Goal: Answer question/provide support: Share knowledge or assist other users

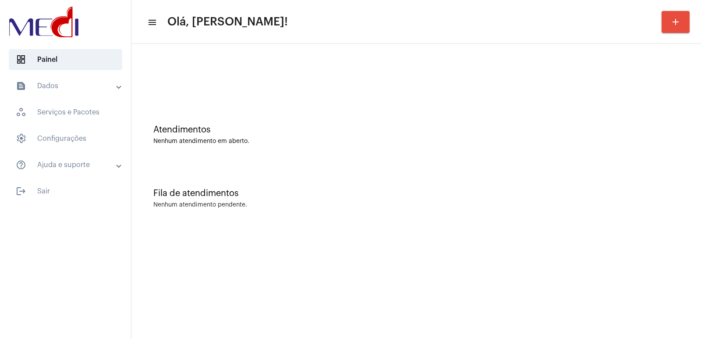
click at [393, 181] on div "Fila de atendimentos Nenhum atendimento pendente." at bounding box center [416, 194] width 561 height 64
click at [393, 221] on div "Fila de atendimentos Nenhum atendimento pendente." at bounding box center [416, 194] width 561 height 64
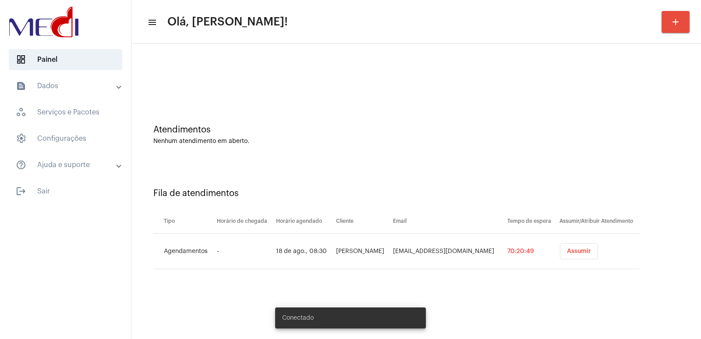
click at [573, 252] on span "Assumir" at bounding box center [579, 251] width 24 height 6
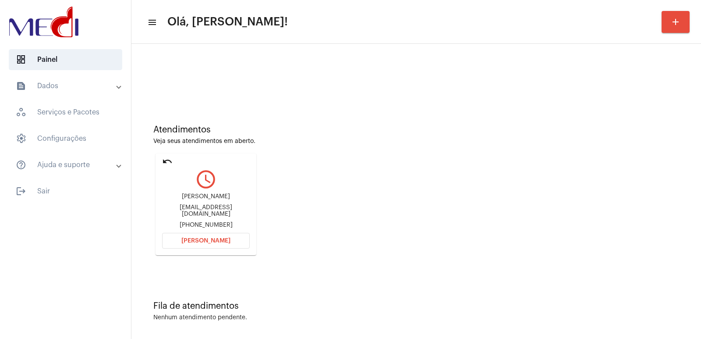
click at [191, 199] on div "Ana Paula fernandes" at bounding box center [206, 196] width 88 height 7
copy div "Ana Paula fernandes"
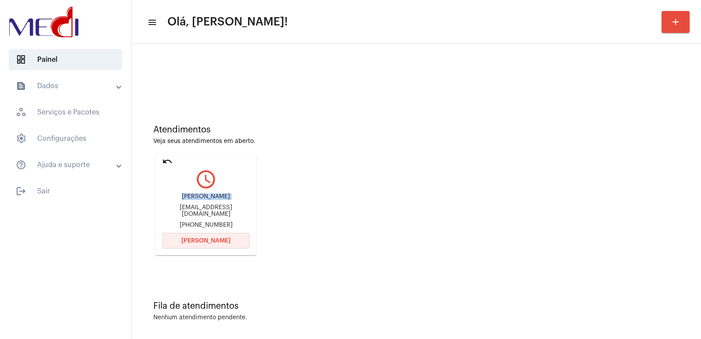
click at [226, 235] on button "[PERSON_NAME]" at bounding box center [206, 241] width 88 height 16
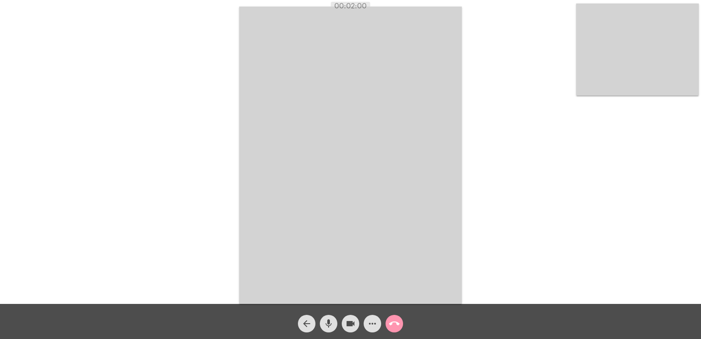
click at [665, 58] on video at bounding box center [637, 50] width 123 height 92
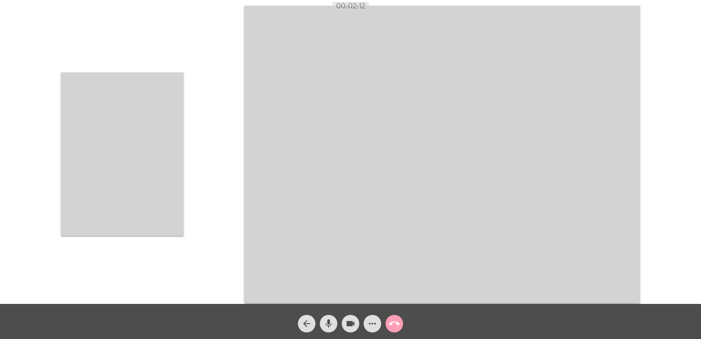
click at [398, 319] on mat-icon "call_end" at bounding box center [394, 323] width 11 height 11
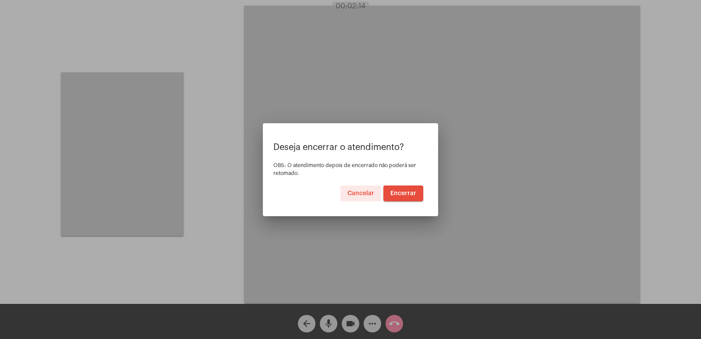
click at [406, 194] on span "Encerrar" at bounding box center [403, 193] width 26 height 6
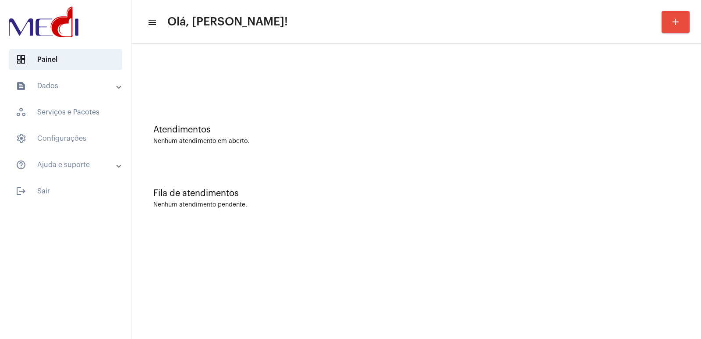
click at [141, 71] on div at bounding box center [416, 73] width 561 height 50
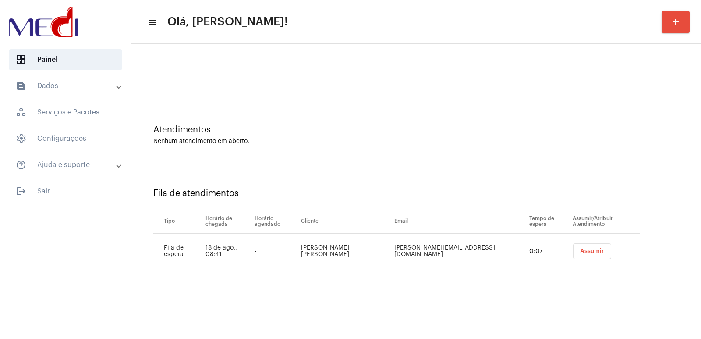
click at [586, 252] on span "Assumir" at bounding box center [592, 251] width 24 height 6
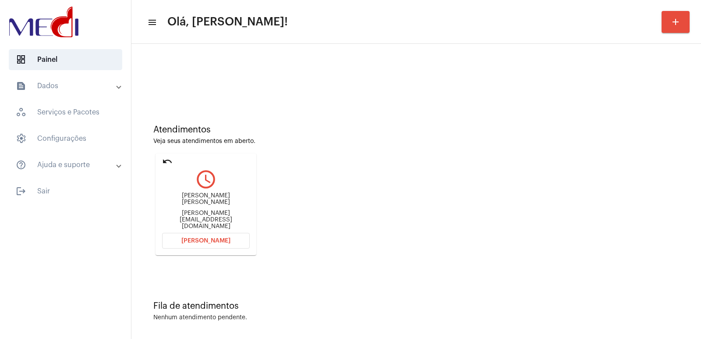
click at [226, 202] on div "Ana Caroline de Freitas fonteles Santos" at bounding box center [206, 198] width 88 height 13
copy div "Ana Caroline de Freitas fonteles Santos"
click at [208, 240] on span "[PERSON_NAME]" at bounding box center [205, 240] width 49 height 6
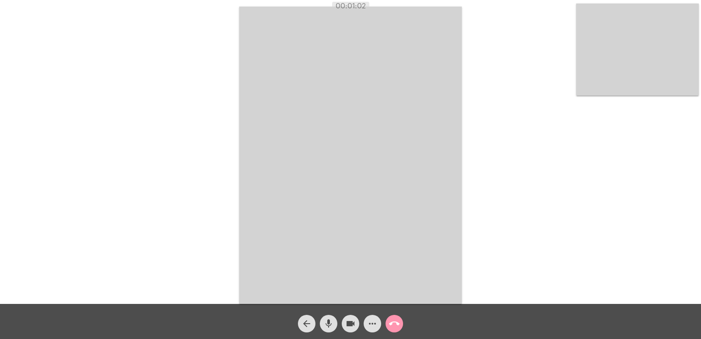
click at [635, 87] on video at bounding box center [637, 50] width 123 height 92
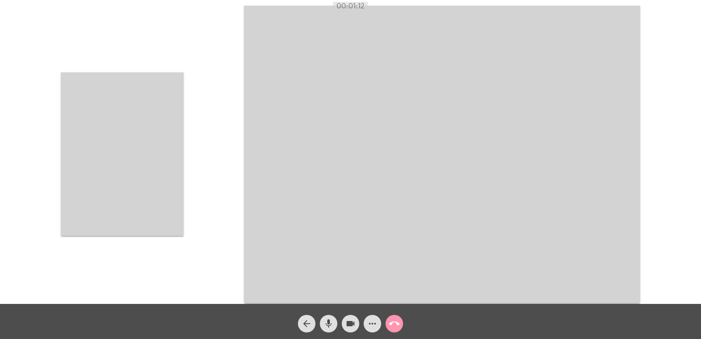
click at [150, 168] on video at bounding box center [122, 153] width 123 height 163
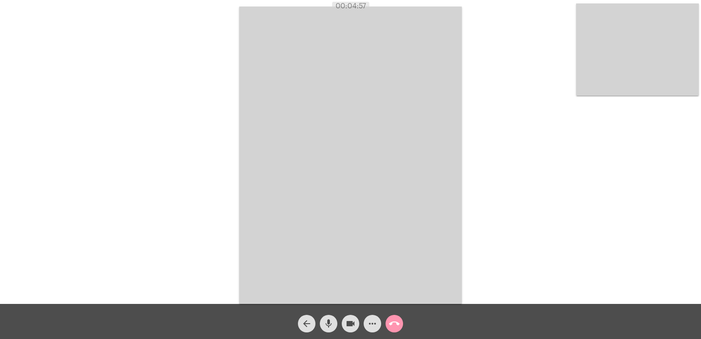
click at [390, 325] on mat-icon "call_end" at bounding box center [394, 323] width 11 height 11
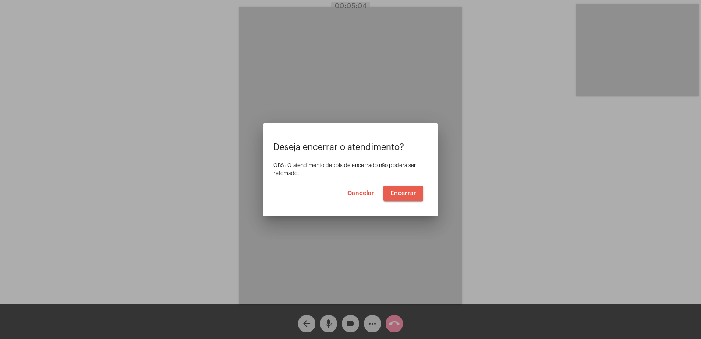
click at [402, 193] on span "Encerrar" at bounding box center [403, 193] width 26 height 6
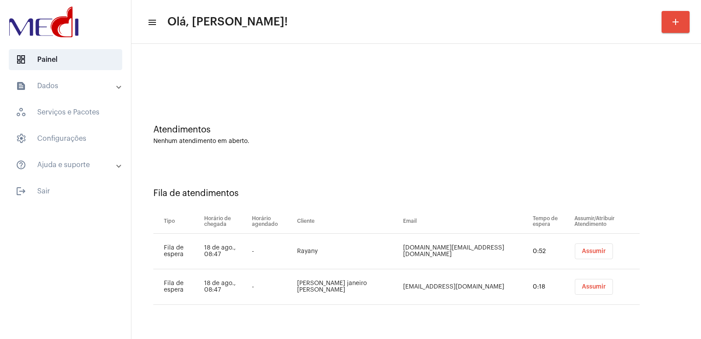
click at [579, 257] on button "Assumir" at bounding box center [594, 251] width 38 height 16
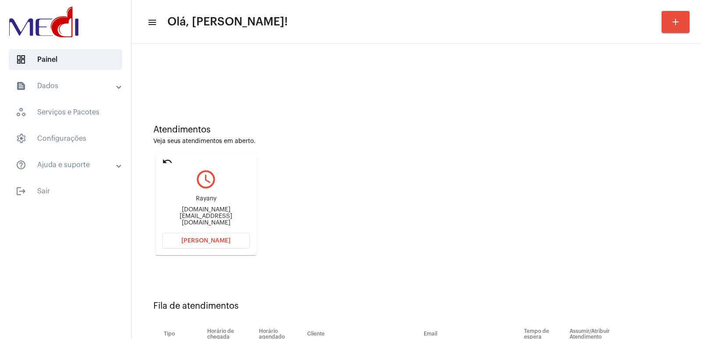
click at [203, 202] on div "Rayany" at bounding box center [206, 198] width 88 height 7
copy div "Rayany"
click at [195, 236] on button "[PERSON_NAME]" at bounding box center [206, 241] width 88 height 16
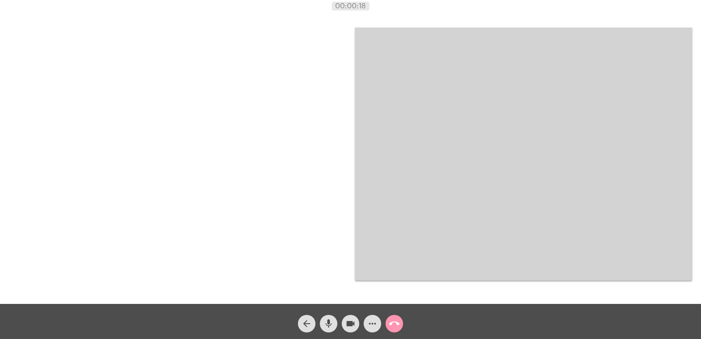
click at [400, 321] on button "call_end" at bounding box center [394, 323] width 18 height 18
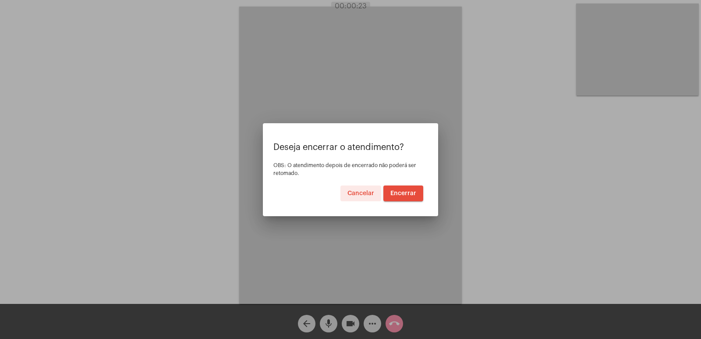
click at [337, 193] on div "Cancelar Encerrar" at bounding box center [350, 193] width 145 height 16
click at [359, 194] on span "Cancelar" at bounding box center [360, 193] width 27 height 6
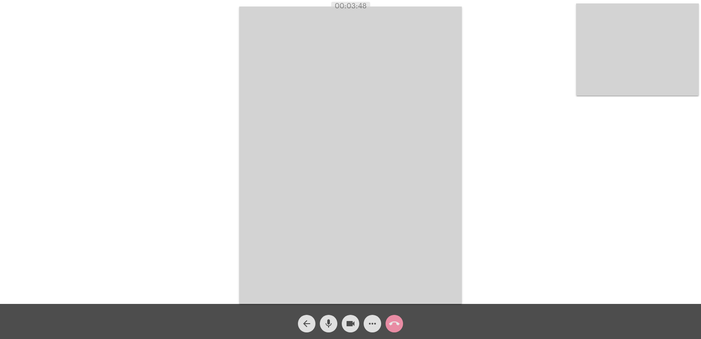
click at [388, 318] on button "call_end" at bounding box center [394, 323] width 18 height 18
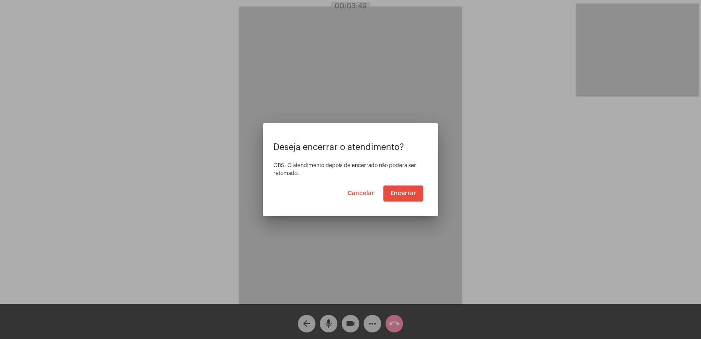
click at [402, 194] on span "Encerrar" at bounding box center [403, 193] width 26 height 6
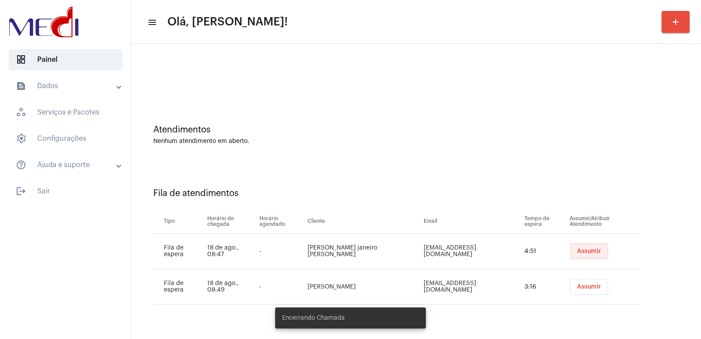
click at [591, 247] on button "Assumir" at bounding box center [589, 251] width 38 height 16
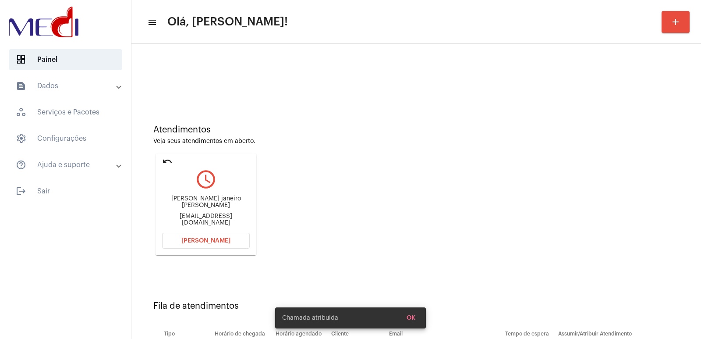
click at [208, 203] on div "Miguel Henry Martins janeiro Duran" at bounding box center [206, 201] width 88 height 13
click at [208, 204] on div "Miguel Henry Martins janeiro Duran" at bounding box center [206, 201] width 88 height 13
copy div "Miguel Henry Martins janeiro Duran"
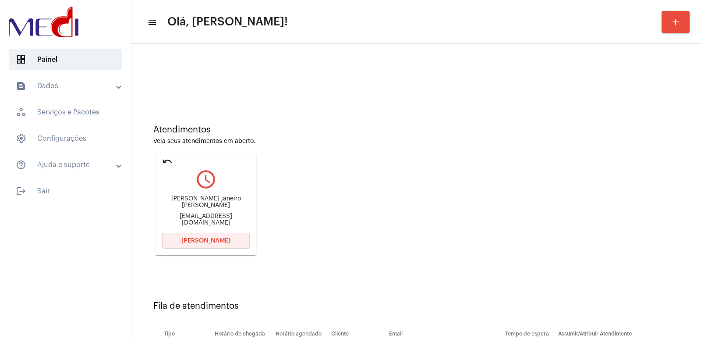
click at [220, 240] on span "Abrir Chamada" at bounding box center [205, 240] width 49 height 6
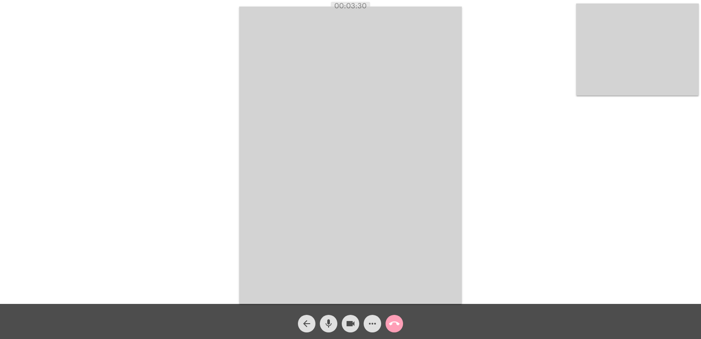
click at [395, 320] on mat-icon "call_end" at bounding box center [394, 323] width 11 height 11
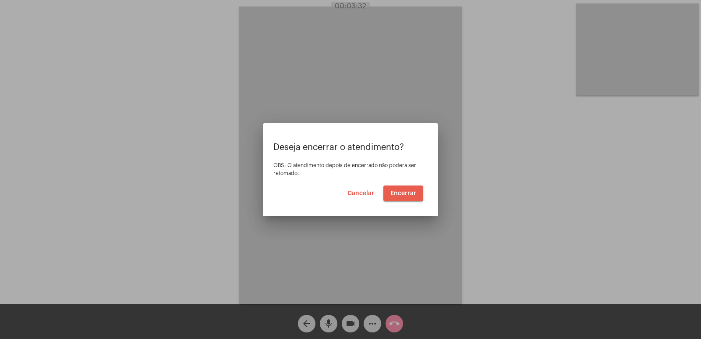
click at [408, 194] on span "Encerrar" at bounding box center [403, 193] width 26 height 6
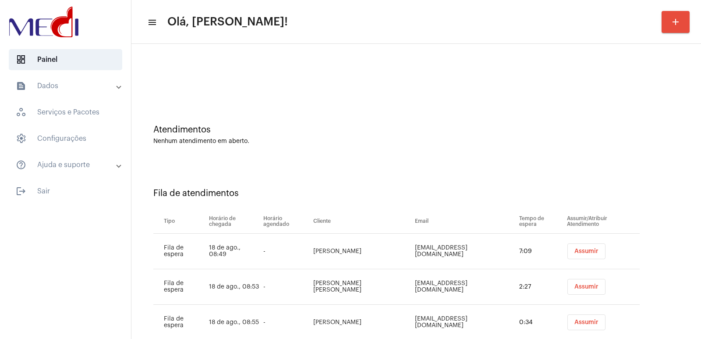
scroll to position [25, 0]
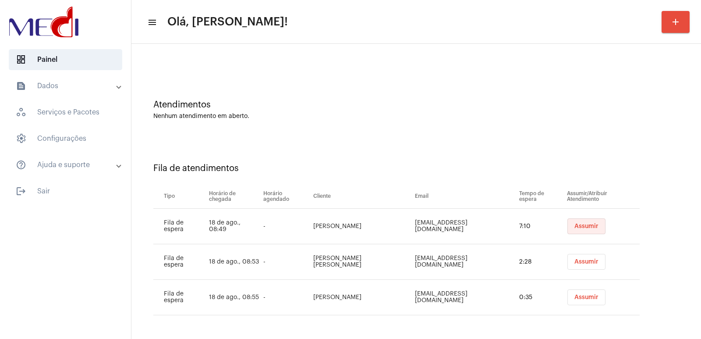
click at [579, 218] on button "Assumir" at bounding box center [586, 226] width 38 height 16
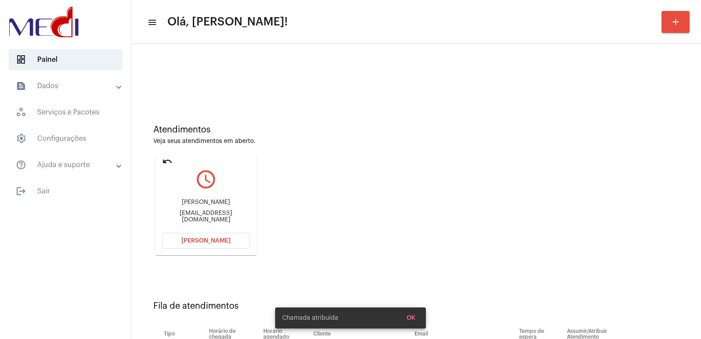
click at [204, 202] on div "Sheila Silva sheilasilva.ambiental@gmail.com" at bounding box center [206, 210] width 88 height 39
click at [204, 202] on div "Sheila Silva" at bounding box center [206, 202] width 88 height 7
copy div "Sheila Silva"
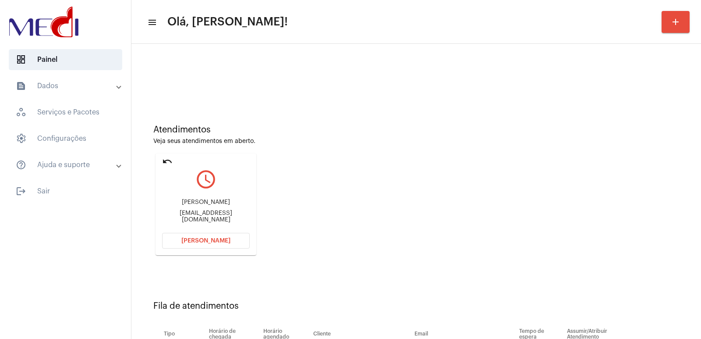
click at [221, 238] on span "Abrir Chamada" at bounding box center [205, 240] width 49 height 6
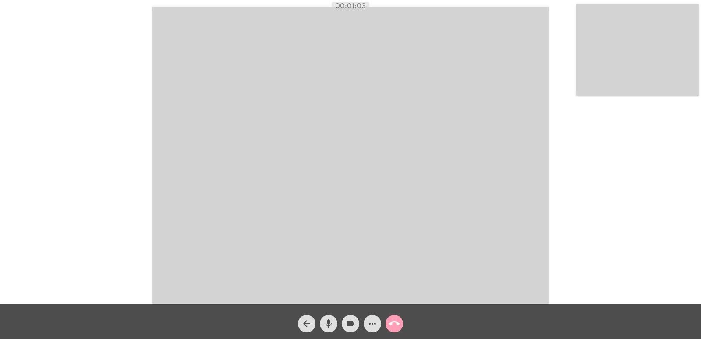
click at [394, 321] on mat-icon "call_end" at bounding box center [394, 323] width 11 height 11
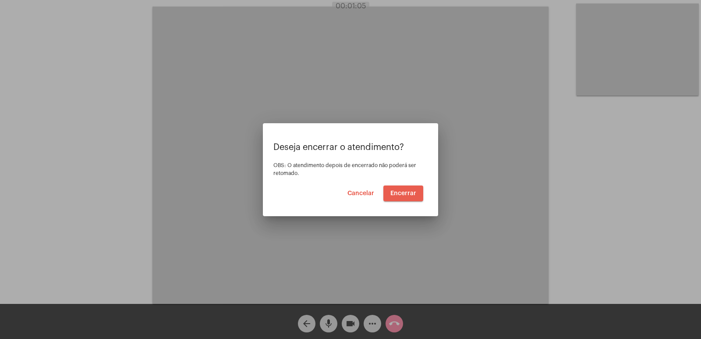
click at [404, 193] on span "Encerrar" at bounding box center [403, 193] width 26 height 6
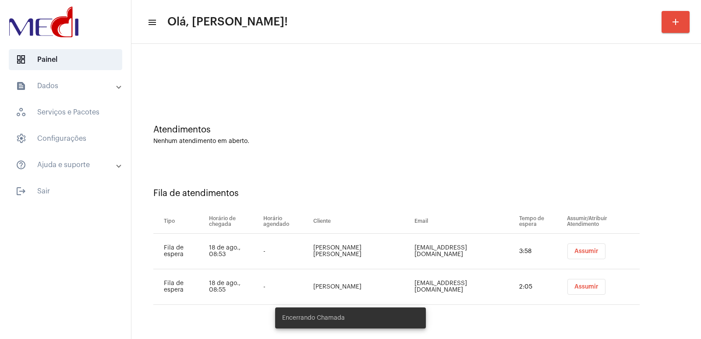
click at [586, 252] on span "Assumir" at bounding box center [586, 251] width 24 height 6
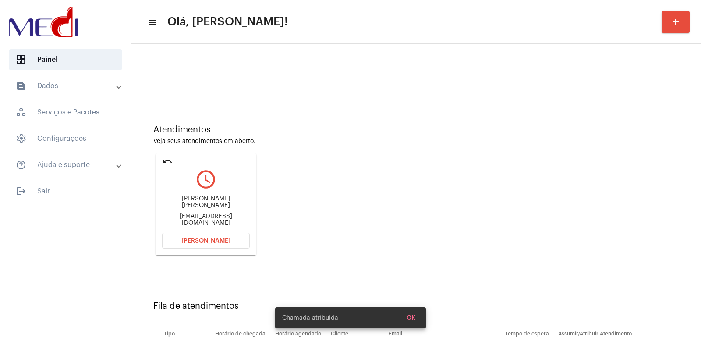
click at [198, 204] on div "Miguel Freitas erik de azevedo" at bounding box center [206, 201] width 88 height 13
copy div "Miguel Freitas erik de azevedo"
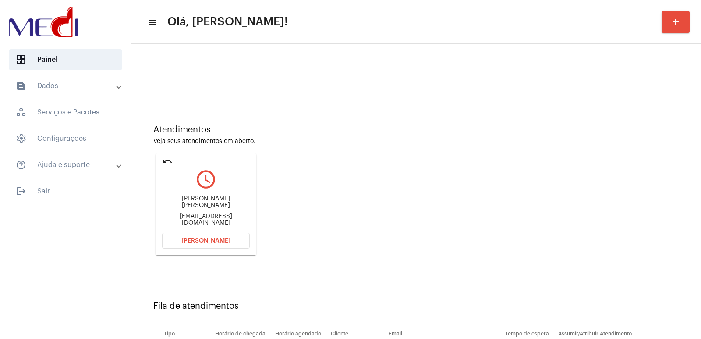
click at [206, 251] on mat-card "undo query_builder Miguel Freitas erik de azevedo Fontelesmiguel616@gmail.com A…" at bounding box center [205, 204] width 101 height 102
click at [220, 244] on button "Abrir Chamada" at bounding box center [206, 241] width 88 height 16
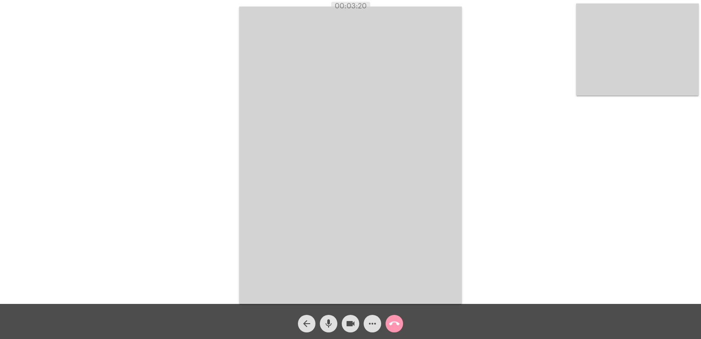
click at [393, 323] on mat-icon "call_end" at bounding box center [394, 323] width 11 height 11
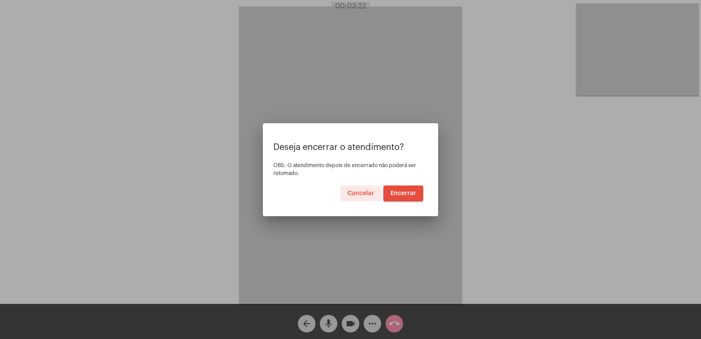
click at [393, 196] on span "Encerrar" at bounding box center [403, 193] width 26 height 6
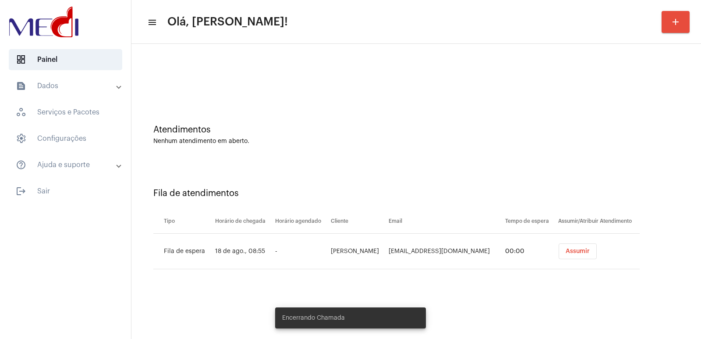
click at [560, 255] on button "Assumir" at bounding box center [577, 251] width 38 height 16
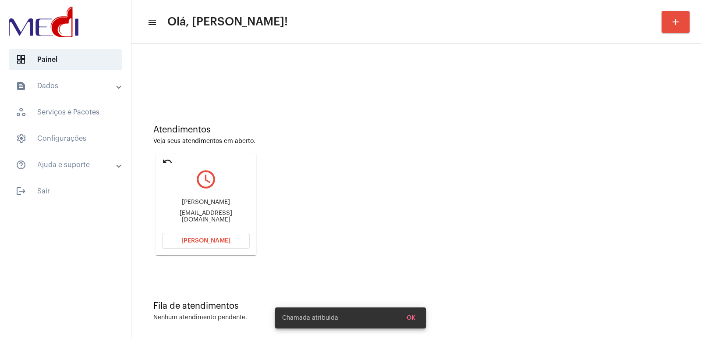
click at [195, 205] on div "Jadyr Biancardi Jr" at bounding box center [206, 202] width 88 height 7
copy div "Jadyr Biancardi Jr"
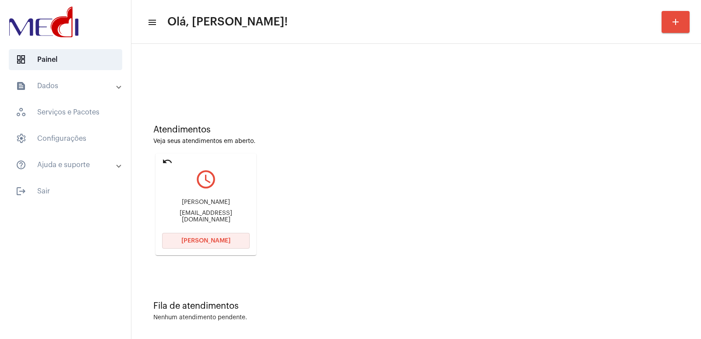
click at [205, 236] on button "Abrir Chamada" at bounding box center [206, 241] width 88 height 16
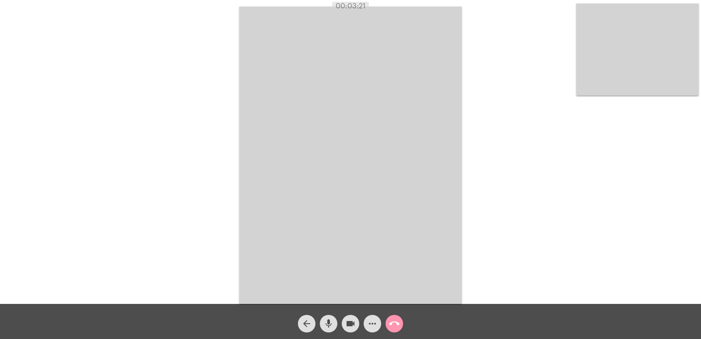
click at [392, 328] on mat-icon "call_end" at bounding box center [394, 323] width 11 height 11
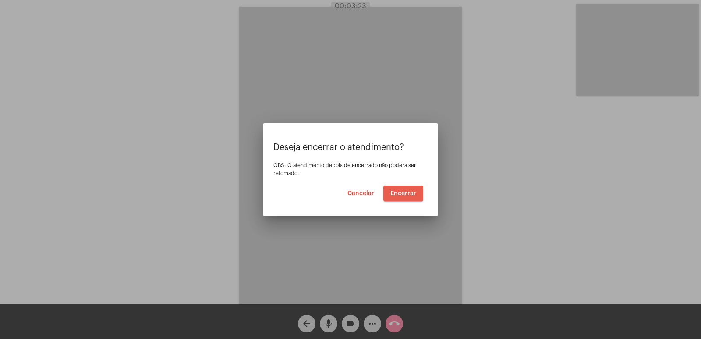
click at [396, 191] on span "Encerrar" at bounding box center [403, 193] width 26 height 6
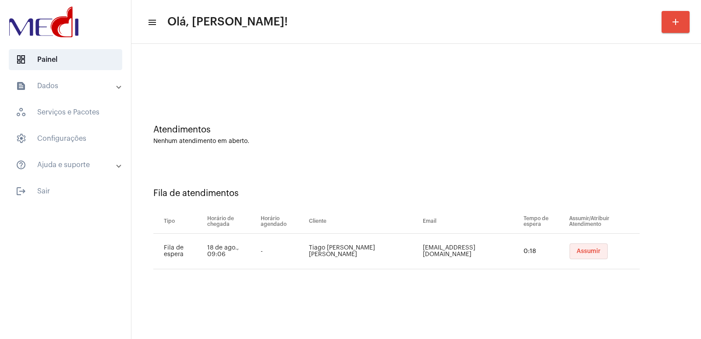
click at [576, 249] on span "Assumir" at bounding box center [588, 251] width 24 height 6
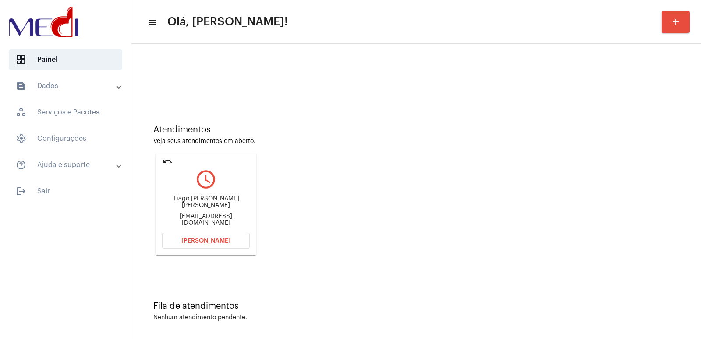
click at [214, 202] on div "Tiago [PERSON_NAME] [PERSON_NAME]" at bounding box center [206, 201] width 88 height 13
copy div "Tiago [PERSON_NAME] [PERSON_NAME]"
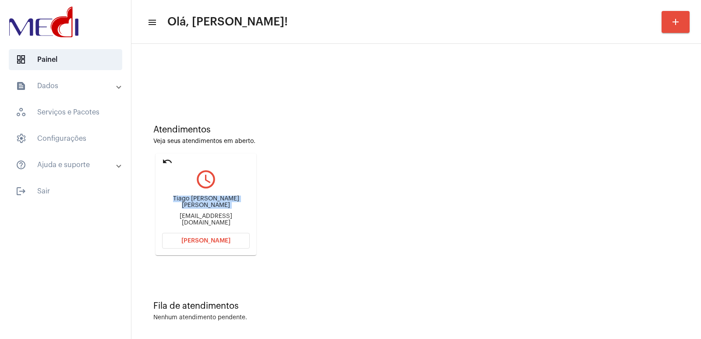
click at [199, 241] on span "[PERSON_NAME]" at bounding box center [205, 240] width 49 height 6
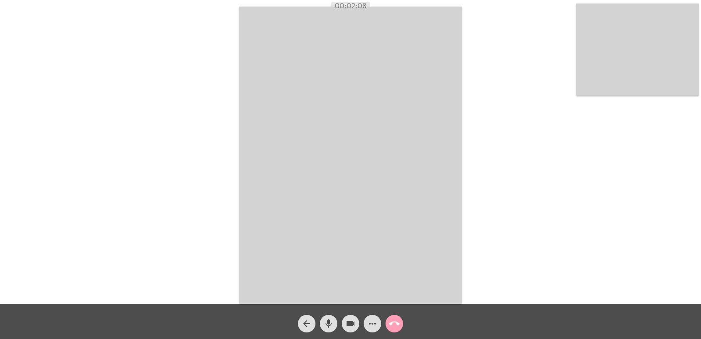
click at [394, 323] on mat-icon "call_end" at bounding box center [394, 323] width 11 height 11
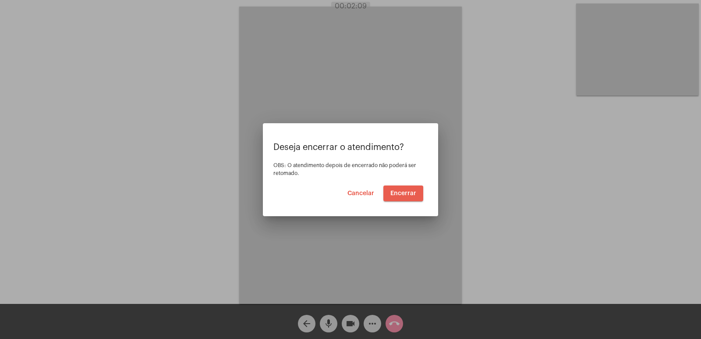
click at [402, 194] on span "Encerrar" at bounding box center [403, 193] width 26 height 6
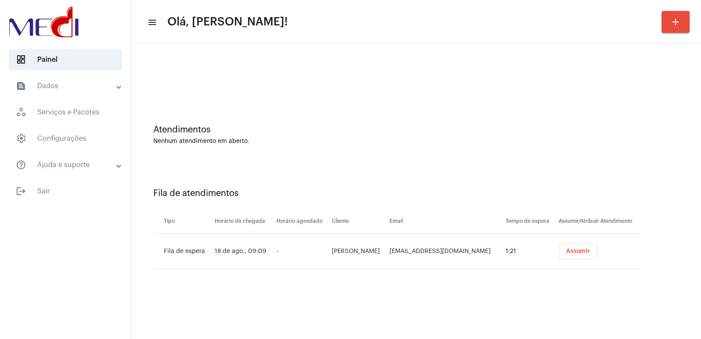
click at [568, 246] on button "Assumir" at bounding box center [578, 251] width 38 height 16
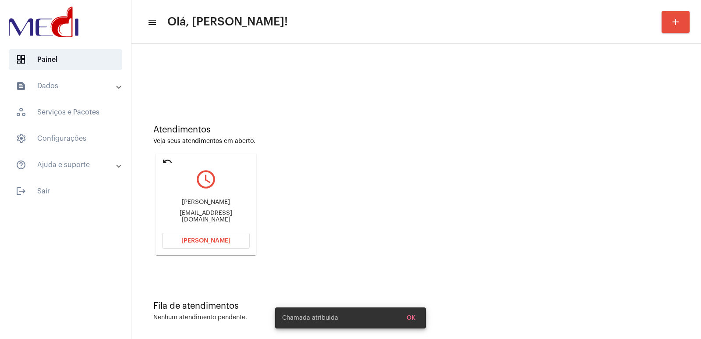
click at [193, 203] on div "[PERSON_NAME]" at bounding box center [206, 202] width 88 height 7
copy div "[PERSON_NAME]"
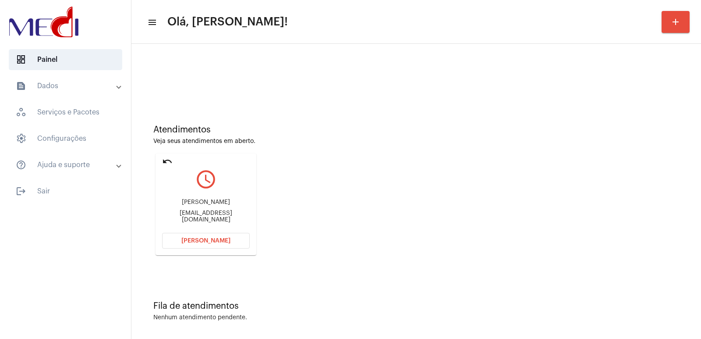
click at [198, 238] on span "[PERSON_NAME]" at bounding box center [205, 240] width 49 height 6
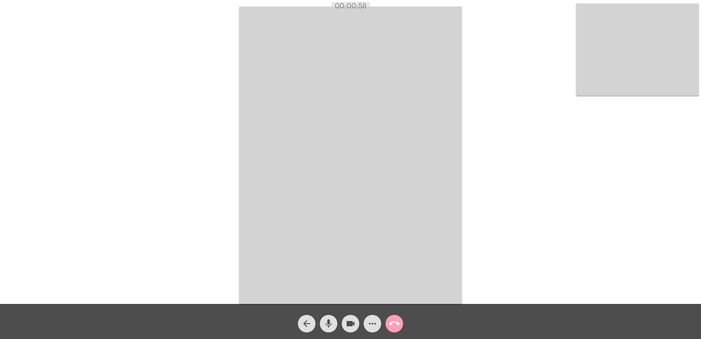
click at [399, 321] on mat-icon "call_end" at bounding box center [394, 323] width 11 height 11
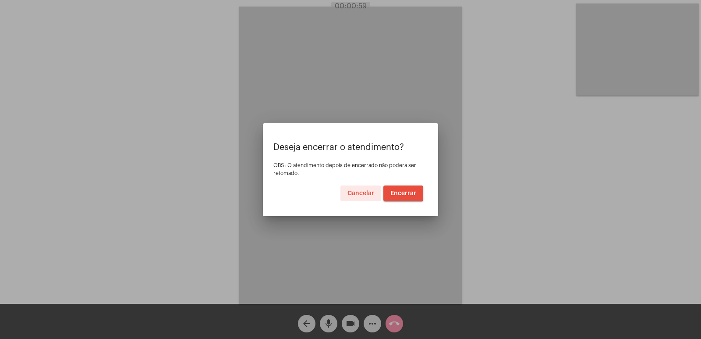
click at [399, 192] on span "Encerrar" at bounding box center [403, 193] width 26 height 6
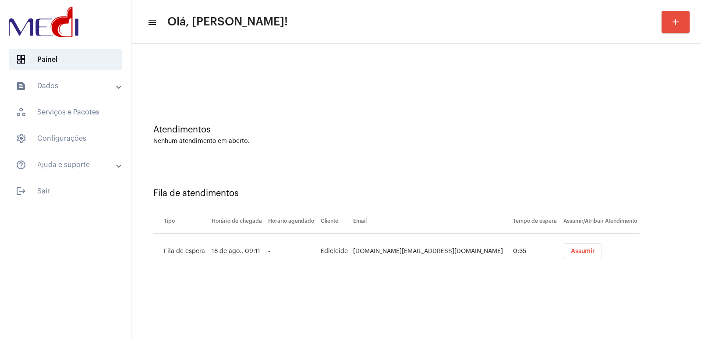
click at [567, 247] on button "Assumir" at bounding box center [583, 251] width 38 height 16
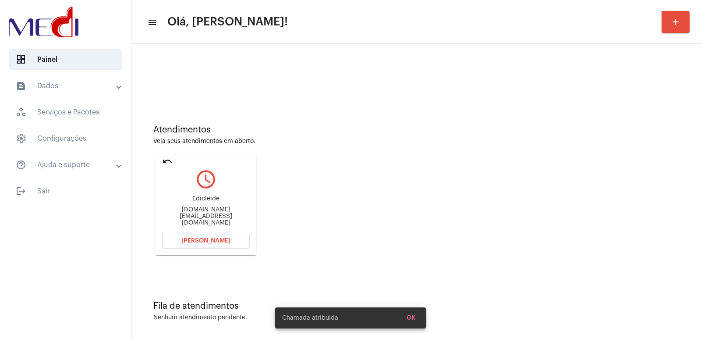
click at [200, 200] on div "Edicleide cleidinha.jp@live.com" at bounding box center [206, 210] width 88 height 39
copy div "Edicleide"
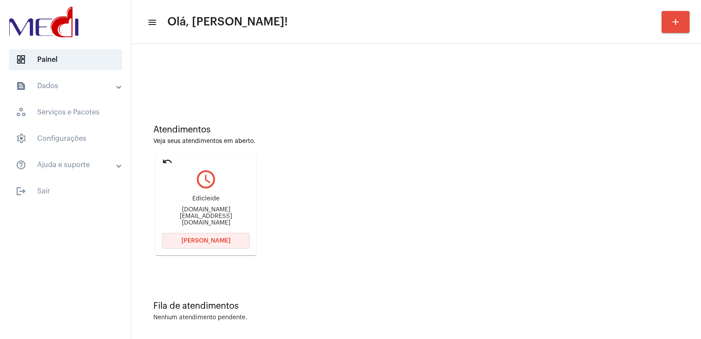
click at [216, 236] on button "Abrir Chamada" at bounding box center [206, 241] width 88 height 16
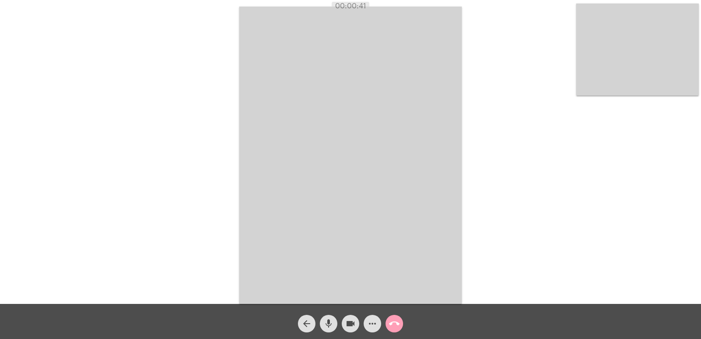
click at [396, 324] on mat-icon "call_end" at bounding box center [394, 323] width 11 height 11
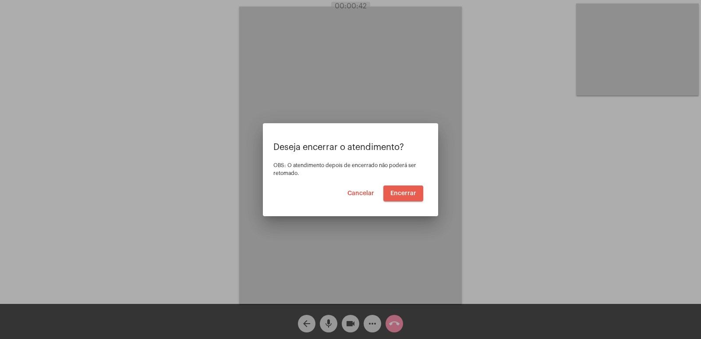
click at [399, 192] on span "Encerrar" at bounding box center [403, 193] width 26 height 6
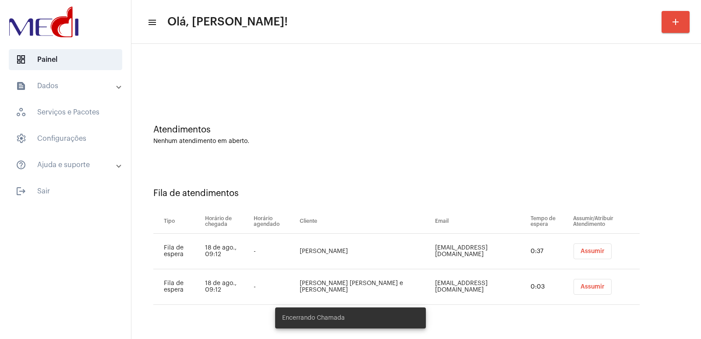
click at [580, 253] on span "Assumir" at bounding box center [592, 251] width 24 height 6
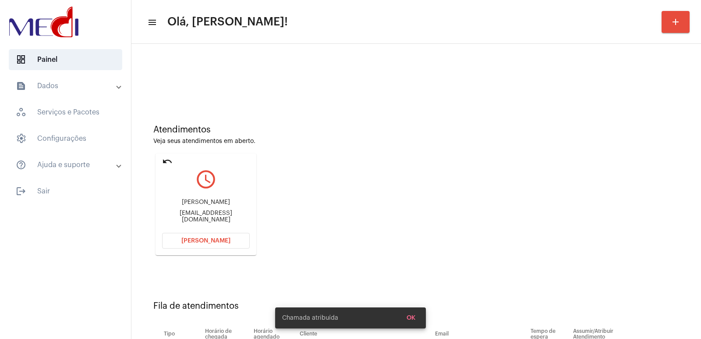
click at [209, 203] on div "Bianca maia da Silva" at bounding box center [206, 202] width 88 height 7
copy div "Bianca maia da Silva"
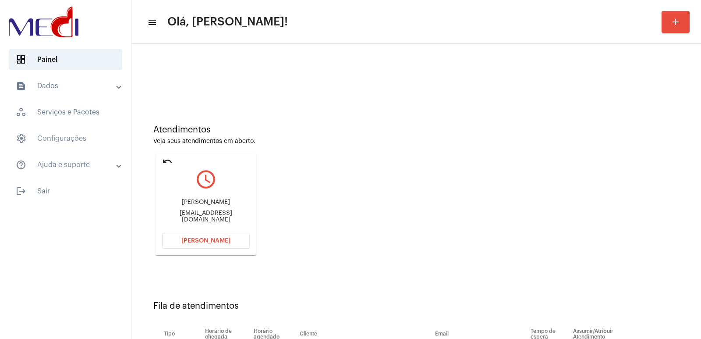
click at [221, 241] on span "Abrir Chamada" at bounding box center [205, 240] width 49 height 6
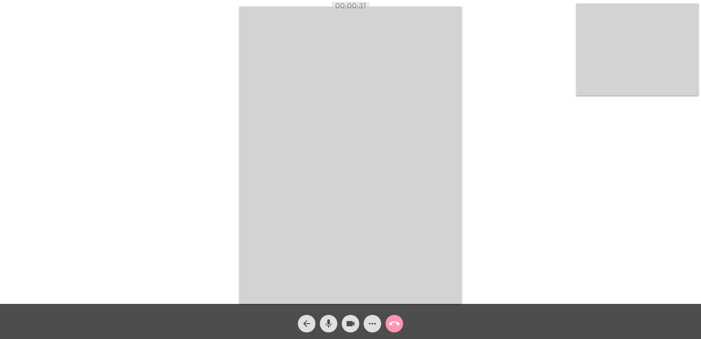
click at [394, 325] on mat-icon "call_end" at bounding box center [394, 323] width 11 height 11
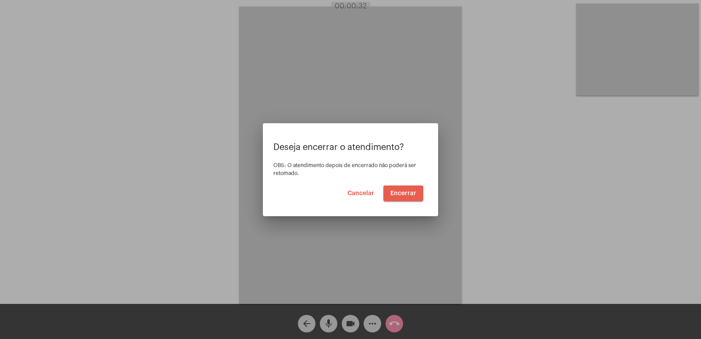
click at [400, 194] on span "Encerrar" at bounding box center [403, 193] width 26 height 6
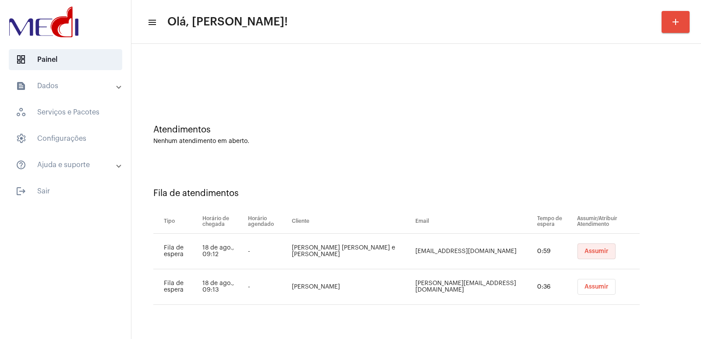
click at [577, 252] on button "Assumir" at bounding box center [596, 251] width 38 height 16
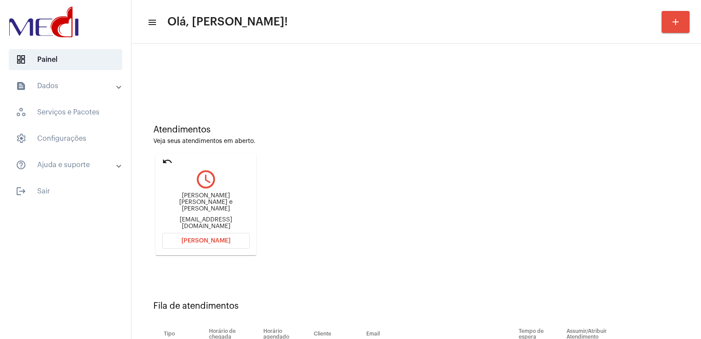
click at [203, 204] on div "Christian Miguel da Silva e Silva" at bounding box center [206, 202] width 88 height 20
copy div "Christian Miguel da Silva e Silva"
click at [194, 242] on span "Abrir Chamada" at bounding box center [205, 240] width 49 height 6
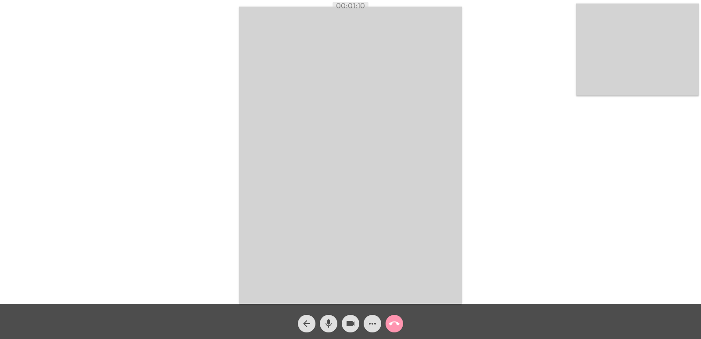
click at [314, 205] on video at bounding box center [350, 155] width 222 height 297
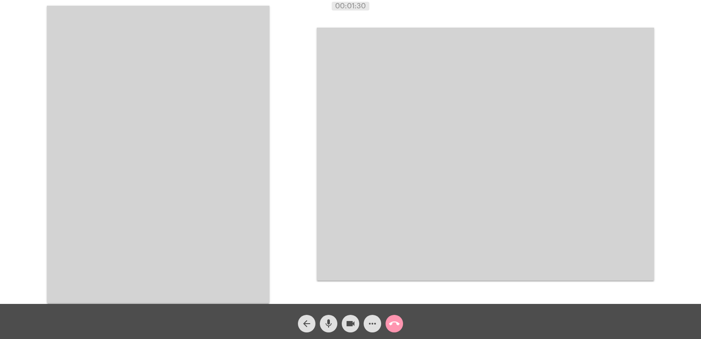
drag, startPoint x: 535, startPoint y: 213, endPoint x: 419, endPoint y: 218, distance: 116.2
click at [419, 218] on video at bounding box center [485, 154] width 337 height 253
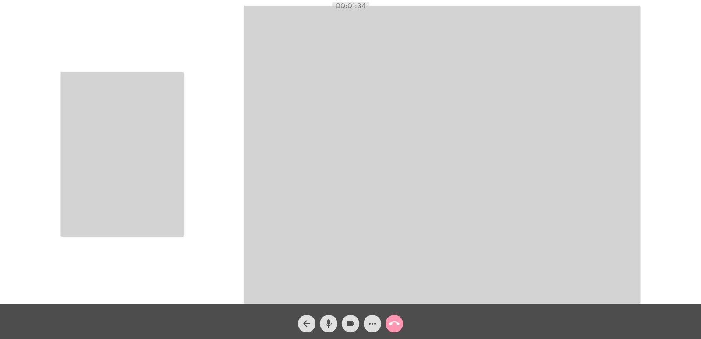
click at [173, 147] on video at bounding box center [122, 153] width 123 height 163
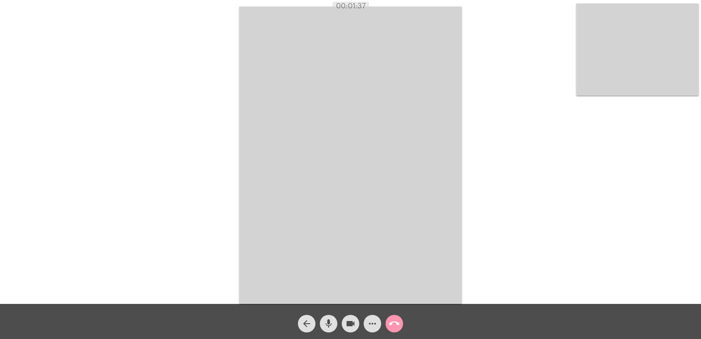
drag, startPoint x: 332, startPoint y: 148, endPoint x: 291, endPoint y: 135, distance: 42.7
click at [291, 135] on video at bounding box center [350, 155] width 222 height 297
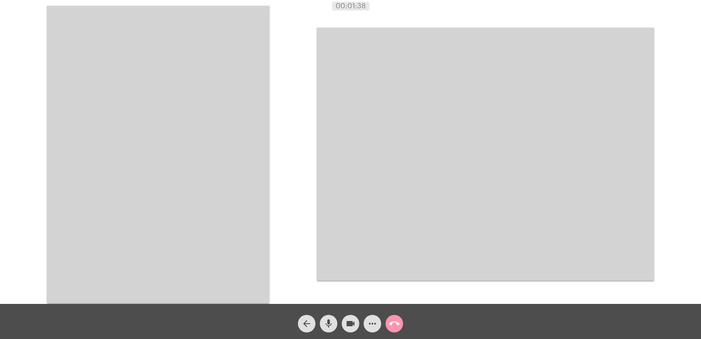
click at [504, 152] on video at bounding box center [485, 154] width 337 height 253
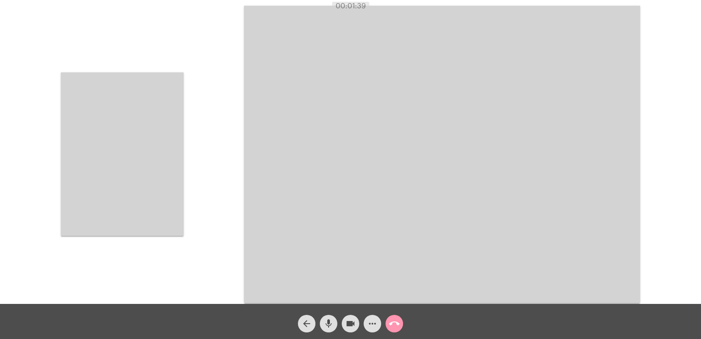
click at [147, 124] on video at bounding box center [122, 153] width 123 height 163
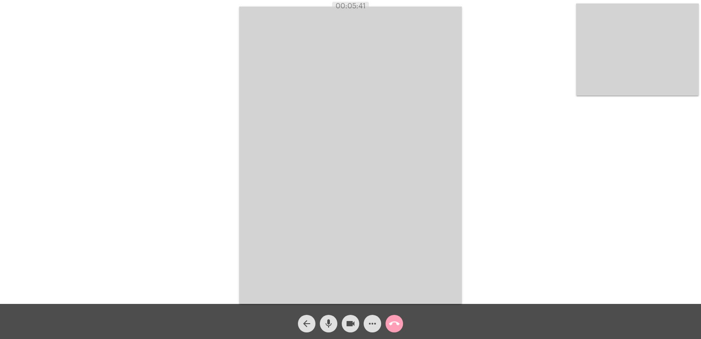
click at [392, 321] on mat-icon "call_end" at bounding box center [394, 323] width 11 height 11
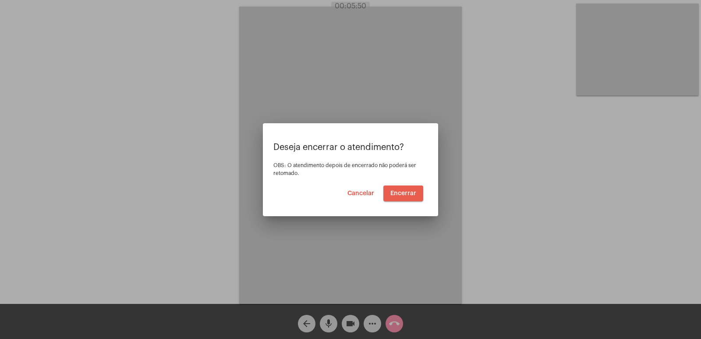
click at [409, 189] on button "Encerrar" at bounding box center [403, 193] width 40 height 16
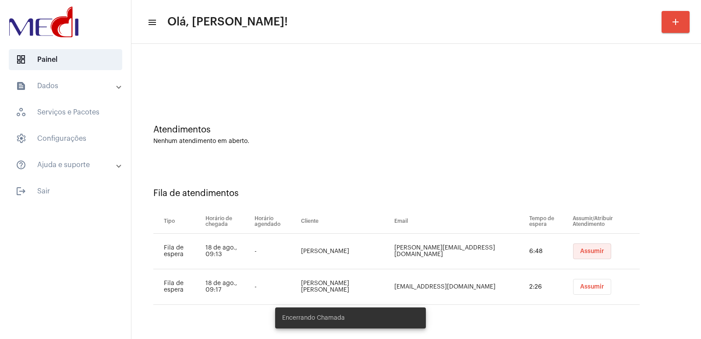
click at [593, 256] on button "Assumir" at bounding box center [592, 251] width 38 height 16
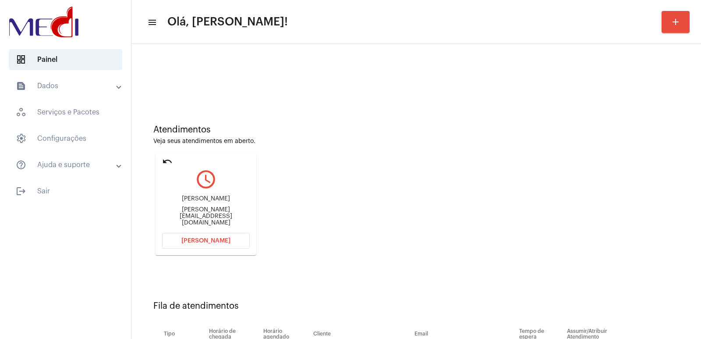
click at [209, 215] on div "patriciacpaulo@yahoo.com.br" at bounding box center [206, 216] width 88 height 20
copy mat-card-content "patriciacpaulo@yahoo.com.br Abrir Chamada"
click at [216, 232] on mat-card "undo query_builder Patricia patriciacpaulo@yahoo.com.br Abrir Chamada" at bounding box center [205, 204] width 101 height 102
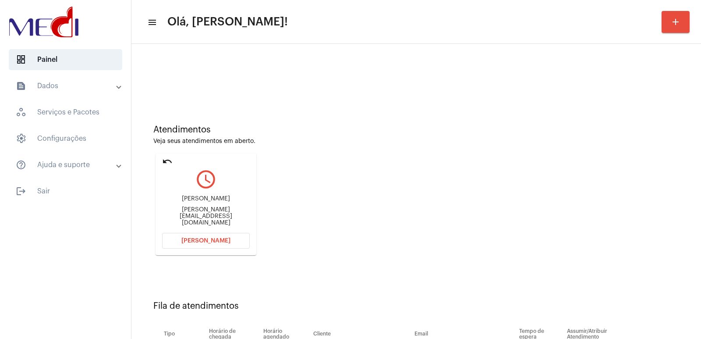
click at [214, 239] on span "Abrir Chamada" at bounding box center [205, 240] width 49 height 6
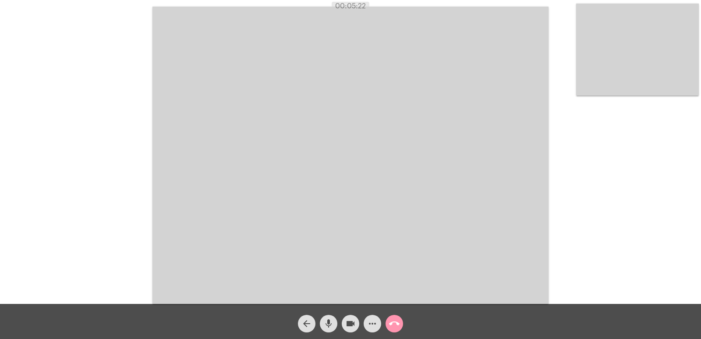
click at [392, 325] on mat-icon "call_end" at bounding box center [394, 323] width 11 height 11
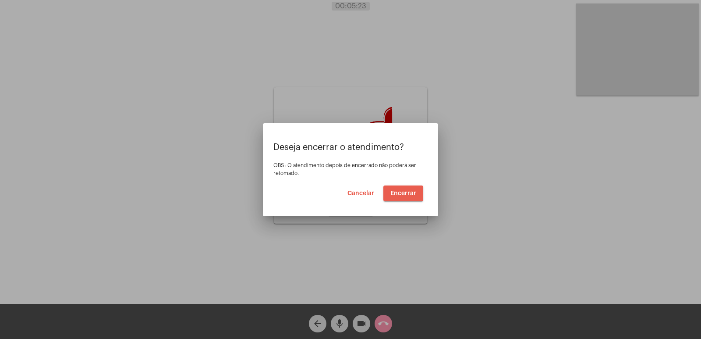
click at [404, 194] on span "Encerrar" at bounding box center [403, 193] width 26 height 6
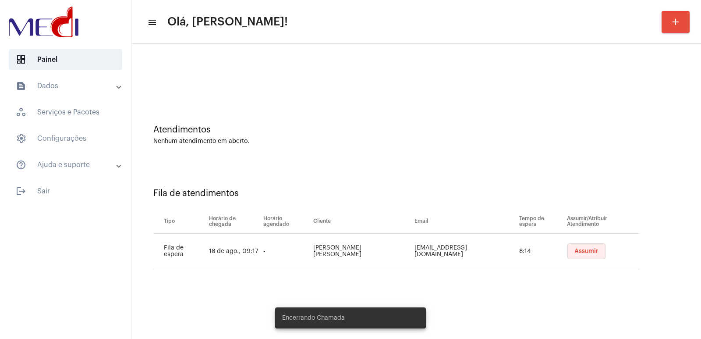
click at [581, 251] on span "Assumir" at bounding box center [586, 251] width 24 height 6
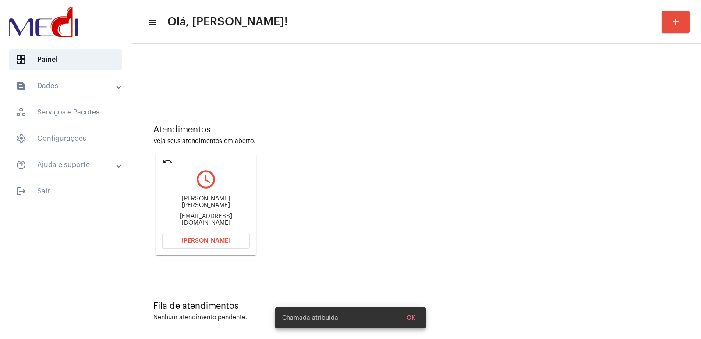
click at [201, 205] on div "Bianca Mendes de Brito" at bounding box center [206, 201] width 88 height 13
copy div "Bianca Mendes de Brito"
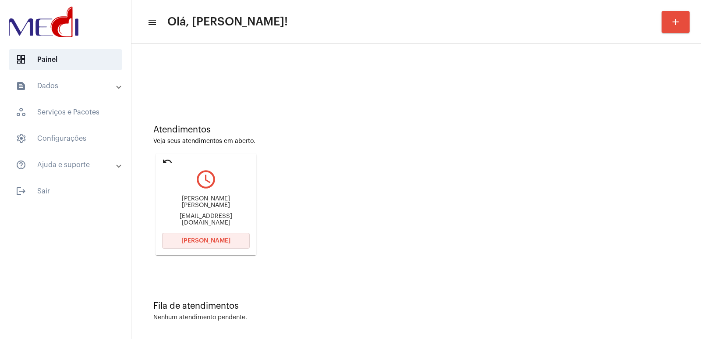
click at [229, 245] on button "Abrir Chamada" at bounding box center [206, 241] width 88 height 16
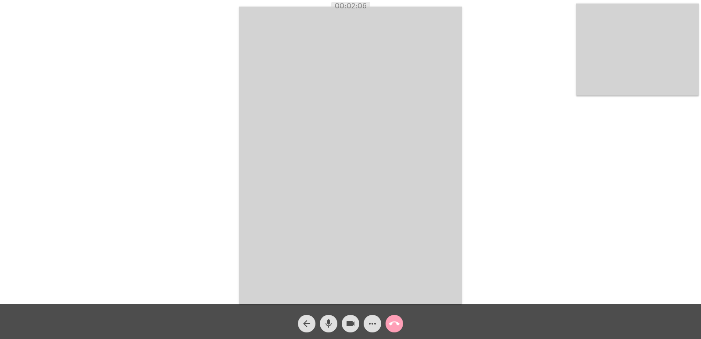
click at [394, 322] on mat-icon "call_end" at bounding box center [394, 323] width 11 height 11
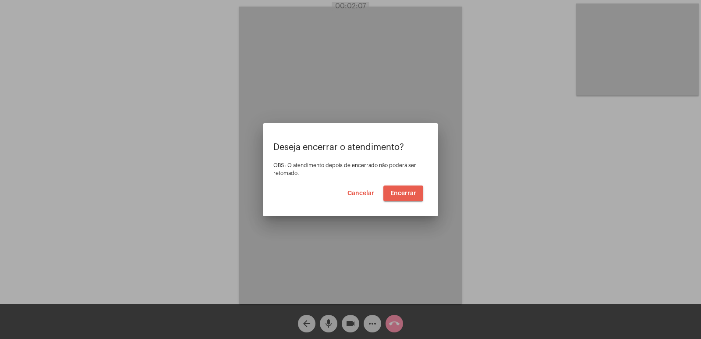
click at [403, 186] on button "Encerrar" at bounding box center [403, 193] width 40 height 16
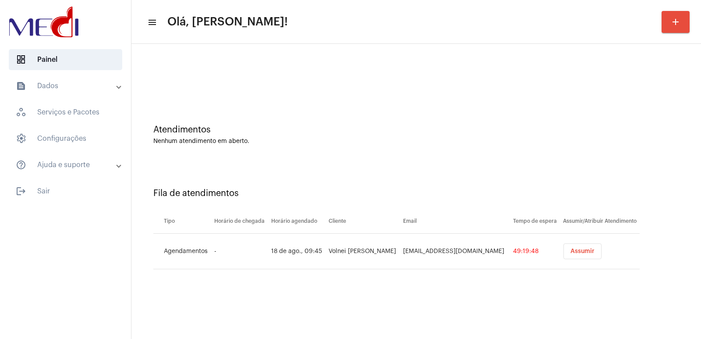
click at [585, 255] on button "Assumir" at bounding box center [582, 251] width 38 height 16
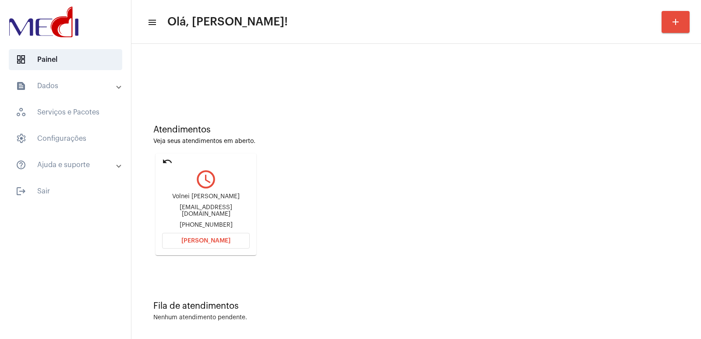
click at [201, 200] on div "Volnei Patrício Martins" at bounding box center [206, 196] width 88 height 7
click at [201, 200] on div "Volnei [PERSON_NAME]" at bounding box center [206, 196] width 88 height 7
copy div "Volnei [PERSON_NAME]"
click at [201, 242] on span "Abrir Chamada" at bounding box center [205, 240] width 49 height 6
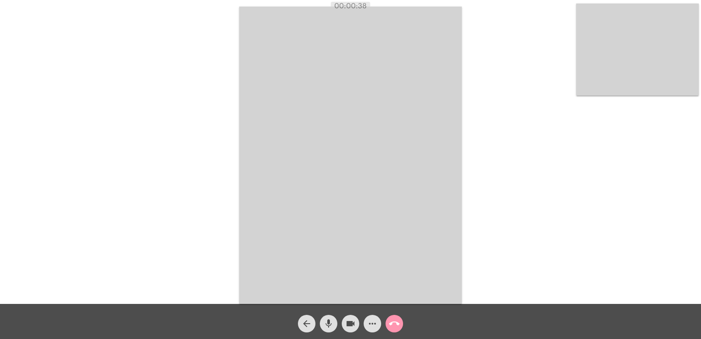
click at [329, 322] on mat-icon "mic" at bounding box center [328, 323] width 11 height 11
click at [349, 322] on mat-icon "videocam" at bounding box center [350, 323] width 11 height 11
click at [328, 317] on span "mic_off" at bounding box center [328, 323] width 11 height 18
click at [346, 324] on mat-icon "videocam_off" at bounding box center [350, 323] width 11 height 11
click at [394, 324] on mat-icon "call_end" at bounding box center [394, 323] width 11 height 11
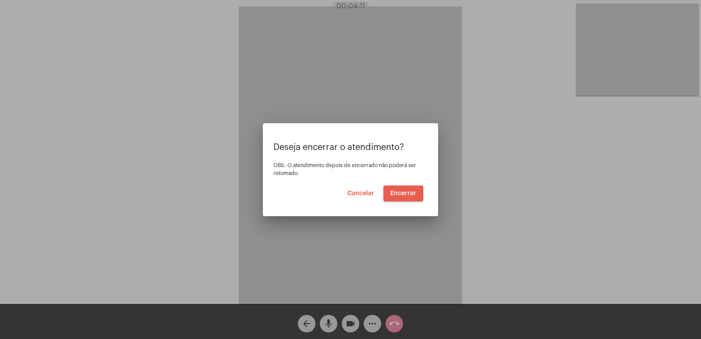
click at [390, 193] on button "Encerrar" at bounding box center [403, 193] width 40 height 16
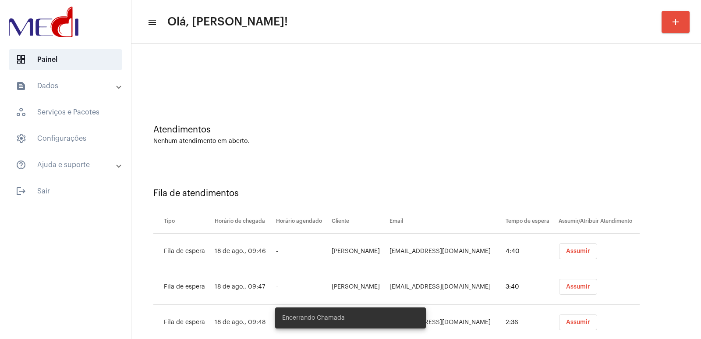
scroll to position [25, 0]
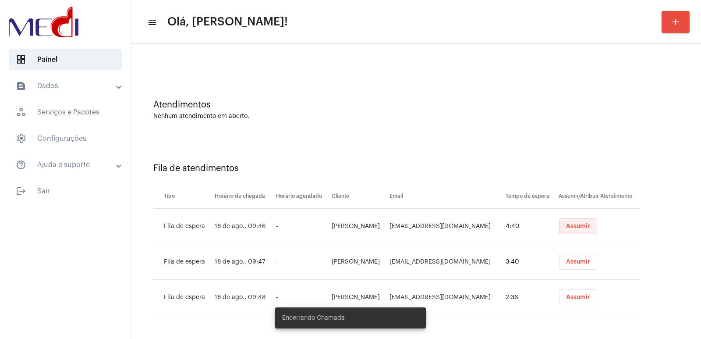
click at [575, 222] on button "Assumir" at bounding box center [578, 226] width 38 height 16
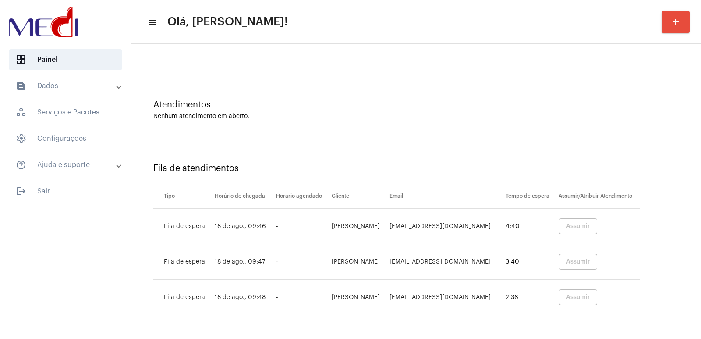
scroll to position [0, 0]
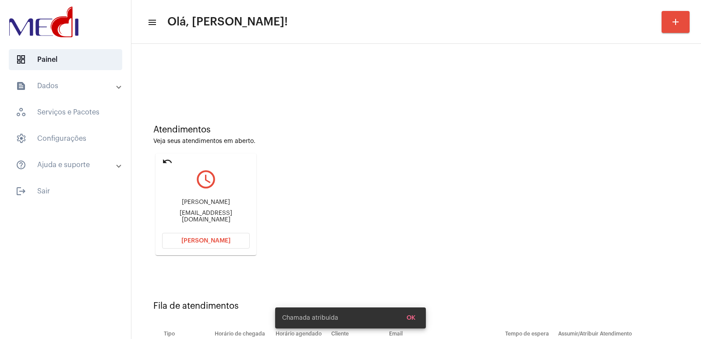
click at [197, 201] on div "Bruna Leitao de Melo Sousa miro-mello@hotmail.com" at bounding box center [206, 210] width 88 height 39
copy div "Bruna Leitao de Melo Sousa"
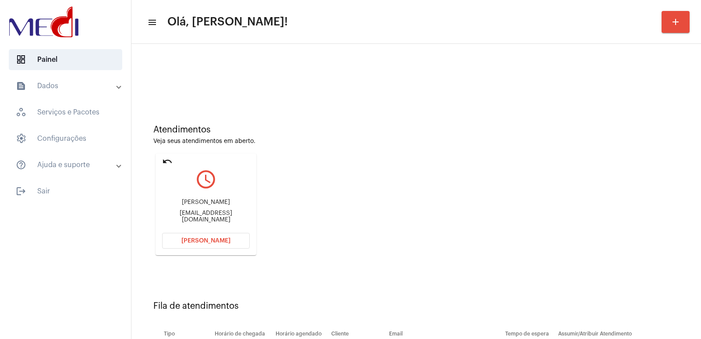
click at [227, 240] on span "Abrir Chamada" at bounding box center [205, 240] width 49 height 6
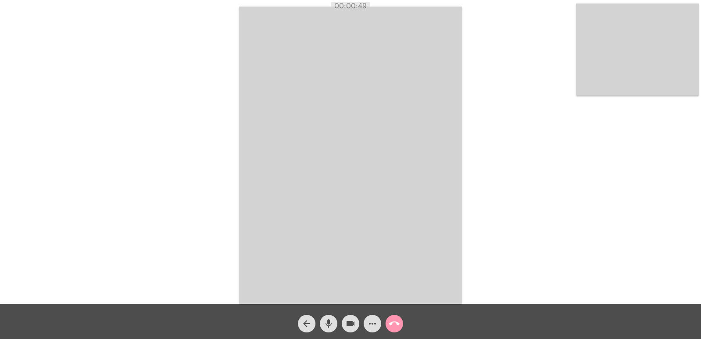
click at [628, 60] on video at bounding box center [637, 50] width 123 height 92
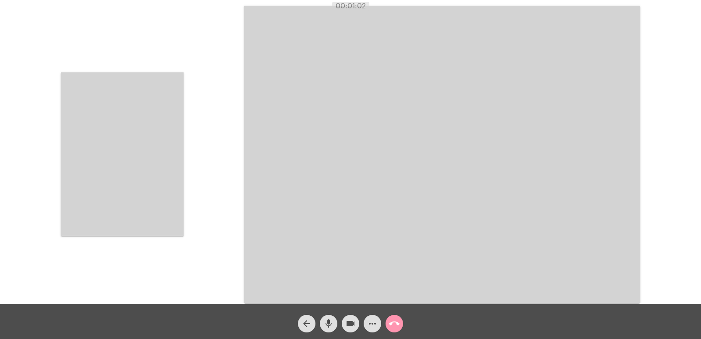
drag, startPoint x: 611, startPoint y: 154, endPoint x: 478, endPoint y: 102, distance: 143.0
click at [478, 102] on video at bounding box center [442, 154] width 396 height 297
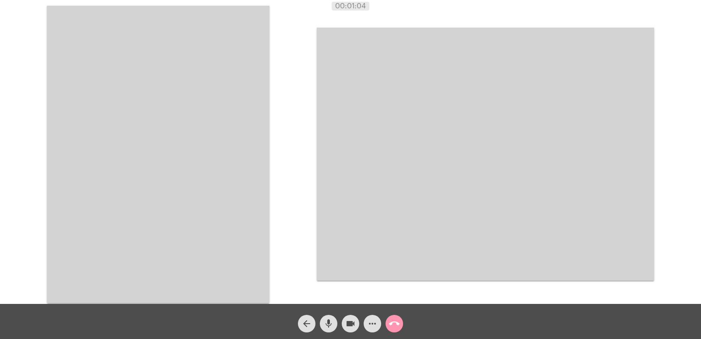
click at [210, 111] on video at bounding box center [158, 154] width 222 height 297
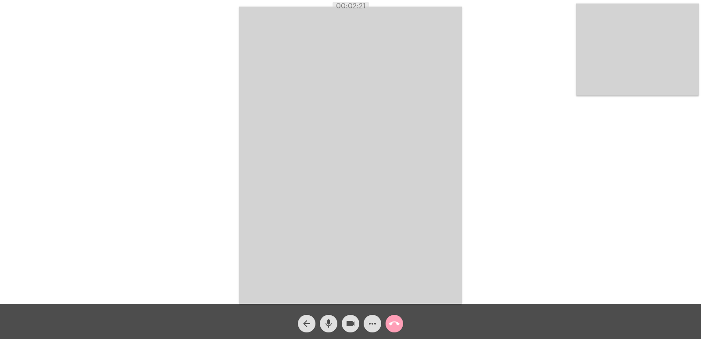
click at [394, 326] on mat-icon "call_end" at bounding box center [394, 323] width 11 height 11
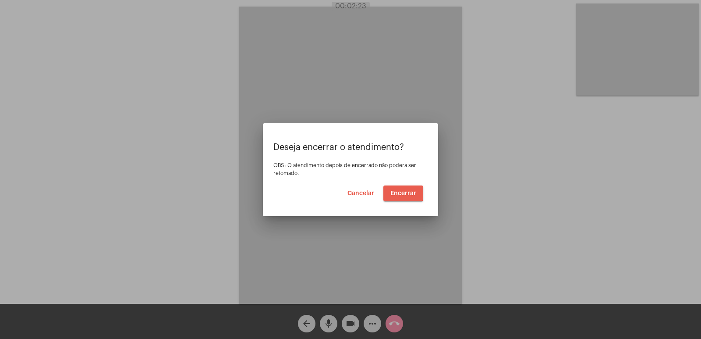
click at [391, 191] on span "Encerrar" at bounding box center [403, 193] width 26 height 6
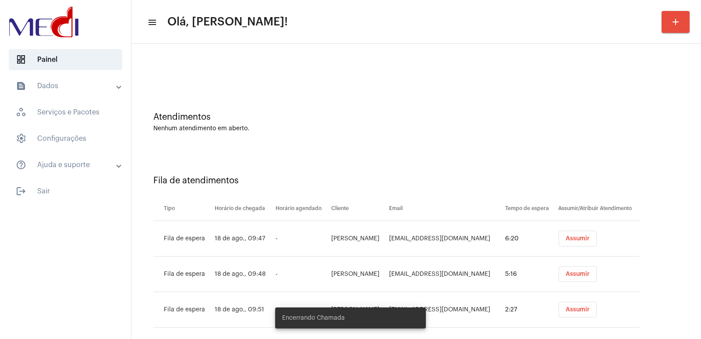
scroll to position [25, 0]
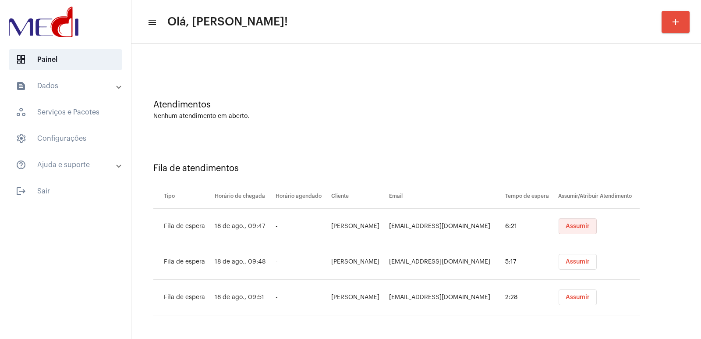
click at [570, 219] on button "Assumir" at bounding box center [577, 226] width 38 height 16
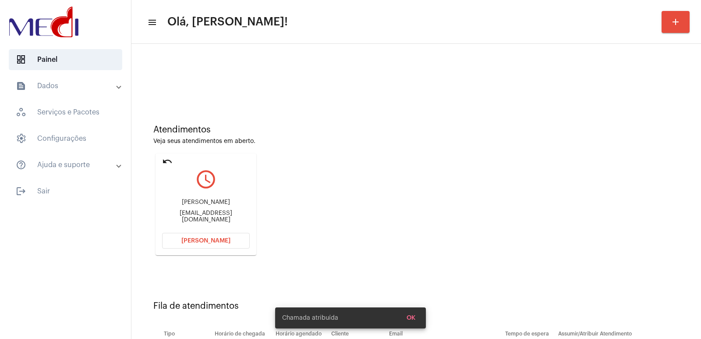
click at [209, 202] on div "Vitor Mariano" at bounding box center [206, 202] width 88 height 7
copy div "Vitor Mariano"
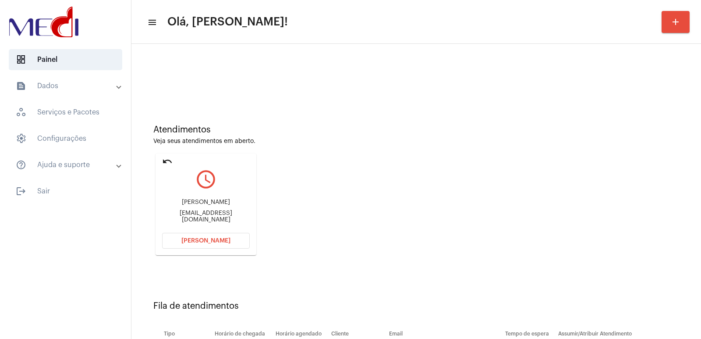
click at [199, 217] on div "Oficina.amonia@hotmail.com" at bounding box center [206, 216] width 88 height 13
copy mat-card-content "Oficina.amonia@hotmail.com Abrir Chamada"
click at [207, 239] on span "Abrir Chamada" at bounding box center [205, 240] width 49 height 6
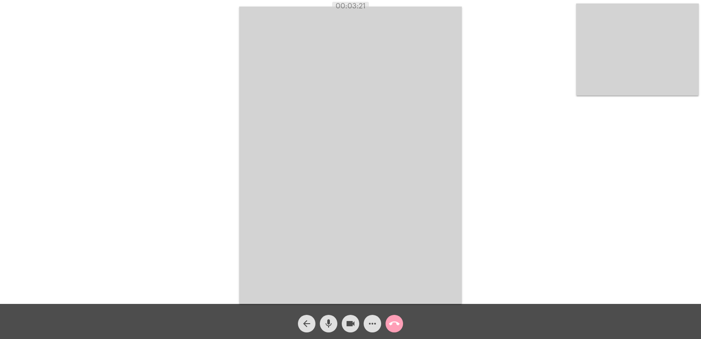
click at [394, 325] on mat-icon "call_end" at bounding box center [394, 323] width 11 height 11
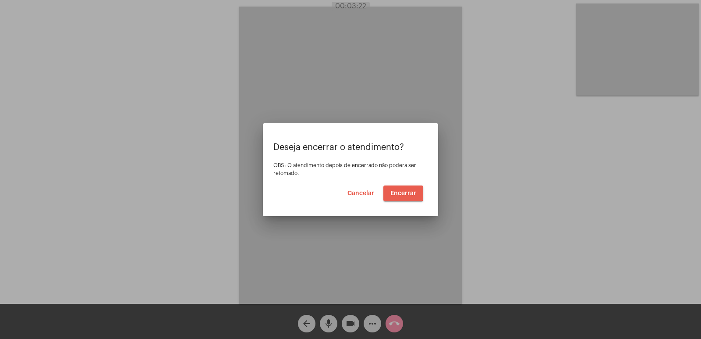
click at [388, 186] on button "Encerrar" at bounding box center [403, 193] width 40 height 16
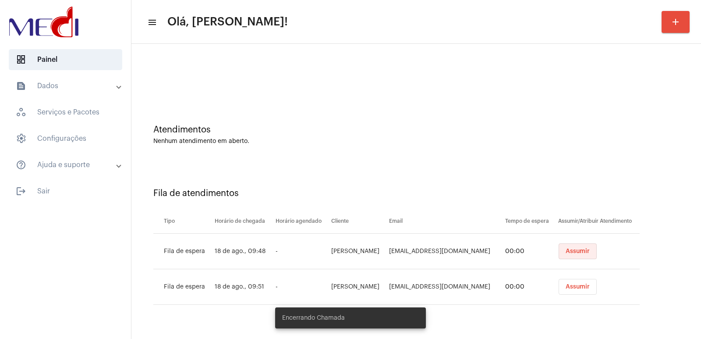
click at [592, 247] on button "Assumir" at bounding box center [577, 251] width 38 height 16
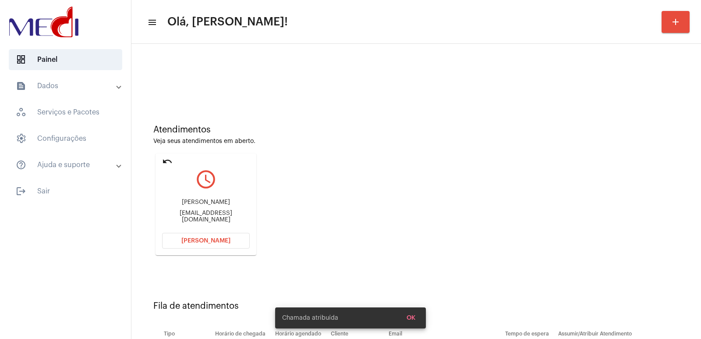
click at [205, 205] on div "Patricia Gonzaga Da Silva" at bounding box center [206, 202] width 88 height 7
copy div "Patricia Gonzaga Da Silva"
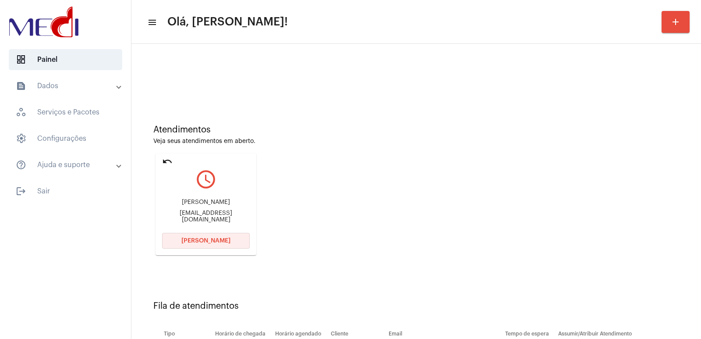
click at [214, 239] on span "[PERSON_NAME]" at bounding box center [205, 240] width 49 height 6
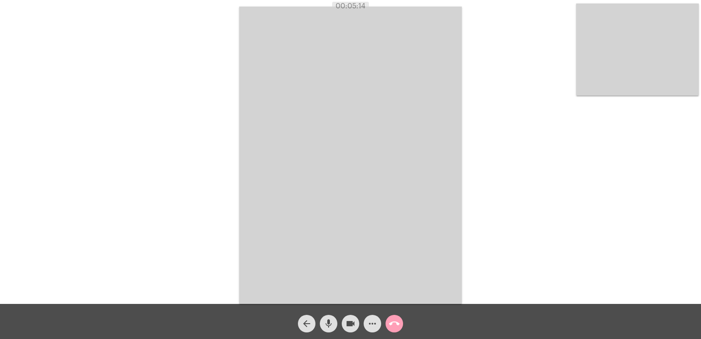
click at [396, 323] on mat-icon "call_end" at bounding box center [394, 323] width 11 height 11
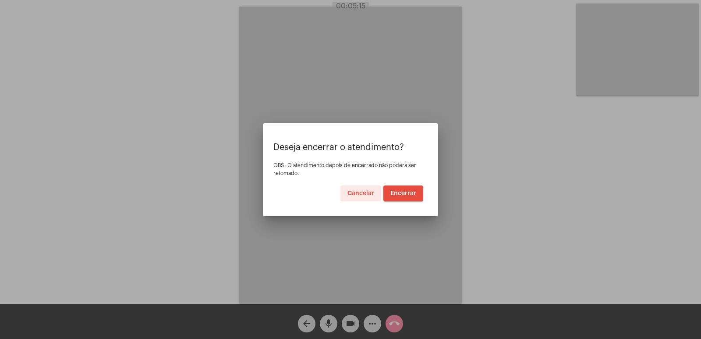
click at [400, 196] on button "Encerrar" at bounding box center [403, 193] width 40 height 16
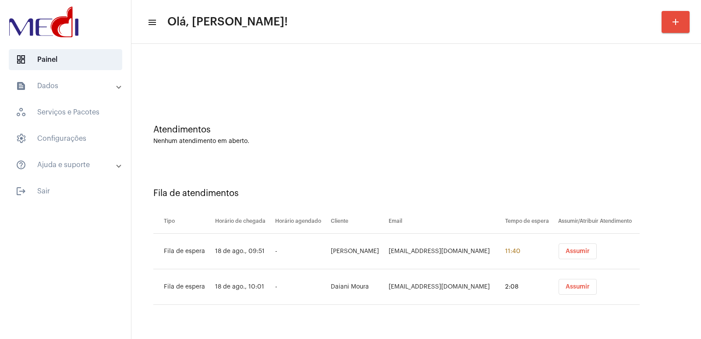
click at [562, 255] on button "Assumir" at bounding box center [577, 251] width 38 height 16
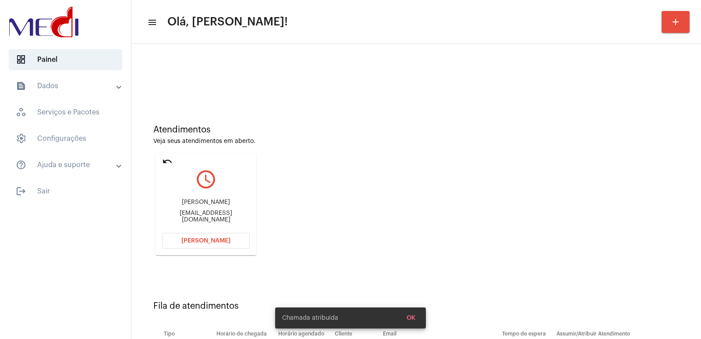
click at [197, 203] on div "Virgínia Cabral Polatschek" at bounding box center [206, 202] width 88 height 7
copy div "Virgínia Cabral Polatschek"
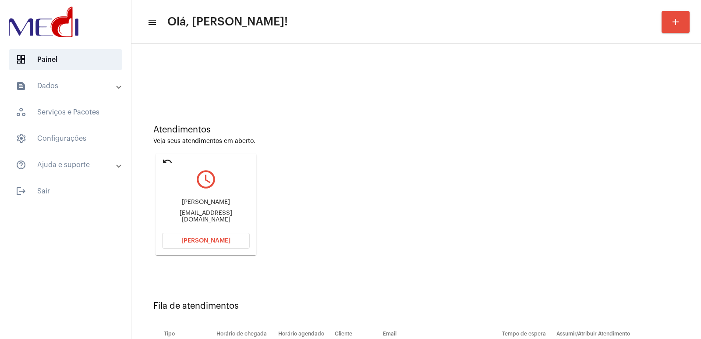
click at [205, 245] on button "[PERSON_NAME]" at bounding box center [206, 241] width 88 height 16
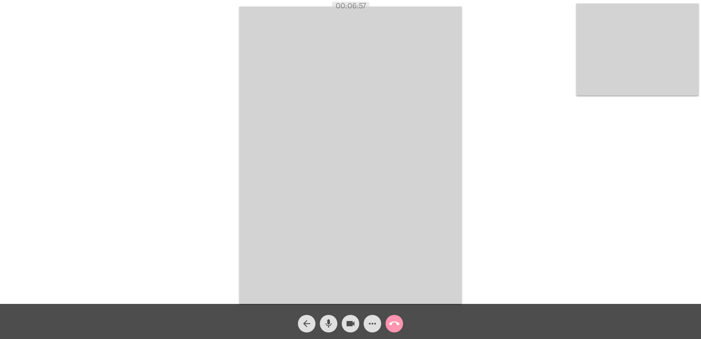
click at [392, 317] on span "call_end" at bounding box center [394, 323] width 11 height 18
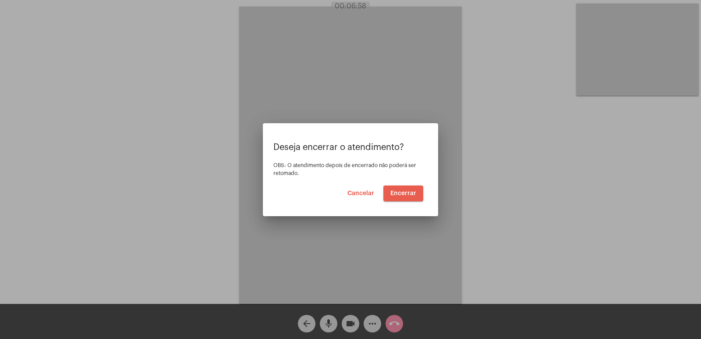
click at [396, 189] on button "Encerrar" at bounding box center [403, 193] width 40 height 16
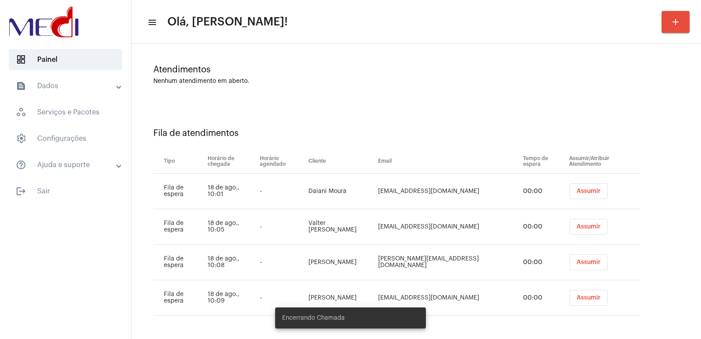
scroll to position [60, 0]
drag, startPoint x: 582, startPoint y: 187, endPoint x: 572, endPoint y: 187, distance: 9.2
click at [580, 187] on button "Assumir" at bounding box center [588, 191] width 38 height 16
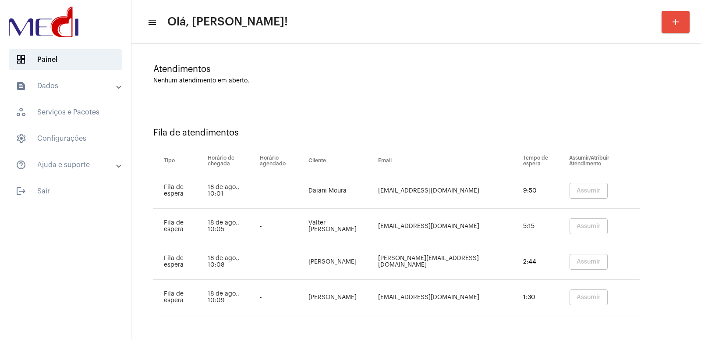
scroll to position [0, 0]
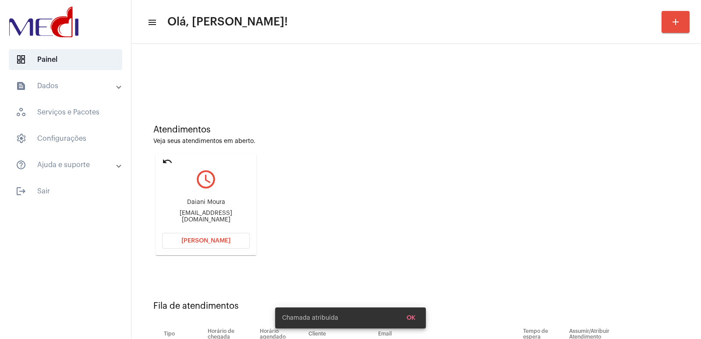
click at [219, 205] on div "Daiani Moura" at bounding box center [206, 202] width 88 height 7
click at [218, 205] on div "Daiani Moura" at bounding box center [206, 202] width 88 height 7
click at [203, 201] on div "Daiani Moura daiaal@yahoo.com.br" at bounding box center [206, 210] width 88 height 39
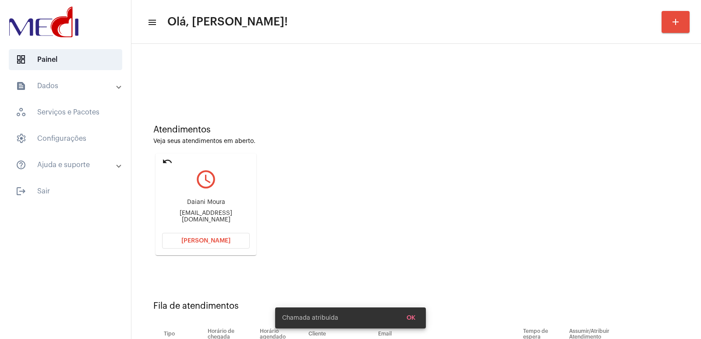
click at [200, 200] on div "Daiani Moura daiaal@yahoo.com.br" at bounding box center [206, 210] width 88 height 39
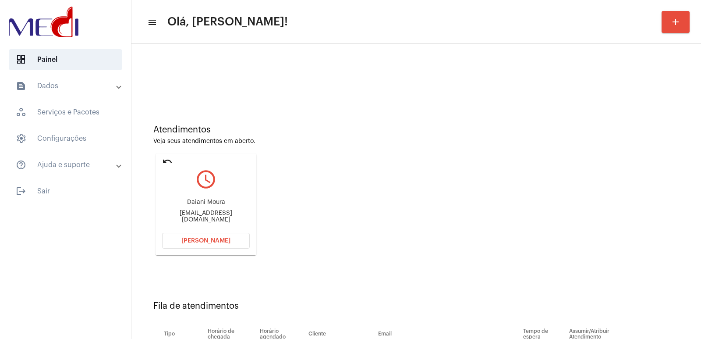
click at [200, 200] on div "Daiani Moura daiaal@yahoo.com.br" at bounding box center [206, 210] width 88 height 39
click at [215, 238] on span "[PERSON_NAME]" at bounding box center [205, 240] width 49 height 6
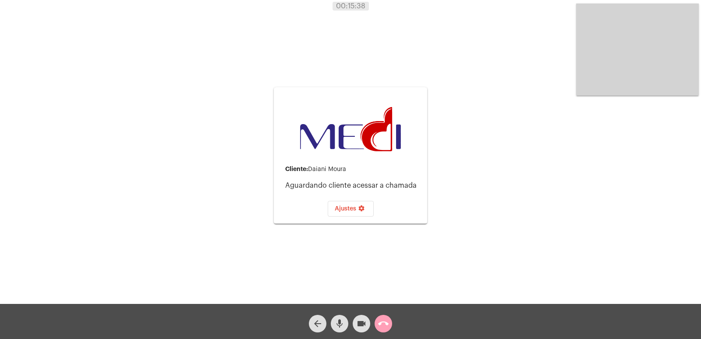
click at [382, 324] on mat-icon "call_end" at bounding box center [383, 323] width 11 height 11
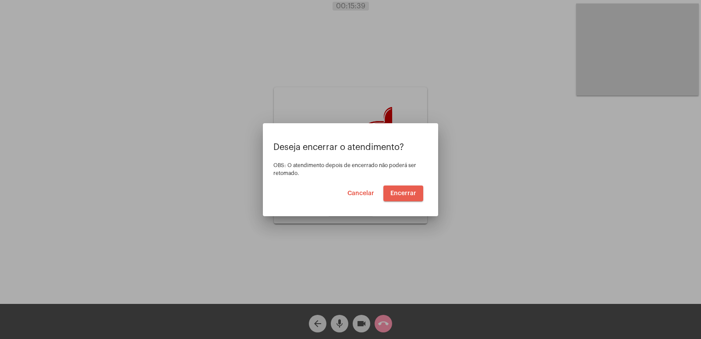
click at [393, 190] on span "Encerrar" at bounding box center [403, 193] width 26 height 6
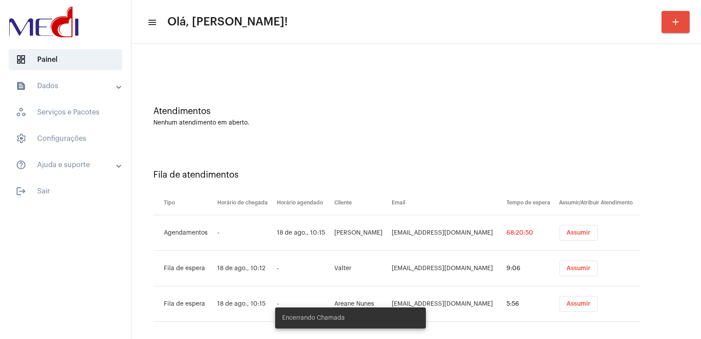
scroll to position [25, 0]
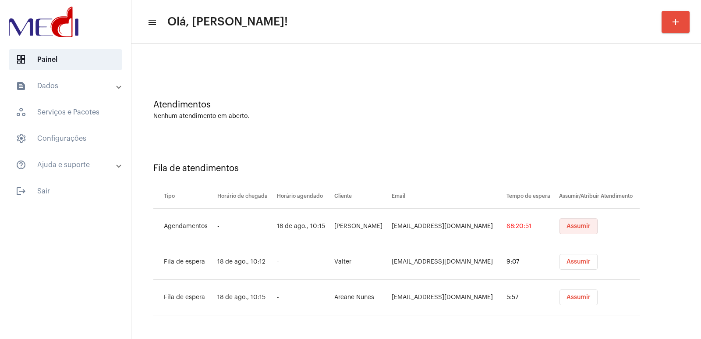
click at [572, 222] on button "Assumir" at bounding box center [578, 226] width 38 height 16
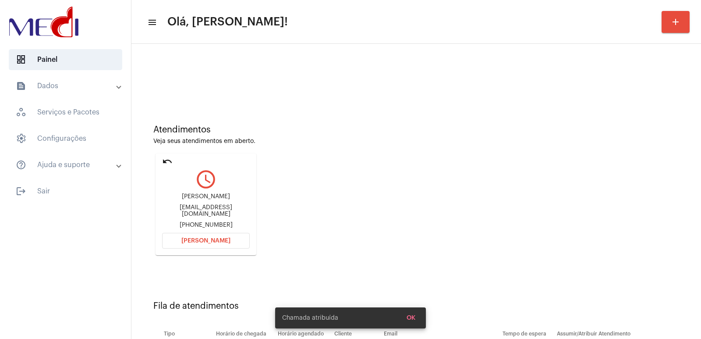
click at [205, 199] on div "Bianca Gonçalves Souza" at bounding box center [206, 196] width 88 height 7
copy div "Bianca Gonçalves Souza"
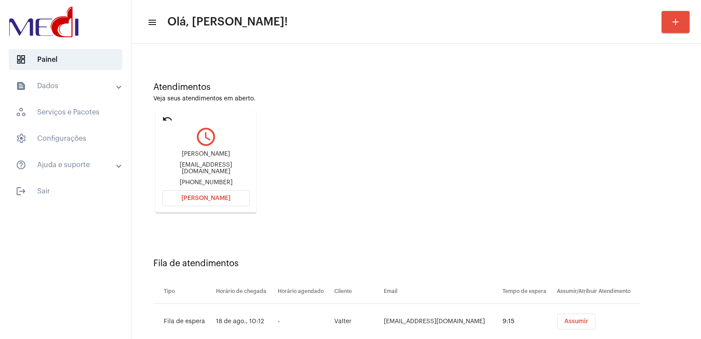
scroll to position [102, 0]
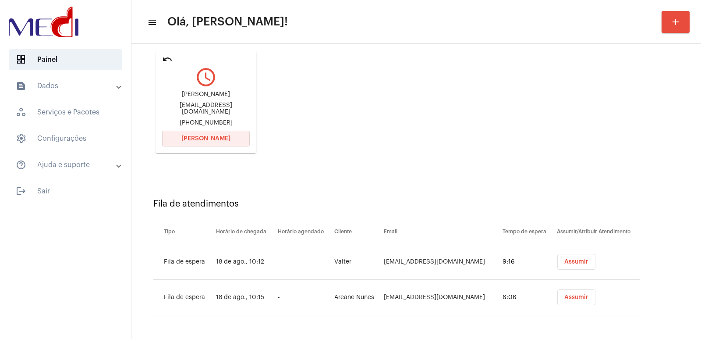
click at [198, 139] on span "[PERSON_NAME]" at bounding box center [205, 138] width 49 height 6
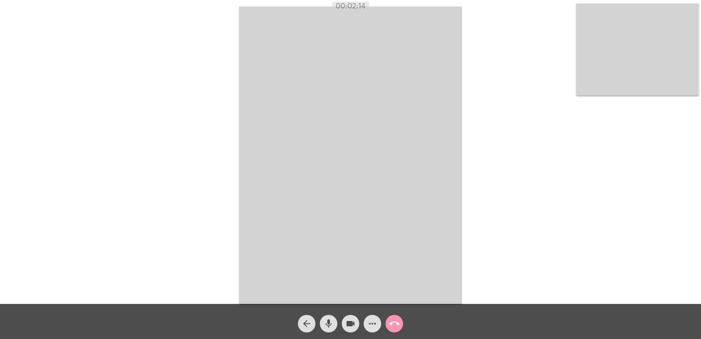
click at [397, 321] on mat-icon "call_end" at bounding box center [394, 323] width 11 height 11
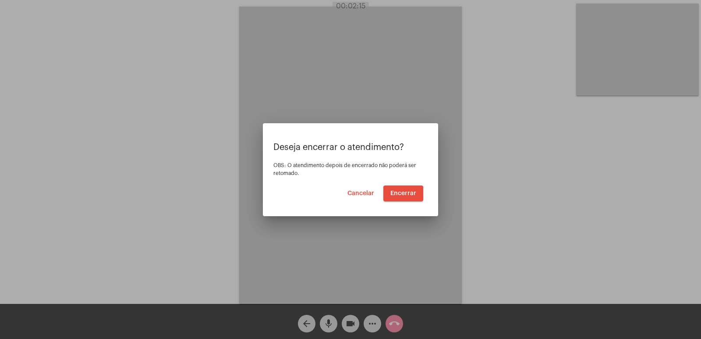
click at [395, 194] on span "Encerrar" at bounding box center [403, 193] width 26 height 6
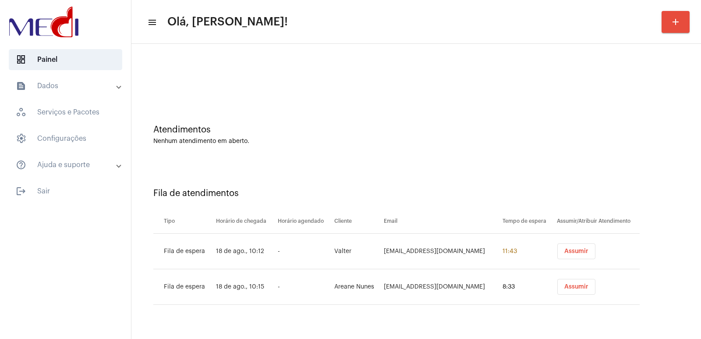
click at [564, 250] on span "Assumir" at bounding box center [576, 251] width 24 height 6
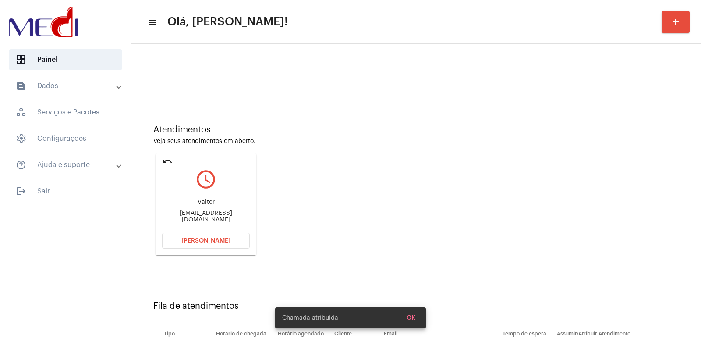
click at [218, 215] on div "petckov@gmail.com" at bounding box center [206, 216] width 88 height 13
copy mat-card-content "petckov@gmail.com Abrir Chamada"
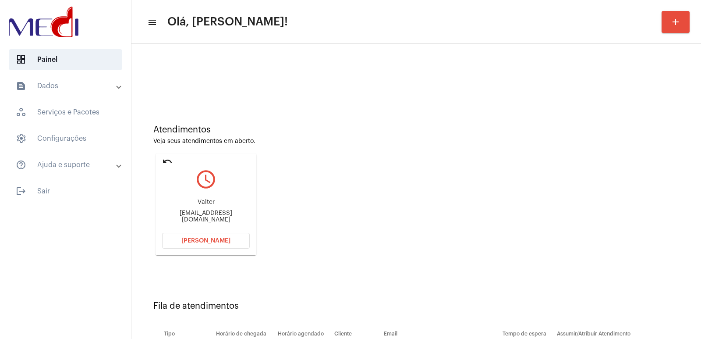
click at [226, 246] on button "[PERSON_NAME]" at bounding box center [206, 241] width 88 height 16
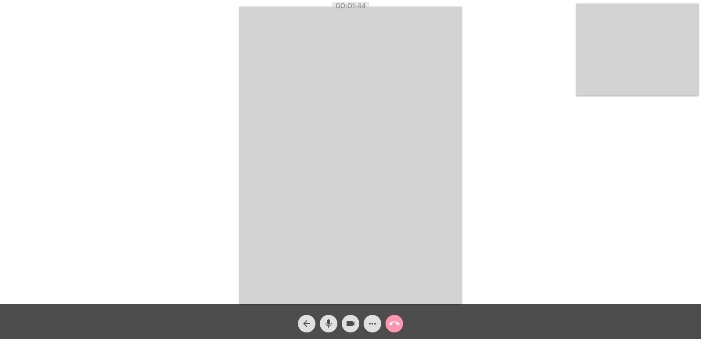
click at [397, 325] on mat-icon "call_end" at bounding box center [394, 323] width 11 height 11
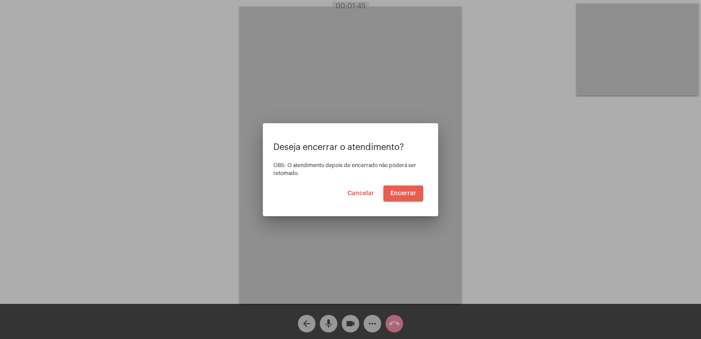
click at [400, 188] on button "Encerrar" at bounding box center [403, 193] width 40 height 16
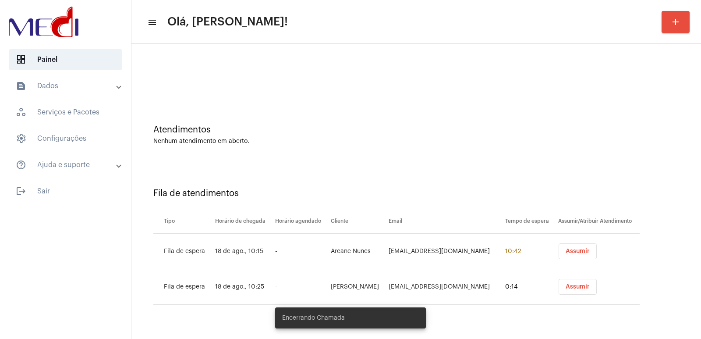
click at [572, 239] on td "Assumir" at bounding box center [598, 250] width 84 height 35
click at [574, 248] on span "Assumir" at bounding box center [577, 251] width 24 height 6
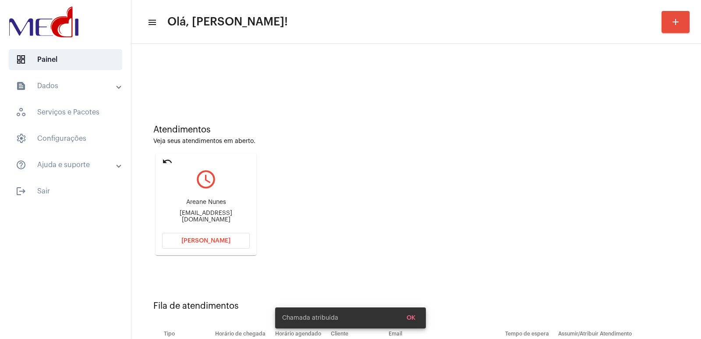
click at [191, 204] on div "Areane Nunes" at bounding box center [206, 202] width 88 height 7
copy div "Areane Nunes"
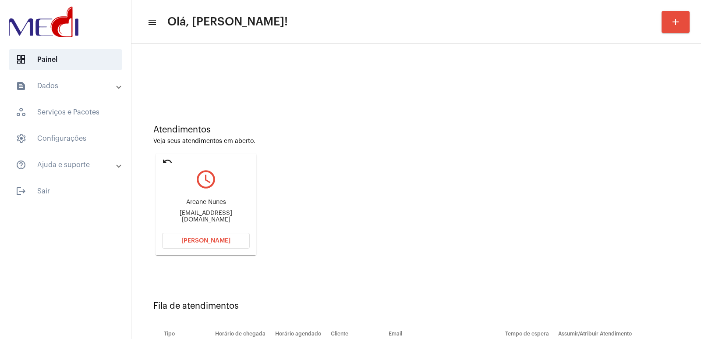
click at [201, 235] on button "[PERSON_NAME]" at bounding box center [206, 241] width 88 height 16
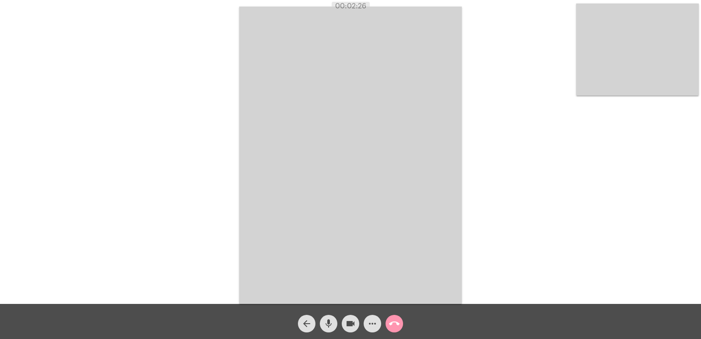
click at [397, 321] on mat-icon "call_end" at bounding box center [394, 323] width 11 height 11
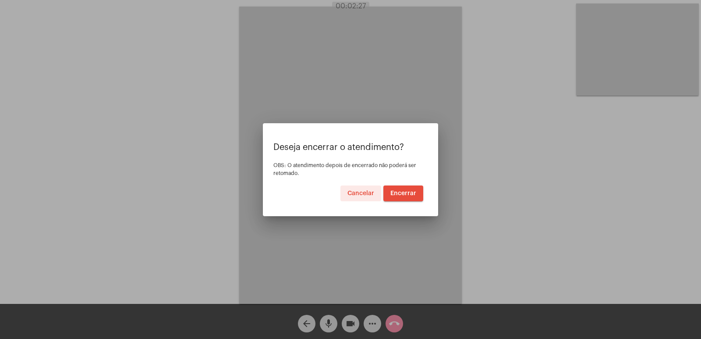
click at [388, 190] on button "Encerrar" at bounding box center [403, 193] width 40 height 16
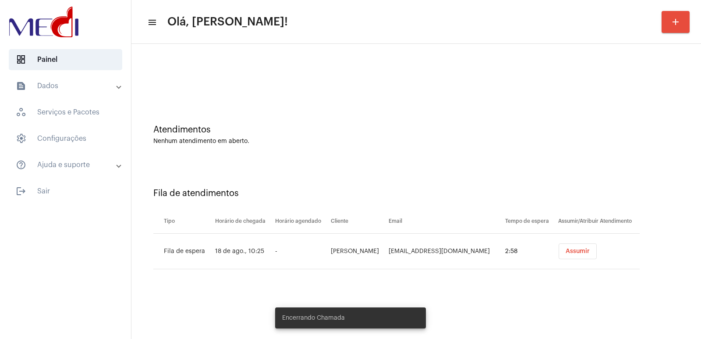
click at [576, 247] on button "Assumir" at bounding box center [577, 251] width 38 height 16
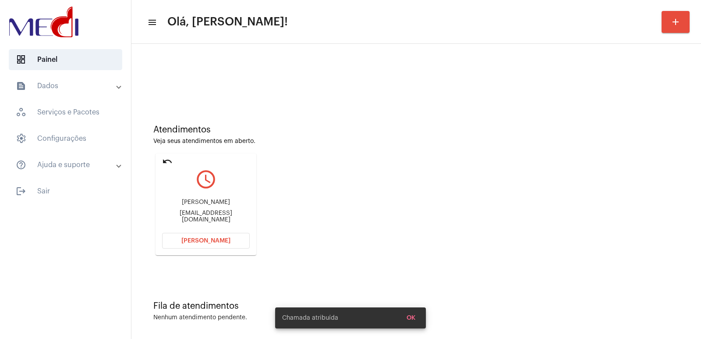
click at [190, 199] on div "Fernanda Lea de Souza fernandalea.adv@gmail.com" at bounding box center [206, 210] width 88 height 39
click at [190, 200] on div "Fernanda Lea de Souza fernandalea.adv@gmail.com" at bounding box center [206, 210] width 88 height 39
click at [190, 201] on div "Fernanda Lea de Souza fernandalea.adv@gmail.com" at bounding box center [206, 210] width 88 height 39
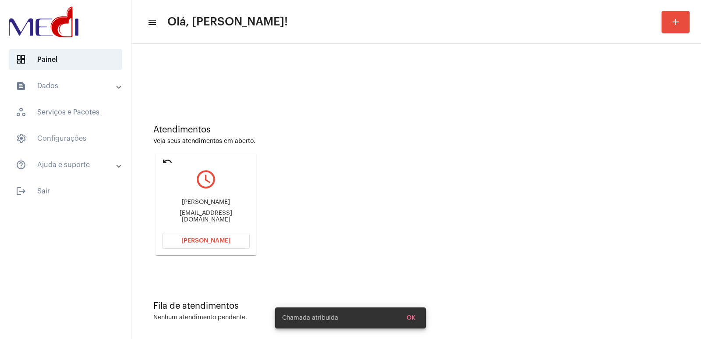
copy div "Fernanda Lea de Souza"
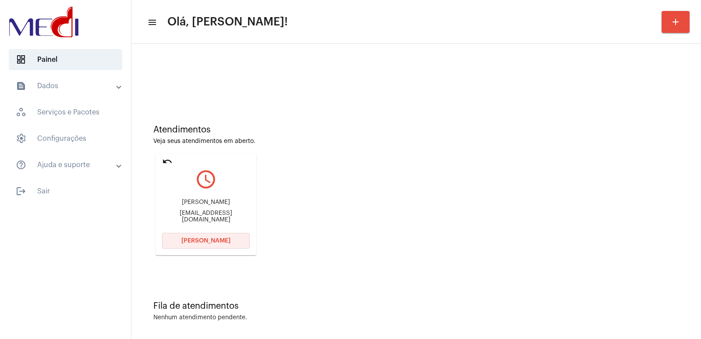
click at [182, 237] on button "[PERSON_NAME]" at bounding box center [206, 241] width 88 height 16
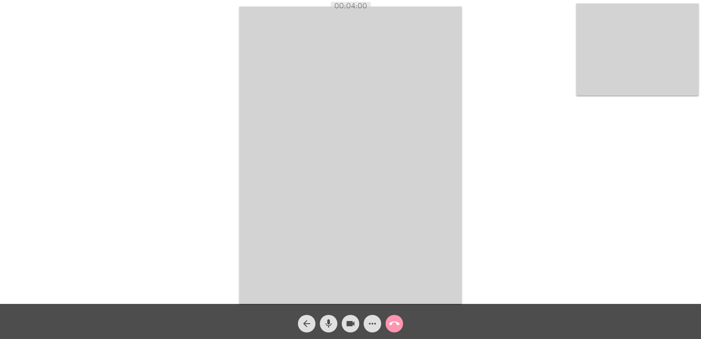
click at [532, 210] on div "Acessando Câmera e Microfone..." at bounding box center [350, 153] width 699 height 303
click at [390, 320] on mat-icon "call_end" at bounding box center [394, 323] width 11 height 11
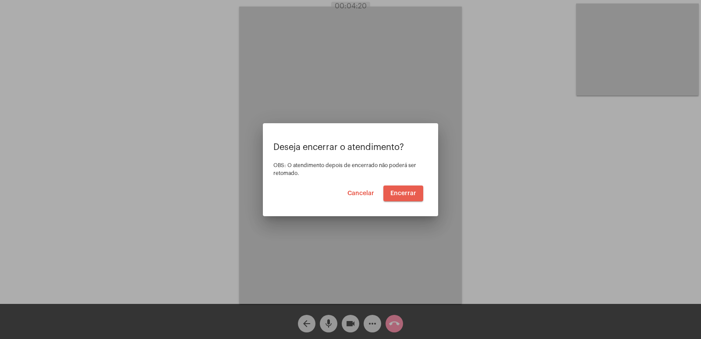
click at [398, 190] on span "Encerrar" at bounding box center [403, 193] width 26 height 6
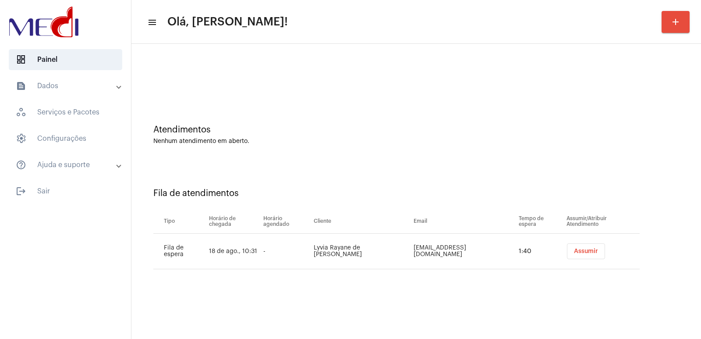
click at [575, 246] on button "Assumir" at bounding box center [586, 251] width 38 height 16
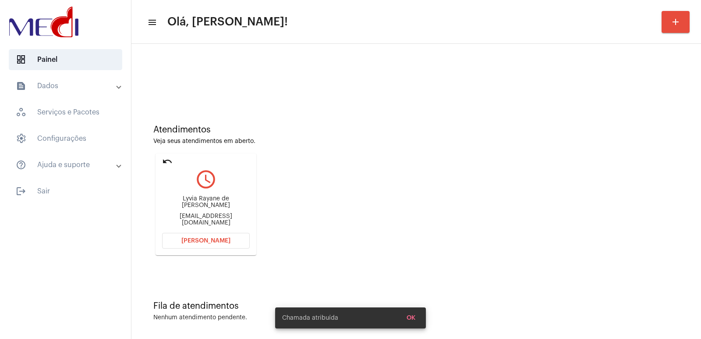
click at [183, 198] on div "Lyvia Rayane de Castro Monteiro Lyviamonteiro18@gmail.com" at bounding box center [206, 210] width 88 height 39
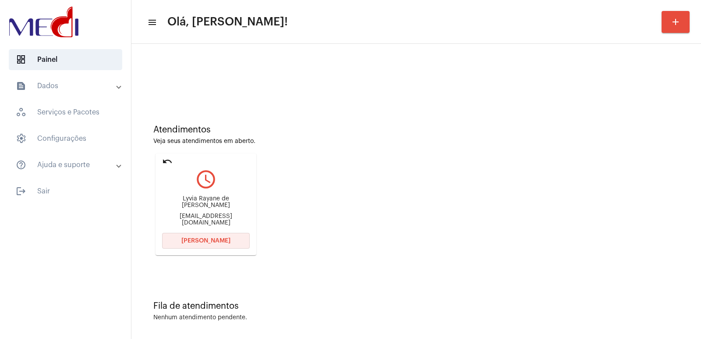
click at [199, 247] on button "[PERSON_NAME]" at bounding box center [206, 241] width 88 height 16
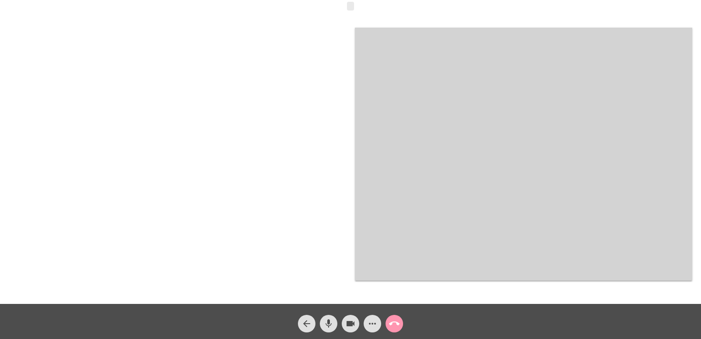
drag, startPoint x: 109, startPoint y: 168, endPoint x: 152, endPoint y: 166, distance: 43.0
click at [148, 167] on div at bounding box center [177, 154] width 337 height 301
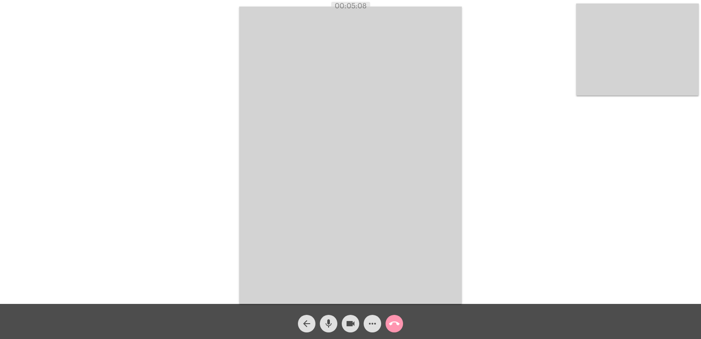
click at [394, 323] on mat-icon "call_end" at bounding box center [394, 323] width 11 height 11
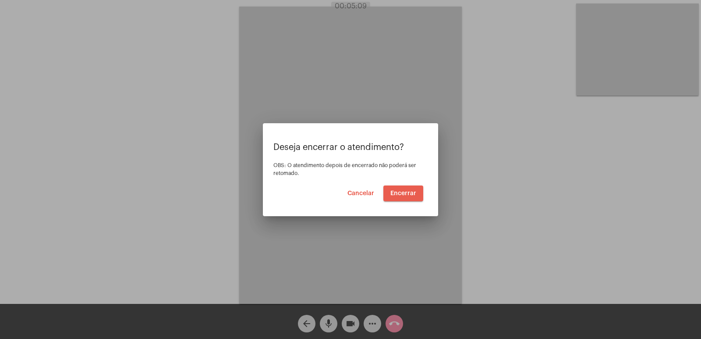
click at [407, 190] on span "Encerrar" at bounding box center [403, 193] width 26 height 6
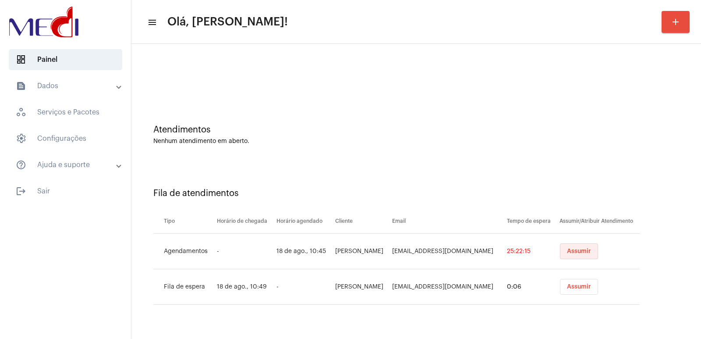
click at [571, 254] on button "Assumir" at bounding box center [579, 251] width 38 height 16
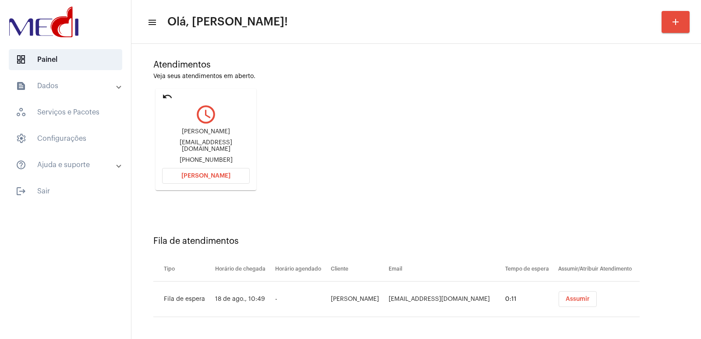
scroll to position [67, 0]
drag, startPoint x: 529, startPoint y: 163, endPoint x: 496, endPoint y: 154, distance: 34.1
click at [529, 158] on div "Atendimentos Veja seus atendimentos em aberto. undo query_builder maria cristin…" at bounding box center [416, 120] width 561 height 176
click at [207, 133] on div "maria cristina rodrigues juca" at bounding box center [206, 130] width 88 height 7
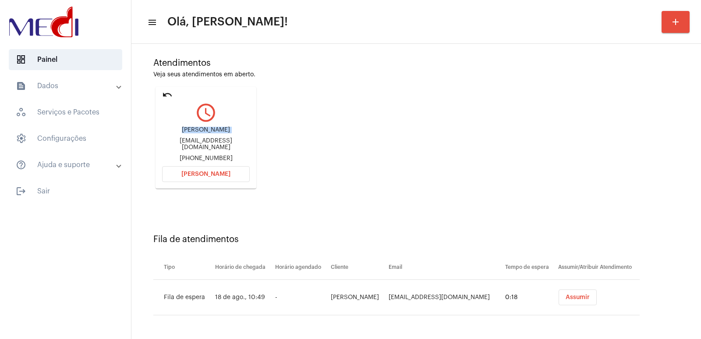
click at [207, 133] on div "maria cristina rodrigues juca" at bounding box center [206, 130] width 88 height 7
copy div "maria cristina rodrigues juca"
click at [194, 169] on button "[PERSON_NAME]" at bounding box center [206, 174] width 88 height 16
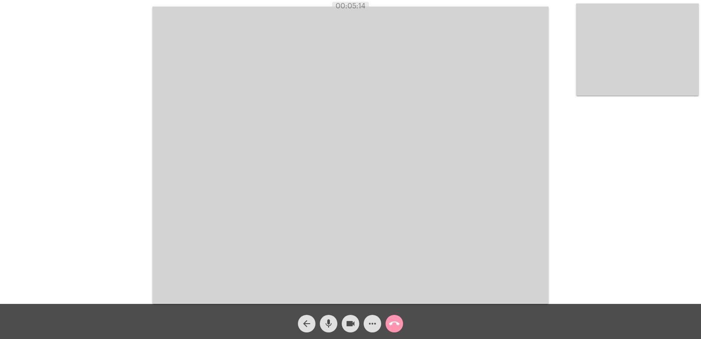
click at [687, 66] on video at bounding box center [637, 50] width 123 height 92
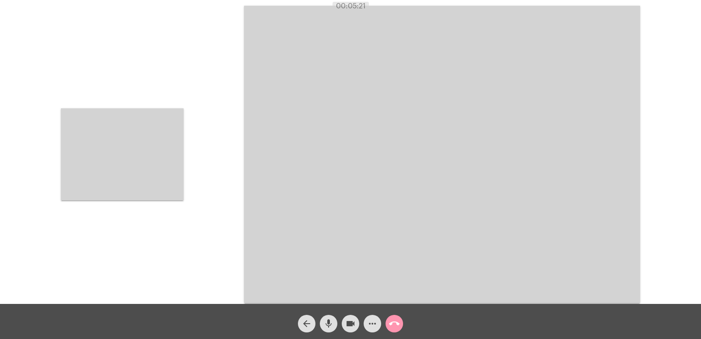
click at [163, 171] on video at bounding box center [122, 154] width 123 height 92
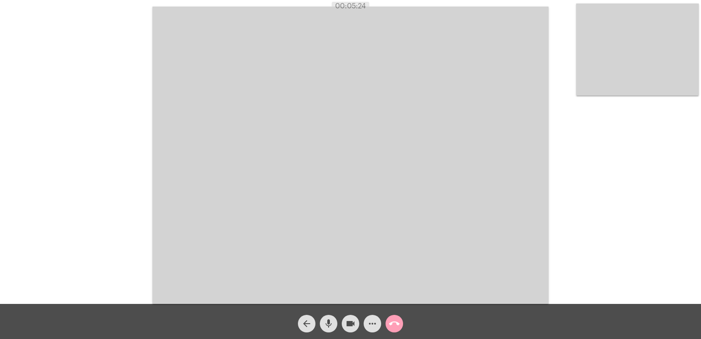
click at [395, 324] on mat-icon "call_end" at bounding box center [394, 323] width 11 height 11
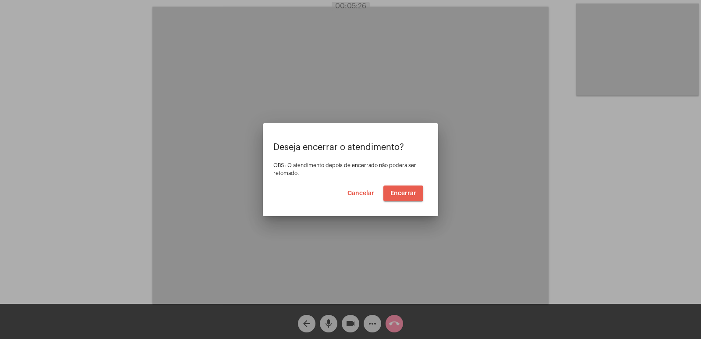
click at [404, 191] on span "Encerrar" at bounding box center [403, 193] width 26 height 6
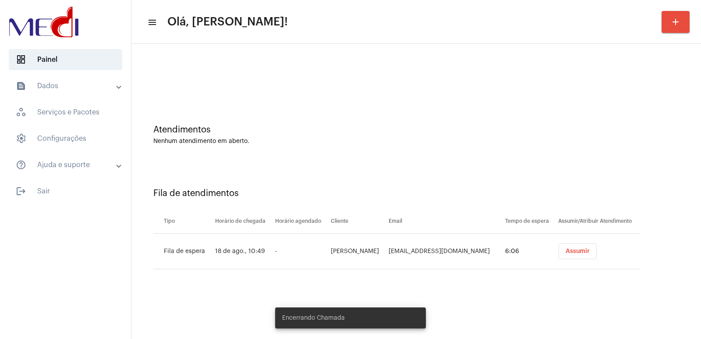
click at [574, 254] on button "Assumir" at bounding box center [577, 251] width 38 height 16
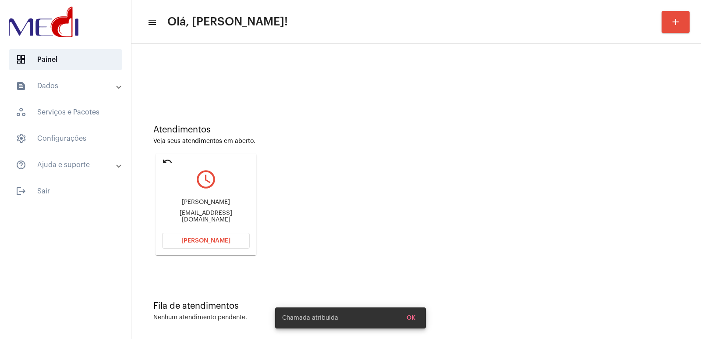
click at [212, 203] on div "Osvaldo Júnior" at bounding box center [206, 202] width 88 height 7
copy div "Osvaldo Júnior"
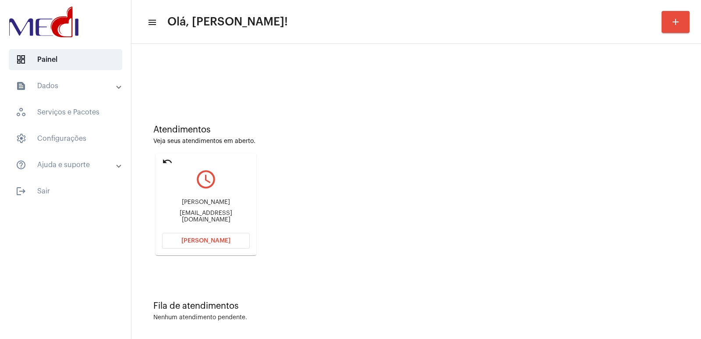
click at [229, 236] on button "[PERSON_NAME]" at bounding box center [206, 241] width 88 height 16
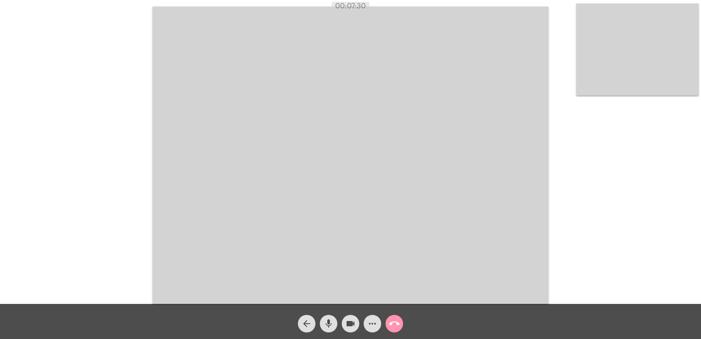
click at [341, 324] on div "videocam" at bounding box center [350, 321] width 22 height 22
click at [325, 322] on mat-icon "mic" at bounding box center [328, 323] width 11 height 11
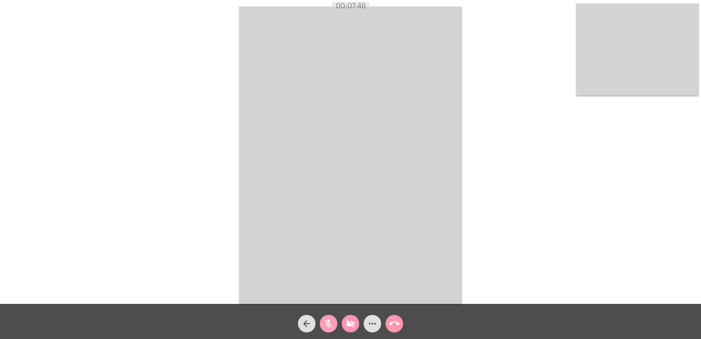
click at [325, 322] on mat-icon "mic_off" at bounding box center [328, 323] width 11 height 11
click at [348, 321] on mat-icon "videocam_off" at bounding box center [350, 323] width 11 height 11
click at [371, 329] on span "more_horiz" at bounding box center [372, 323] width 11 height 18
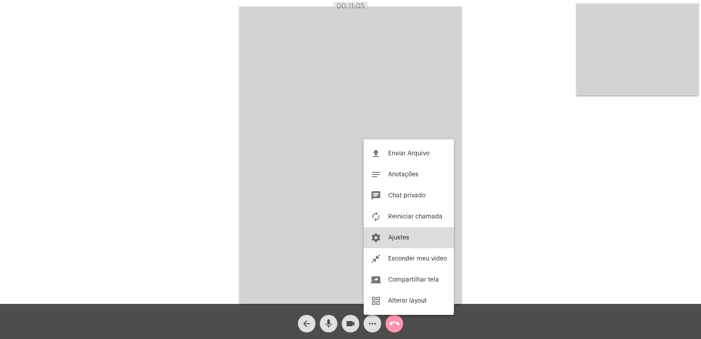
click at [384, 233] on button "settings Ajustes" at bounding box center [408, 237] width 90 height 21
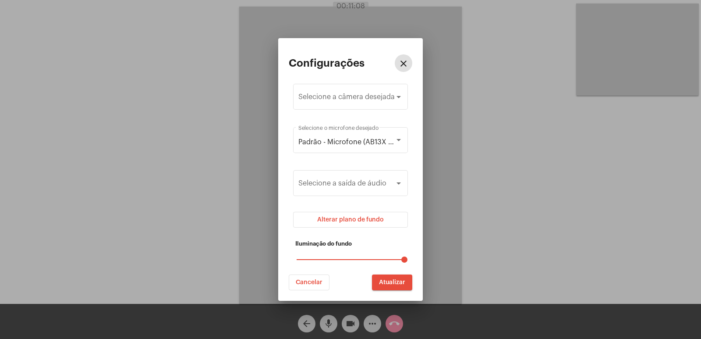
click at [403, 64] on mat-icon "close" at bounding box center [403, 63] width 11 height 11
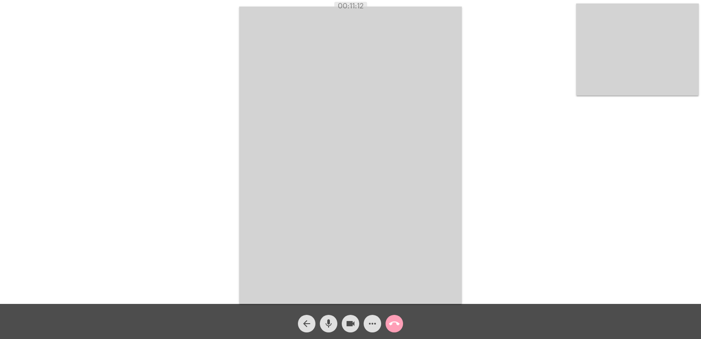
click at [401, 321] on button "call_end" at bounding box center [394, 323] width 18 height 18
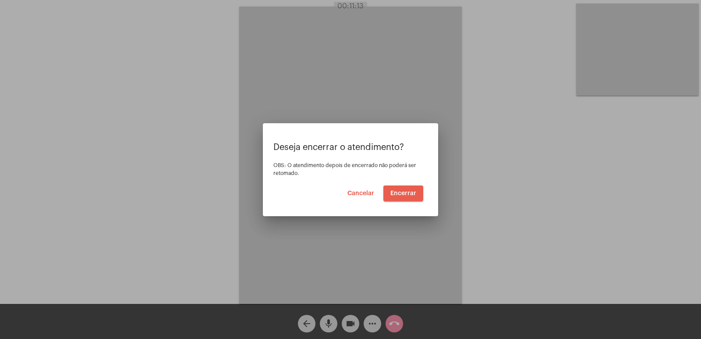
click at [399, 200] on button "Encerrar" at bounding box center [403, 193] width 40 height 16
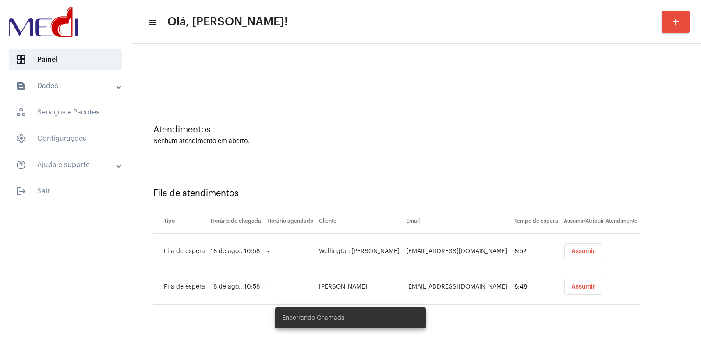
click at [566, 253] on button "Assumir" at bounding box center [583, 251] width 38 height 16
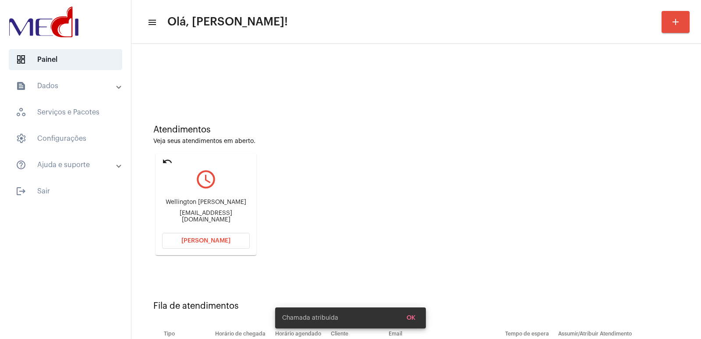
click at [200, 204] on div "Wellington [PERSON_NAME] [PERSON_NAME]" at bounding box center [206, 202] width 88 height 7
copy div "Wellington [PERSON_NAME] [PERSON_NAME]"
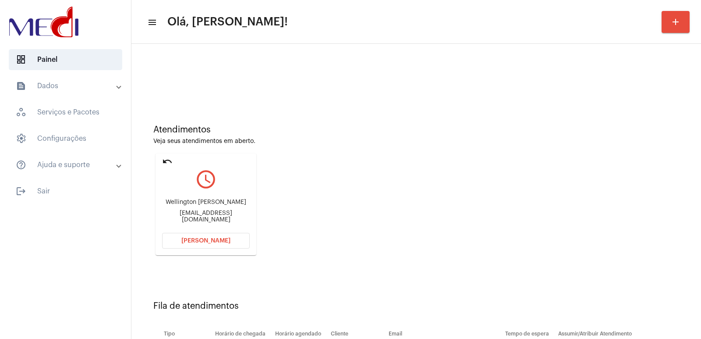
click at [208, 228] on div "Wellington correia de Araújo Farmacenter_farma@hotmail.com" at bounding box center [206, 210] width 88 height 39
click at [205, 238] on span "[PERSON_NAME]" at bounding box center [205, 240] width 49 height 6
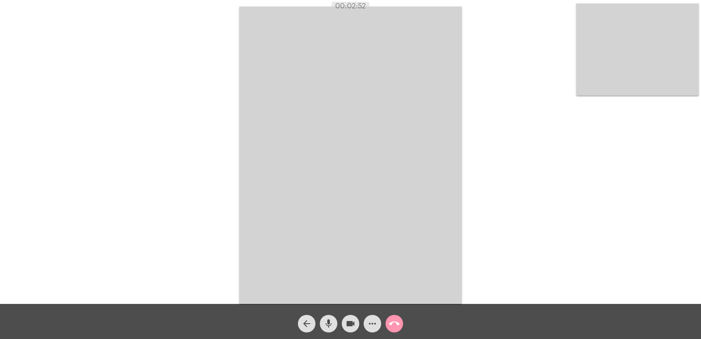
click at [397, 322] on mat-icon "call_end" at bounding box center [394, 323] width 11 height 11
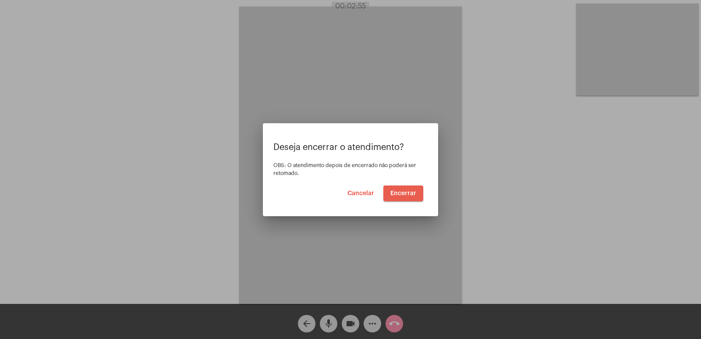
click at [406, 193] on span "Encerrar" at bounding box center [403, 193] width 26 height 6
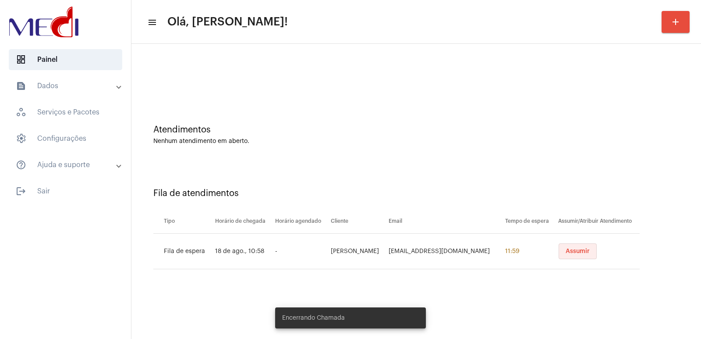
click at [567, 256] on button "Assumir" at bounding box center [577, 251] width 38 height 16
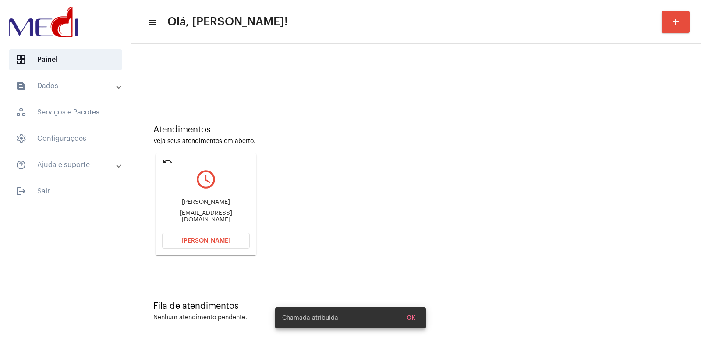
click at [204, 205] on div "[PERSON_NAME]" at bounding box center [206, 202] width 88 height 7
copy div "[PERSON_NAME]"
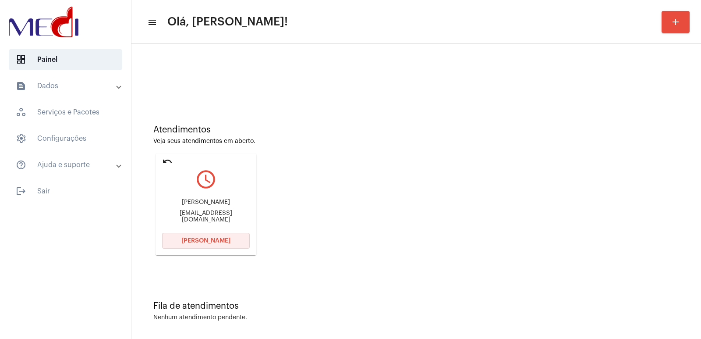
click at [202, 245] on button "[PERSON_NAME]" at bounding box center [206, 241] width 88 height 16
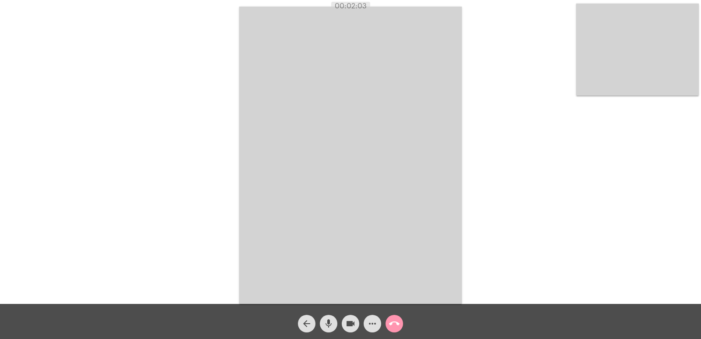
click at [402, 319] on div "call_end" at bounding box center [394, 321] width 22 height 22
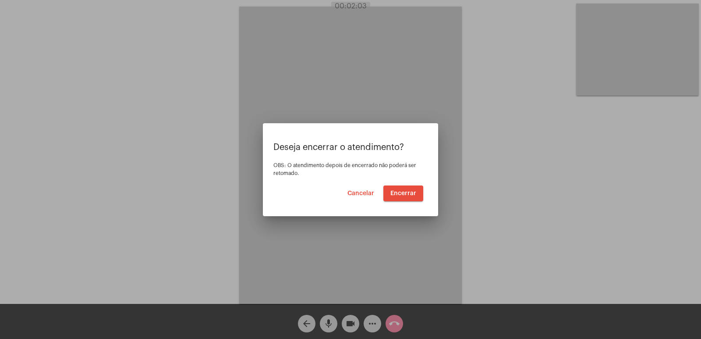
click at [395, 318] on div at bounding box center [350, 169] width 701 height 339
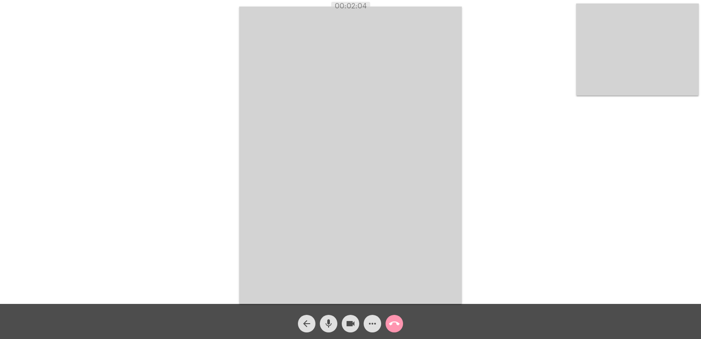
click at [394, 319] on mat-icon "call_end" at bounding box center [394, 323] width 11 height 11
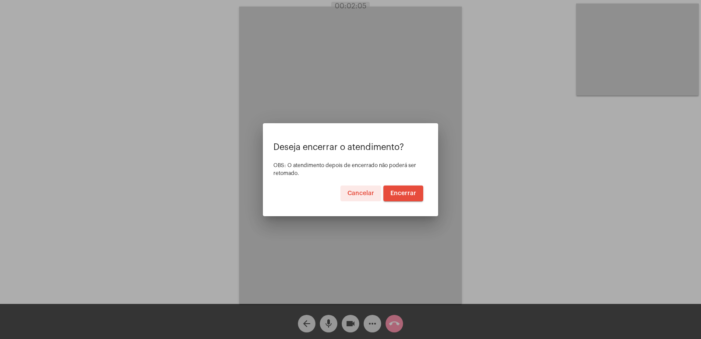
click at [402, 199] on button "Encerrar" at bounding box center [403, 193] width 40 height 16
click at [402, 192] on span "Encerrar" at bounding box center [403, 193] width 26 height 6
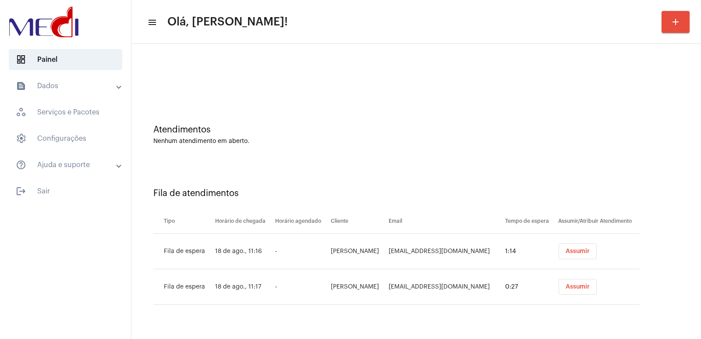
click at [584, 254] on button "Assumir" at bounding box center [577, 251] width 38 height 16
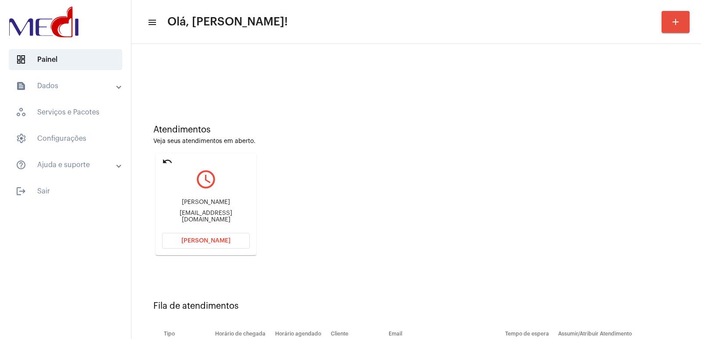
click at [222, 204] on div "[PERSON_NAME]" at bounding box center [206, 202] width 88 height 7
copy div "[PERSON_NAME]"
click at [185, 234] on button "[PERSON_NAME]" at bounding box center [206, 241] width 88 height 16
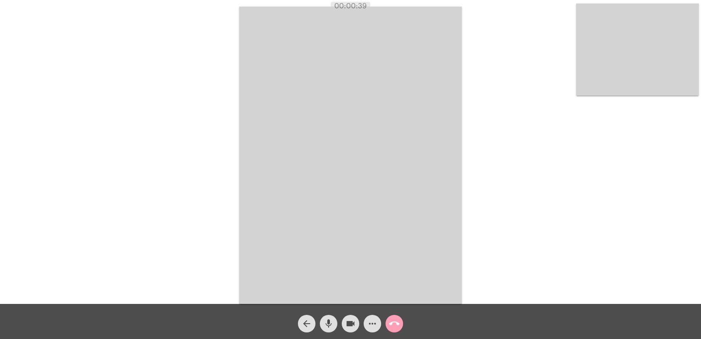
click at [400, 322] on button "call_end" at bounding box center [394, 323] width 18 height 18
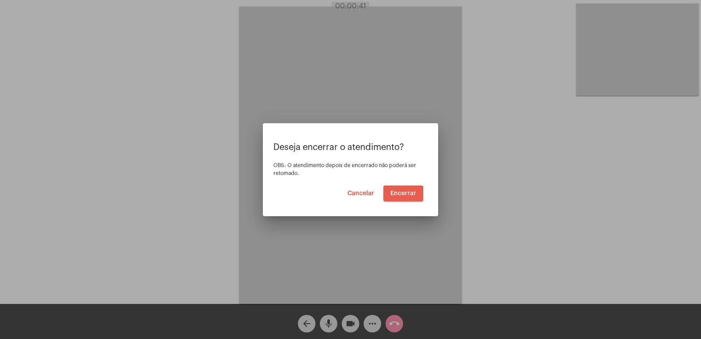
click at [394, 193] on span "Encerrar" at bounding box center [403, 193] width 26 height 6
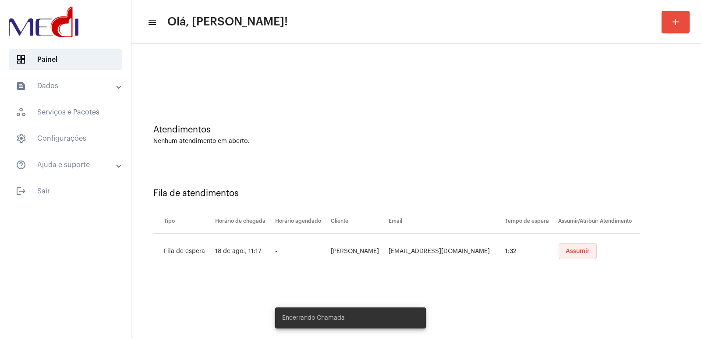
click at [564, 256] on button "Assumir" at bounding box center [577, 251] width 38 height 16
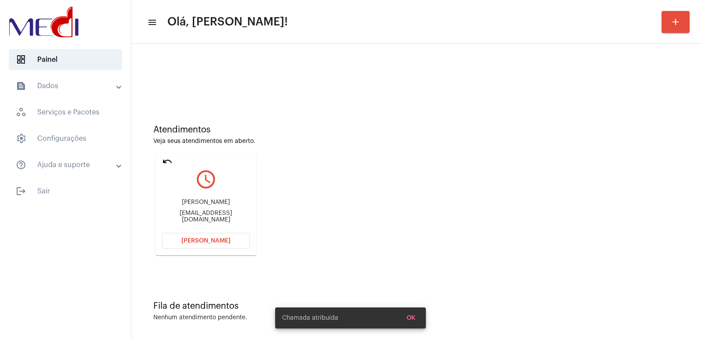
click at [200, 203] on div "Maria Paula" at bounding box center [206, 202] width 88 height 7
copy div "Maria Paula"
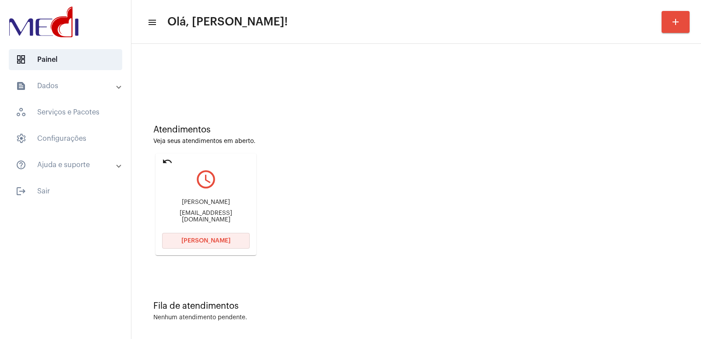
click at [186, 236] on button "Abrir Chamada" at bounding box center [206, 241] width 88 height 16
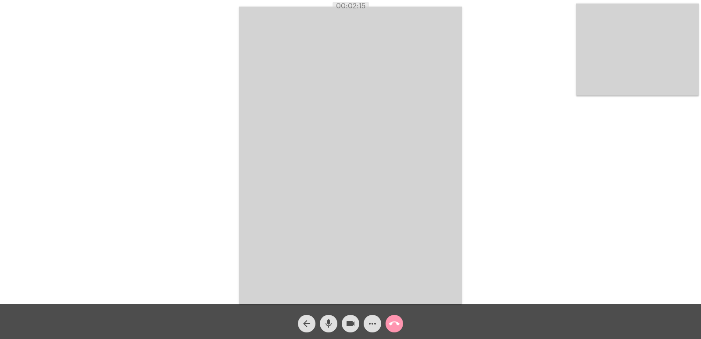
click at [399, 320] on mat-icon "call_end" at bounding box center [394, 323] width 11 height 11
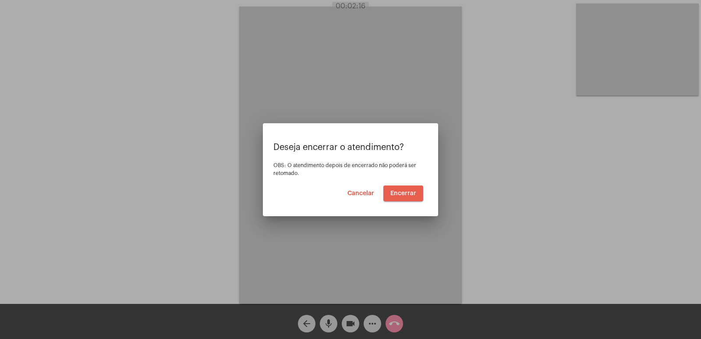
click at [409, 194] on span "Encerrar" at bounding box center [403, 193] width 26 height 6
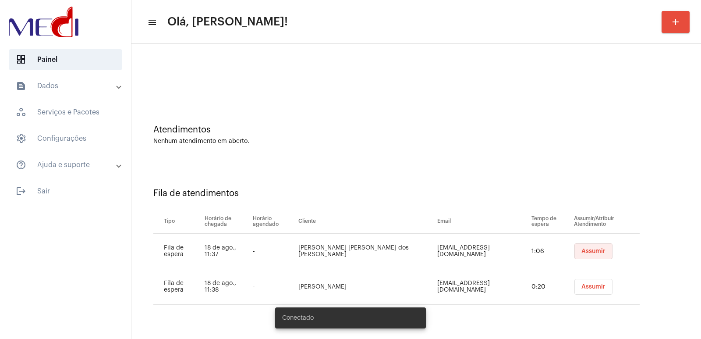
click at [583, 257] on button "Assumir" at bounding box center [593, 251] width 38 height 16
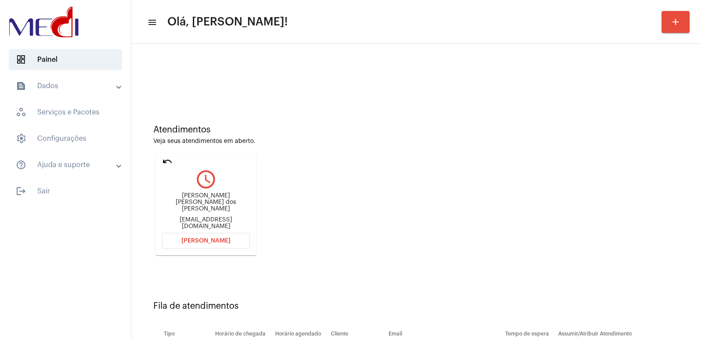
click at [198, 200] on div "[PERSON_NAME] [PERSON_NAME] dos [PERSON_NAME]" at bounding box center [206, 202] width 88 height 20
copy div "[PERSON_NAME] [PERSON_NAME] dos [PERSON_NAME]"
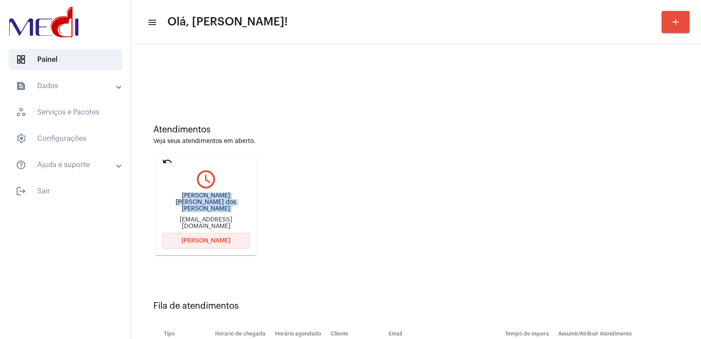
click at [190, 235] on button "[PERSON_NAME]" at bounding box center [206, 241] width 88 height 16
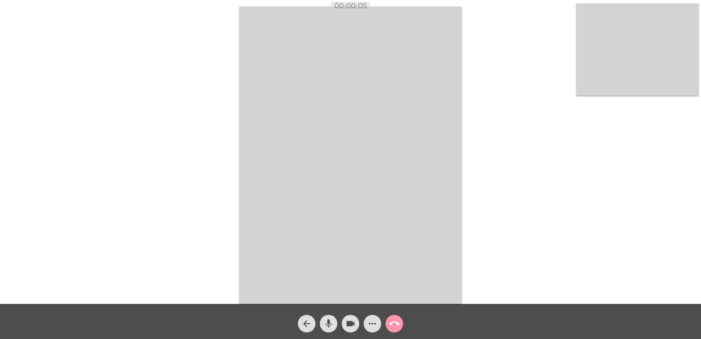
drag, startPoint x: 145, startPoint y: 7, endPoint x: 315, endPoint y: 84, distance: 186.2
click at [314, 80] on video at bounding box center [350, 155] width 222 height 297
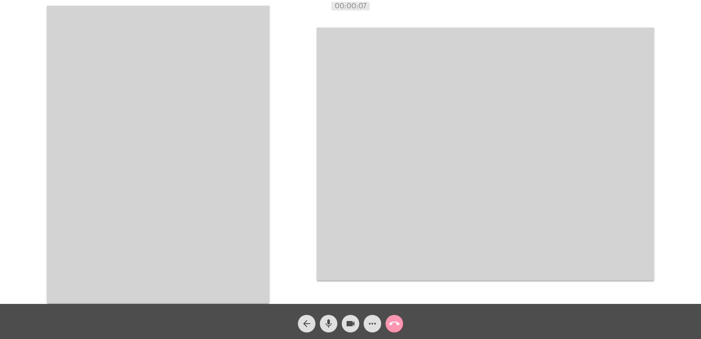
click at [253, 114] on video at bounding box center [158, 154] width 222 height 297
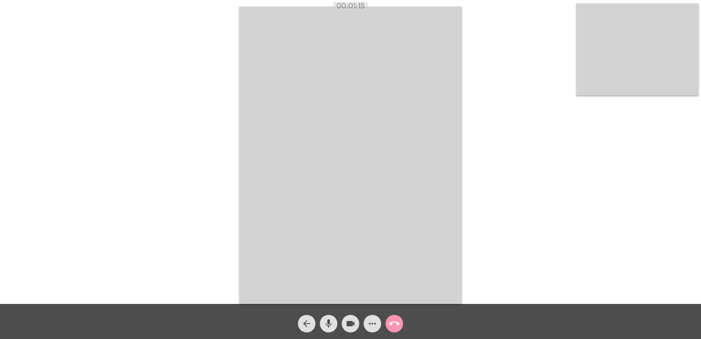
click at [285, 198] on video at bounding box center [350, 155] width 222 height 297
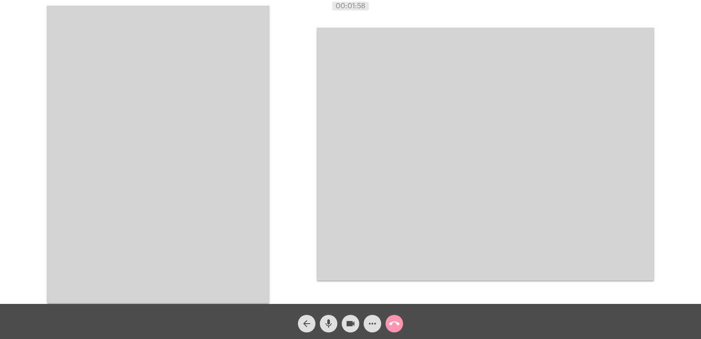
drag, startPoint x: 272, startPoint y: 236, endPoint x: 212, endPoint y: 217, distance: 62.7
click at [272, 236] on div "Acessando Câmera e Microfone..." at bounding box center [350, 152] width 699 height 303
drag, startPoint x: 187, startPoint y: 30, endPoint x: 170, endPoint y: 172, distance: 142.9
click at [170, 172] on video at bounding box center [158, 154] width 222 height 297
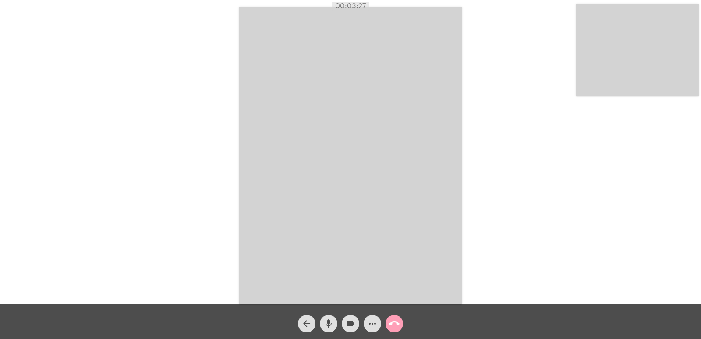
click at [397, 327] on mat-icon "call_end" at bounding box center [394, 323] width 11 height 11
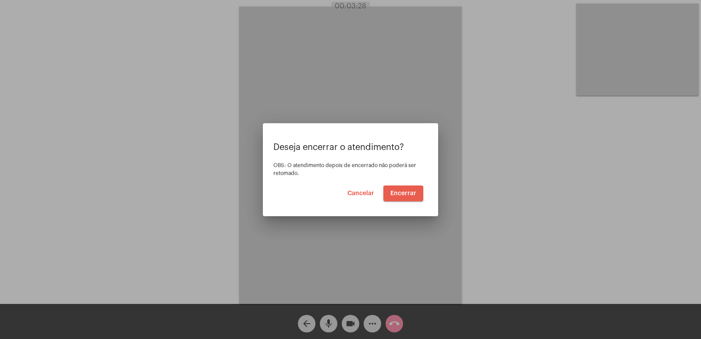
click at [399, 198] on button "Encerrar" at bounding box center [403, 193] width 40 height 16
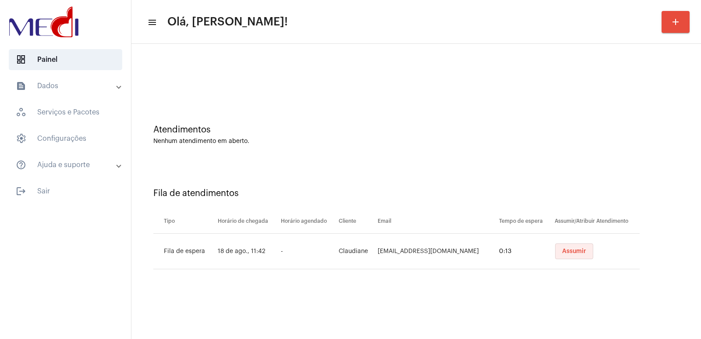
click at [565, 252] on span "Assumir" at bounding box center [574, 251] width 24 height 6
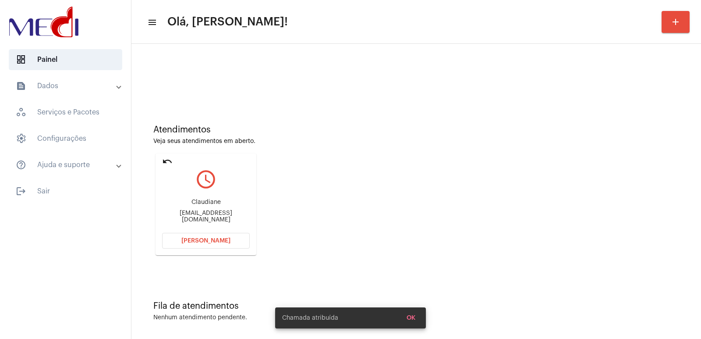
click at [198, 198] on div "Claudiane [EMAIL_ADDRESS][DOMAIN_NAME]" at bounding box center [206, 210] width 88 height 39
click at [194, 199] on div "Claudiane [EMAIL_ADDRESS][DOMAIN_NAME]" at bounding box center [206, 210] width 88 height 39
click at [195, 205] on div "Claudiane" at bounding box center [206, 202] width 88 height 7
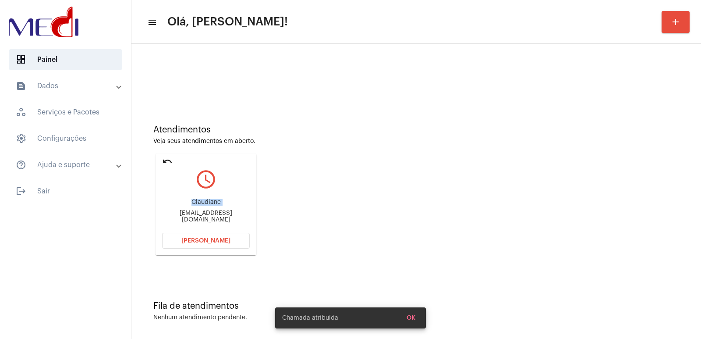
copy div "Claudiane"
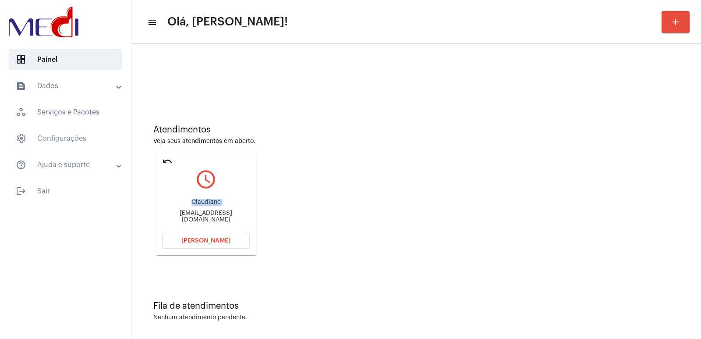
click at [202, 238] on span "[PERSON_NAME]" at bounding box center [205, 240] width 49 height 6
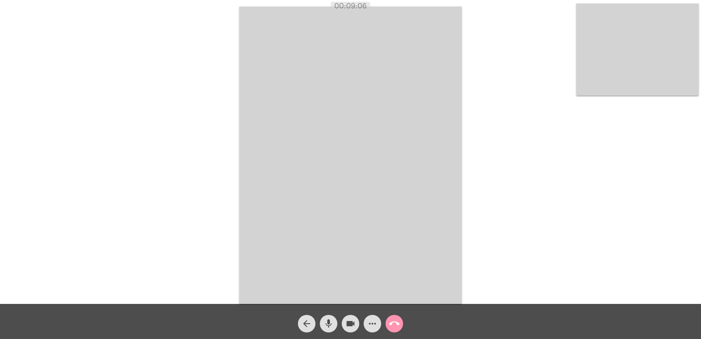
click at [357, 225] on video at bounding box center [350, 155] width 222 height 297
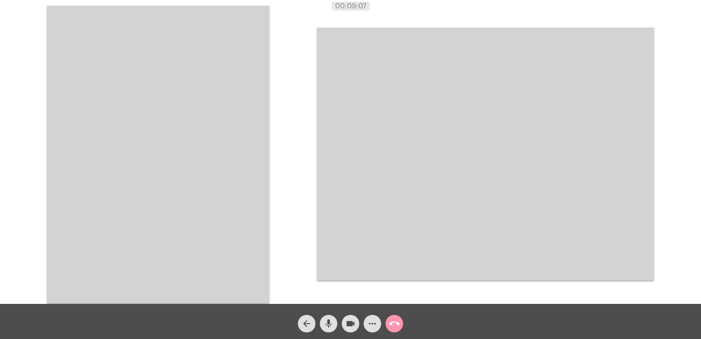
click at [208, 206] on video at bounding box center [158, 154] width 222 height 297
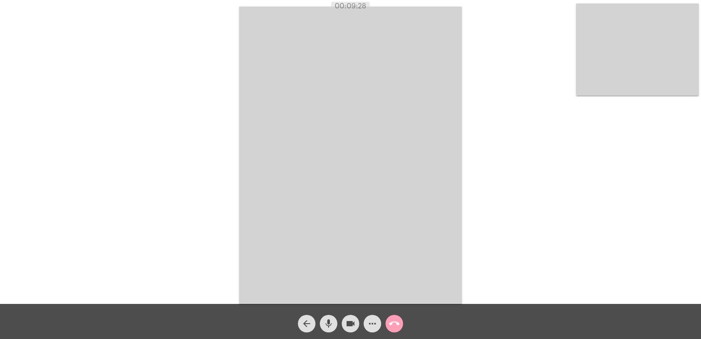
click at [392, 324] on mat-icon "call_end" at bounding box center [394, 323] width 11 height 11
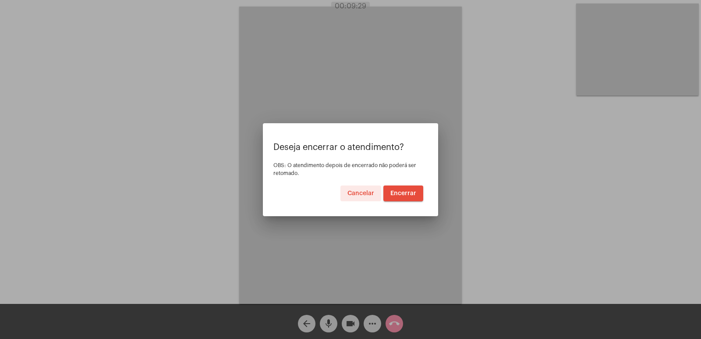
click at [404, 193] on span "Encerrar" at bounding box center [403, 193] width 26 height 6
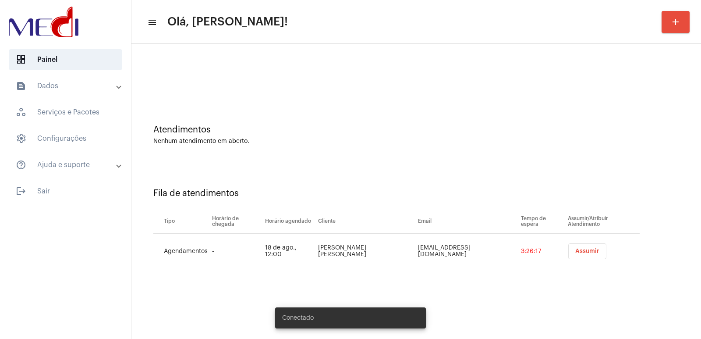
drag, startPoint x: 77, startPoint y: 81, endPoint x: 74, endPoint y: 86, distance: 5.1
click at [76, 81] on mat-panel-title "text_snippet_outlined Dados" at bounding box center [66, 86] width 101 height 11
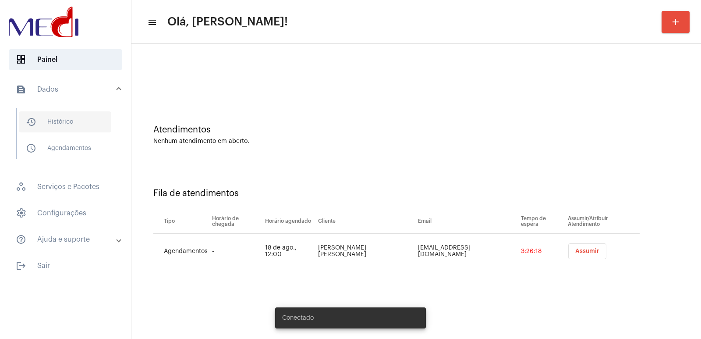
click at [63, 128] on span "history_outlined Histórico" at bounding box center [65, 121] width 92 height 21
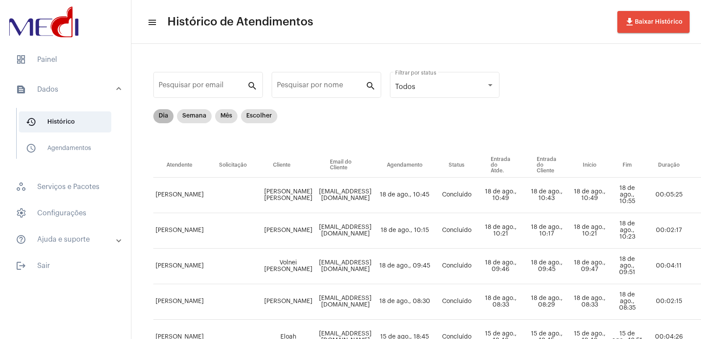
click at [157, 119] on mat-chip "Dia" at bounding box center [163, 116] width 20 height 14
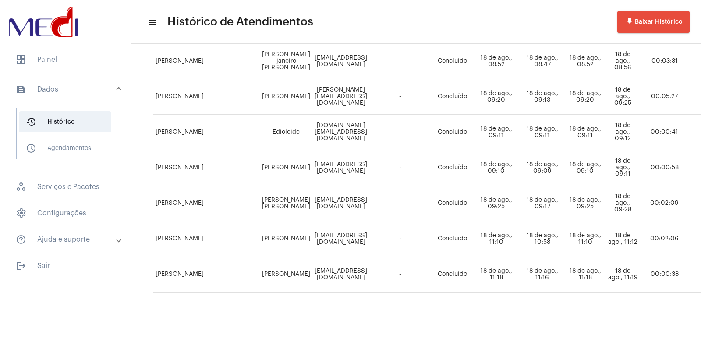
scroll to position [601, 0]
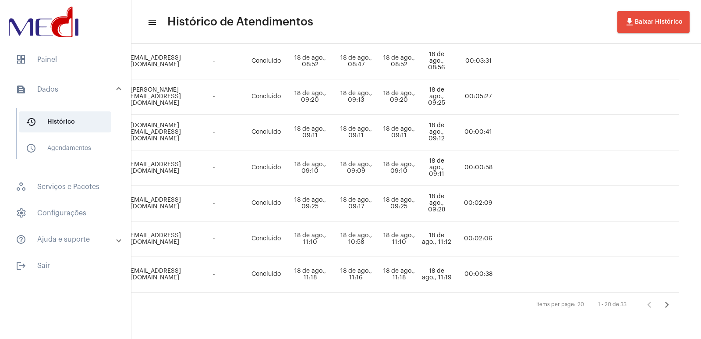
click at [660, 298] on icon "Próxima página" at bounding box center [666, 304] width 12 height 12
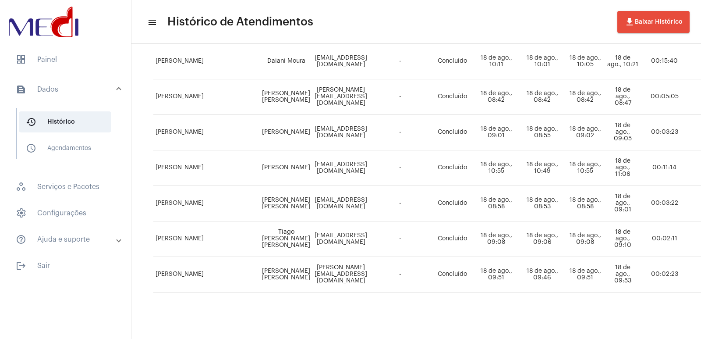
scroll to position [353, 227]
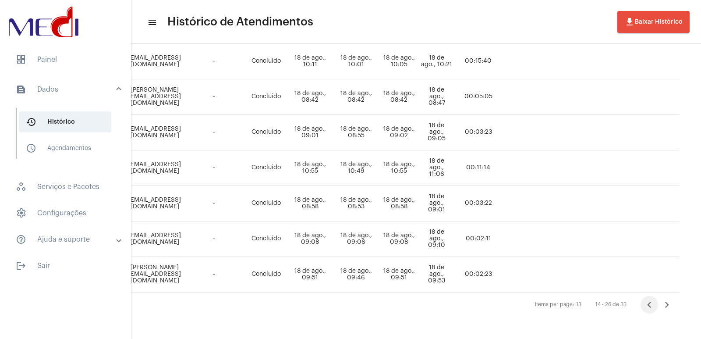
click at [640, 297] on button "Página anterior" at bounding box center [649, 305] width 18 height 18
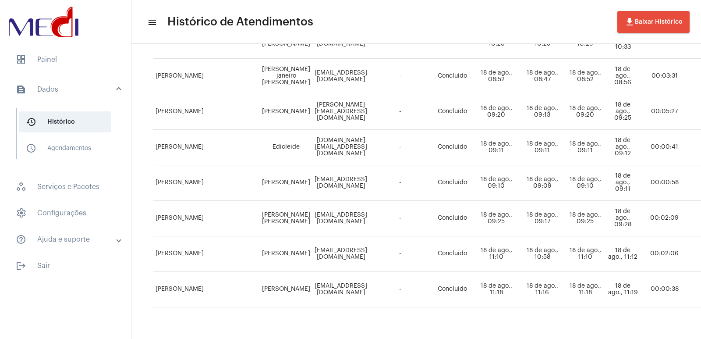
scroll to position [601, 0]
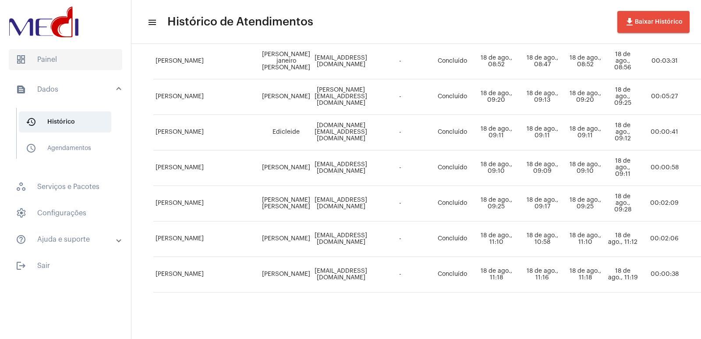
click at [59, 63] on span "dashboard Painel" at bounding box center [65, 59] width 113 height 21
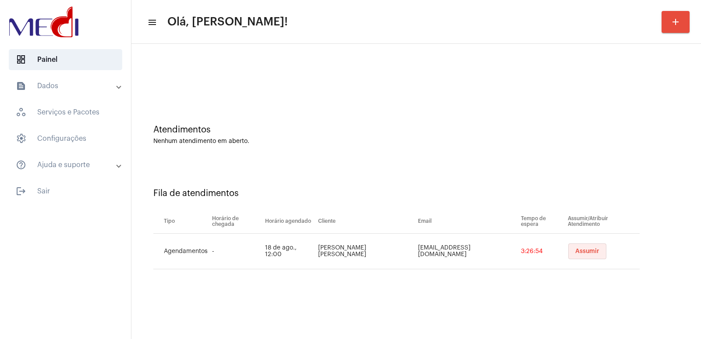
click at [579, 257] on button "Assumir" at bounding box center [587, 251] width 38 height 16
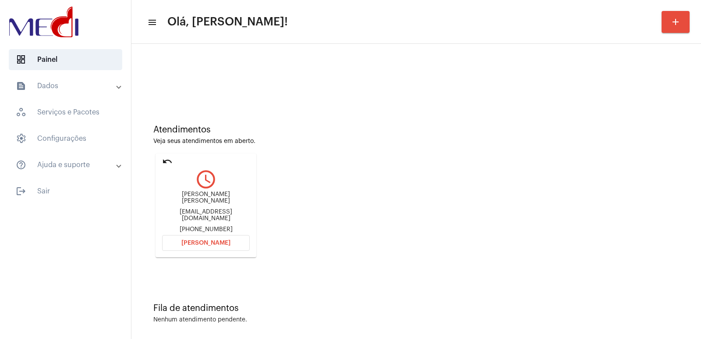
click at [219, 240] on span "[PERSON_NAME]" at bounding box center [205, 243] width 49 height 6
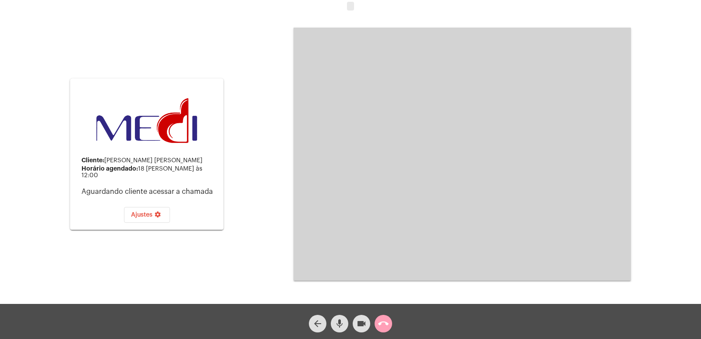
click at [386, 324] on mat-icon "call_end" at bounding box center [383, 323] width 11 height 11
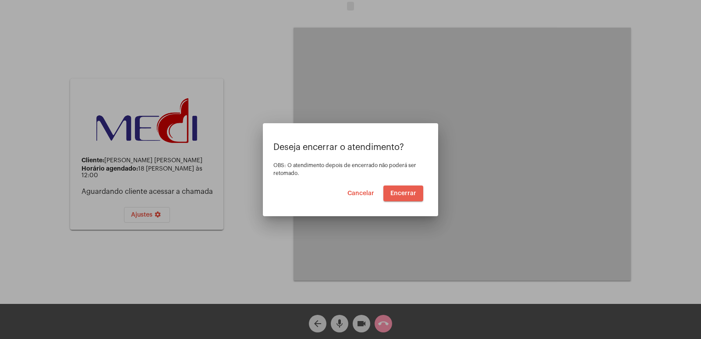
click at [412, 189] on button "Encerrar" at bounding box center [403, 193] width 40 height 16
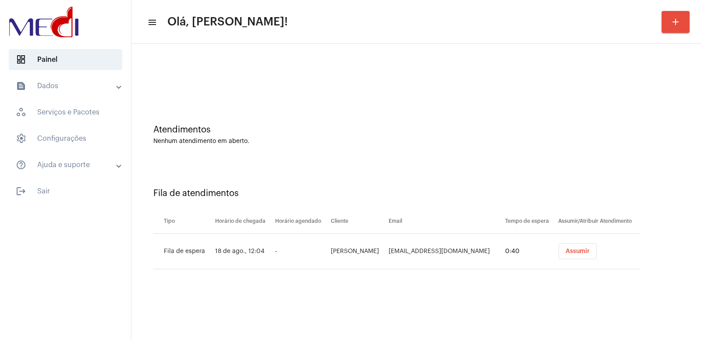
click at [372, 247] on td "[PERSON_NAME]" at bounding box center [357, 250] width 58 height 35
drag, startPoint x: 372, startPoint y: 247, endPoint x: 367, endPoint y: 248, distance: 5.4
click at [372, 246] on td "[PERSON_NAME]" at bounding box center [357, 250] width 58 height 35
click at [367, 248] on td "Irana Mizael" at bounding box center [357, 250] width 58 height 35
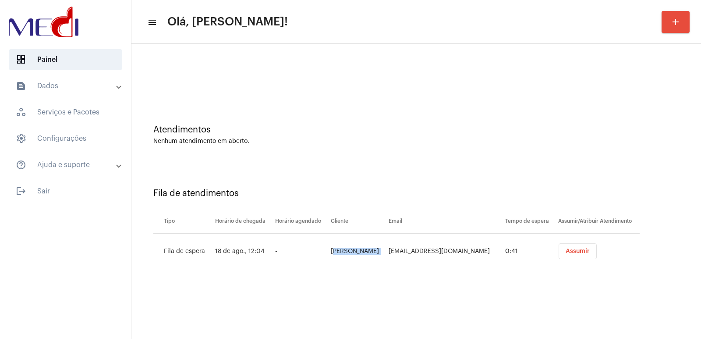
click at [367, 248] on td "Irana Mizael" at bounding box center [357, 250] width 58 height 35
click at [566, 251] on span "Assumir" at bounding box center [577, 251] width 24 height 6
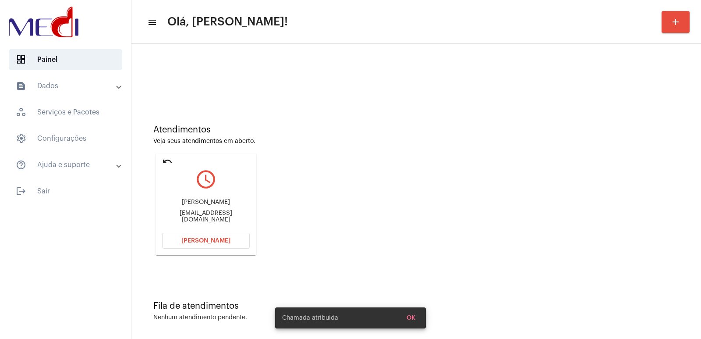
click at [199, 237] on span "[PERSON_NAME]" at bounding box center [205, 240] width 49 height 6
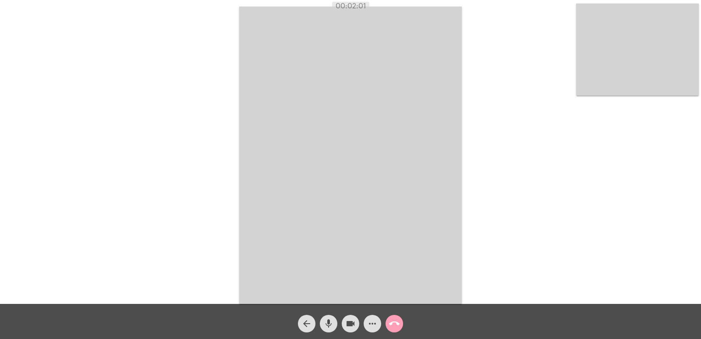
click at [398, 323] on mat-icon "call_end" at bounding box center [394, 323] width 11 height 11
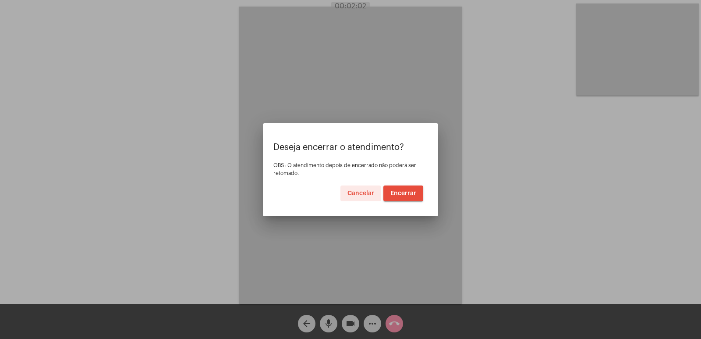
click at [388, 190] on button "Encerrar" at bounding box center [403, 193] width 40 height 16
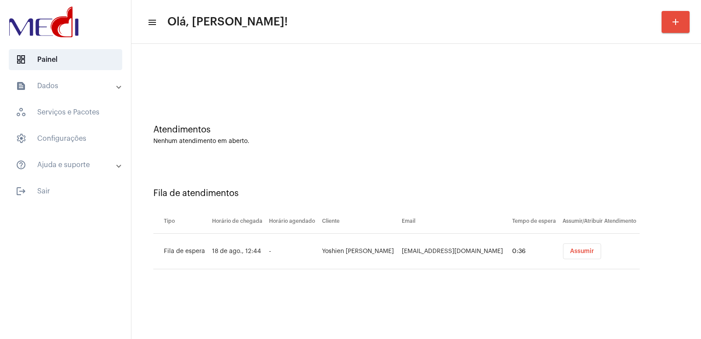
click at [580, 244] on button "Assumir" at bounding box center [582, 251] width 38 height 16
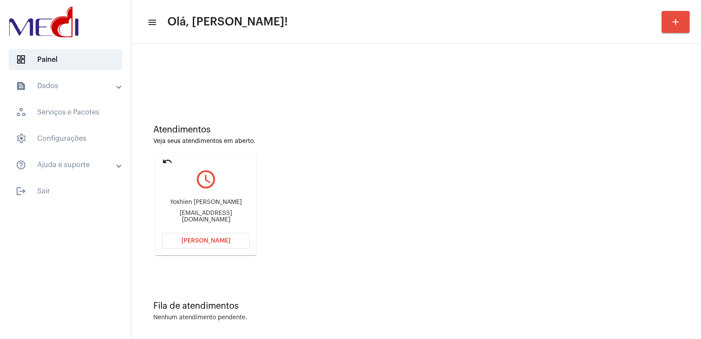
click at [204, 199] on div "Yoshien [PERSON_NAME]" at bounding box center [206, 202] width 88 height 7
copy div "Yoshien [PERSON_NAME]"
click at [228, 240] on button "[PERSON_NAME]" at bounding box center [206, 241] width 88 height 16
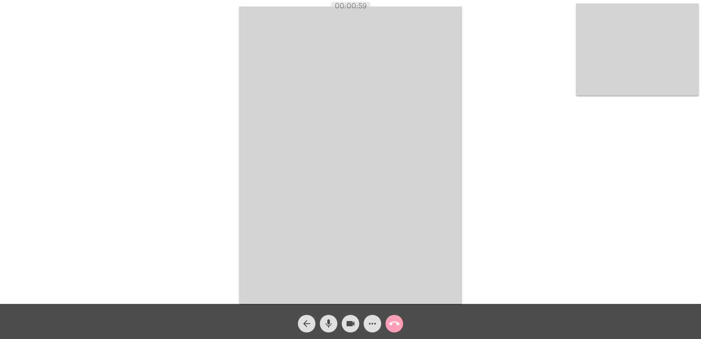
click at [400, 325] on button "call_end" at bounding box center [394, 323] width 18 height 18
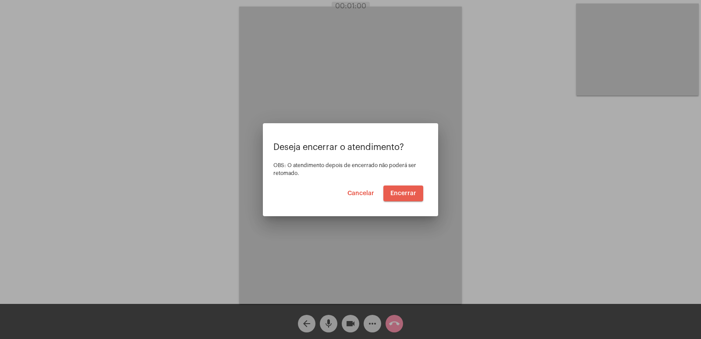
click at [401, 185] on button "Encerrar" at bounding box center [403, 193] width 40 height 16
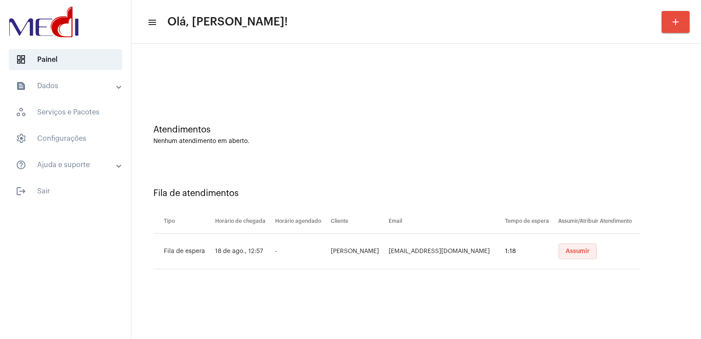
click at [565, 253] on span "Assumir" at bounding box center [577, 251] width 24 height 6
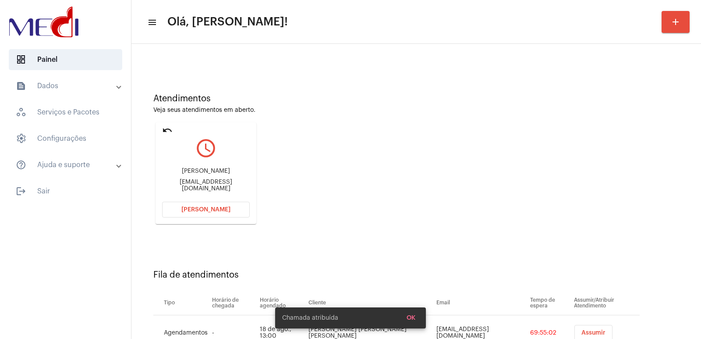
scroll to position [67, 0]
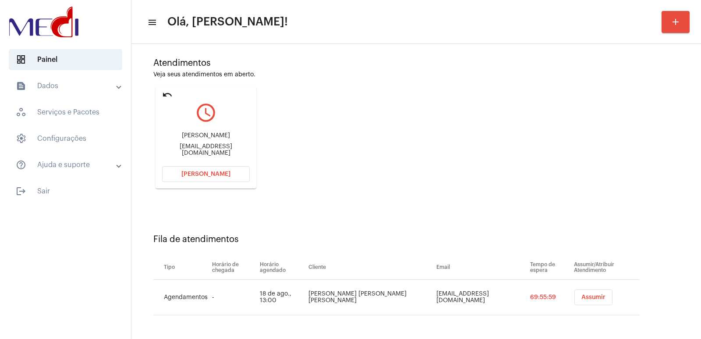
click at [201, 136] on div "[PERSON_NAME]" at bounding box center [206, 135] width 88 height 7
copy div "[PERSON_NAME]"
click at [204, 180] on button "[PERSON_NAME]" at bounding box center [206, 174] width 88 height 16
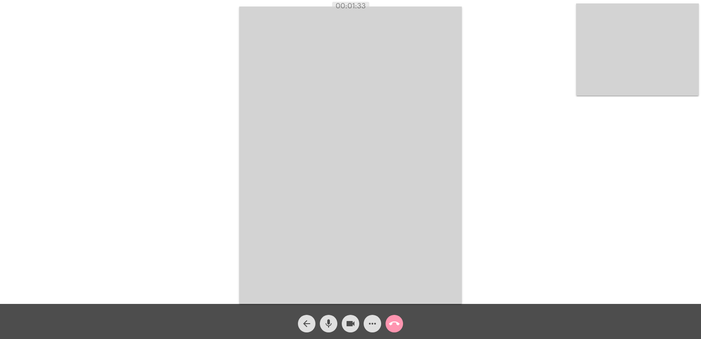
click at [660, 74] on video at bounding box center [637, 50] width 123 height 92
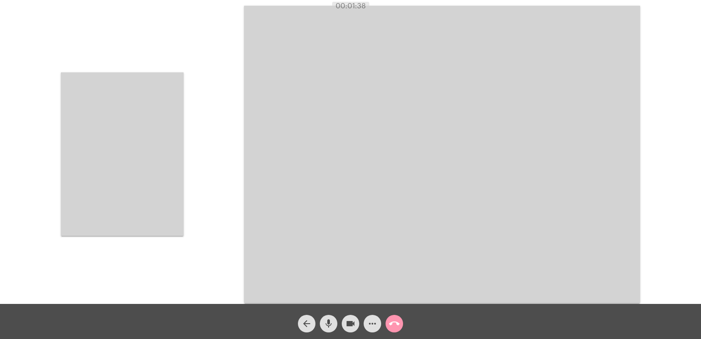
click at [90, 148] on video at bounding box center [122, 153] width 123 height 163
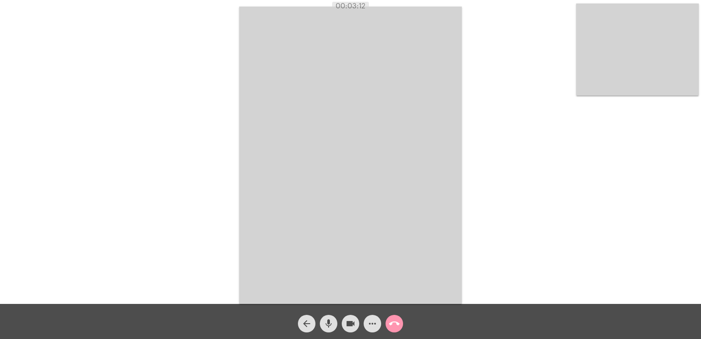
click at [397, 324] on mat-icon "call_end" at bounding box center [394, 323] width 11 height 11
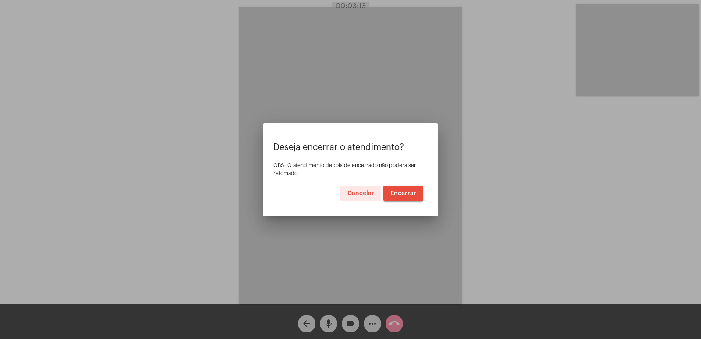
click at [402, 190] on span "Encerrar" at bounding box center [403, 193] width 26 height 6
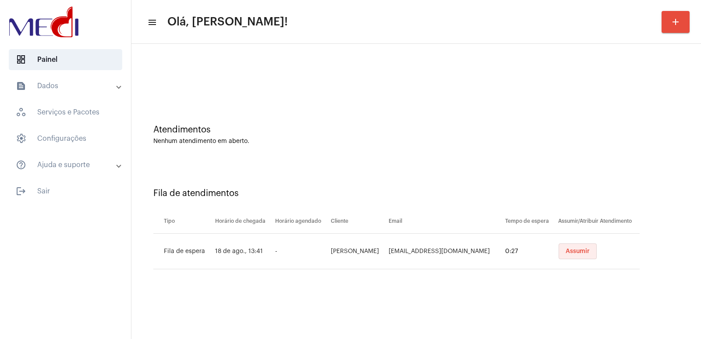
click at [584, 249] on span "Assumir" at bounding box center [577, 251] width 24 height 6
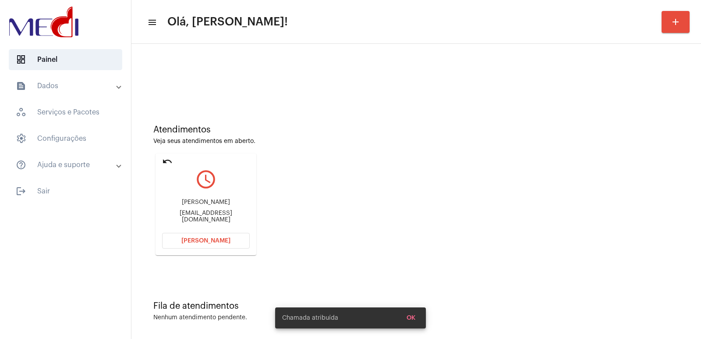
click at [182, 205] on div "Adriano vilas boas" at bounding box center [206, 202] width 88 height 7
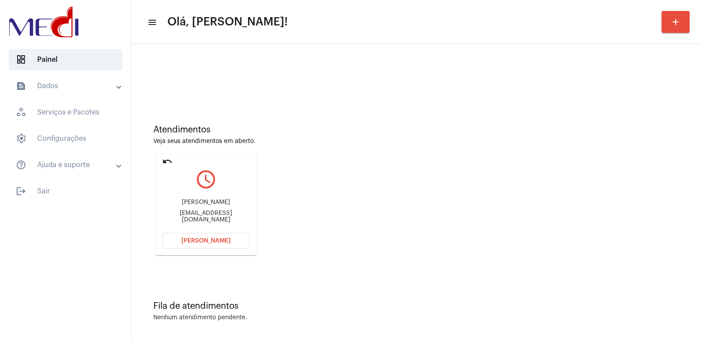
click at [182, 205] on div "Adriano vilas boas" at bounding box center [206, 202] width 88 height 7
copy div "Adriano vilas boas"
click at [194, 241] on span "Abrir Chamada" at bounding box center [205, 240] width 49 height 6
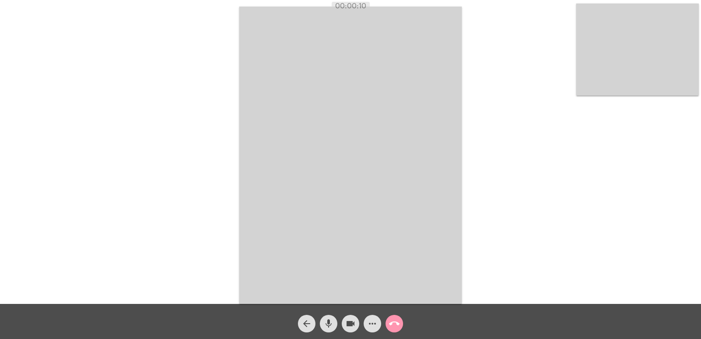
click at [233, 161] on div "Acessando Câmera e Microfone..." at bounding box center [350, 153] width 699 height 303
click at [392, 325] on mat-icon "call_end" at bounding box center [394, 323] width 11 height 11
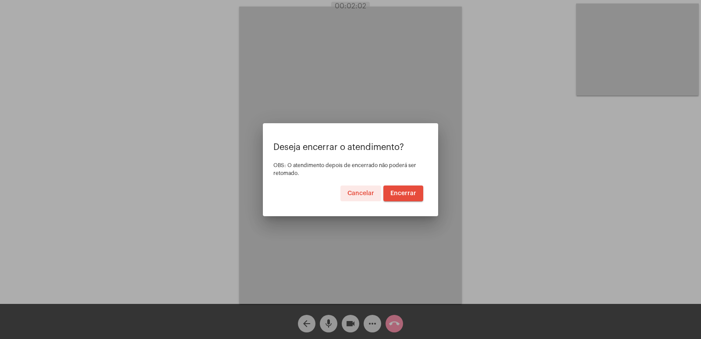
click at [414, 193] on span "Encerrar" at bounding box center [403, 193] width 26 height 6
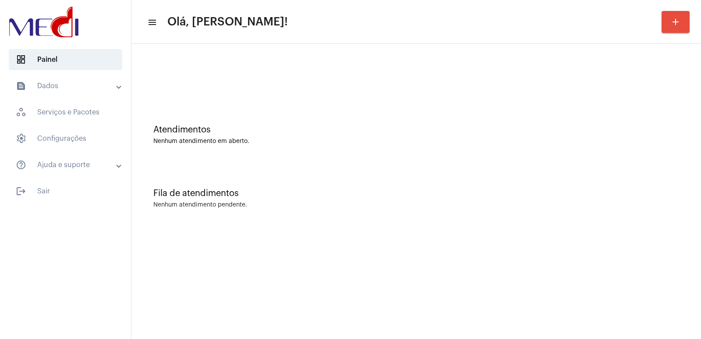
click at [641, 184] on div "Fila de atendimentos Nenhum atendimento pendente." at bounding box center [416, 194] width 561 height 64
click at [526, 166] on div "Fila de atendimentos Nenhum atendimento pendente." at bounding box center [416, 194] width 561 height 64
click at [184, 15] on span "Olá, [PERSON_NAME]!" at bounding box center [227, 22] width 120 height 14
click at [419, 294] on mat-sidenav-content "menu Olá, [PERSON_NAME]! add Atendimentos Nenhum atendimento em aberto. Fila de…" at bounding box center [415, 169] width 569 height 339
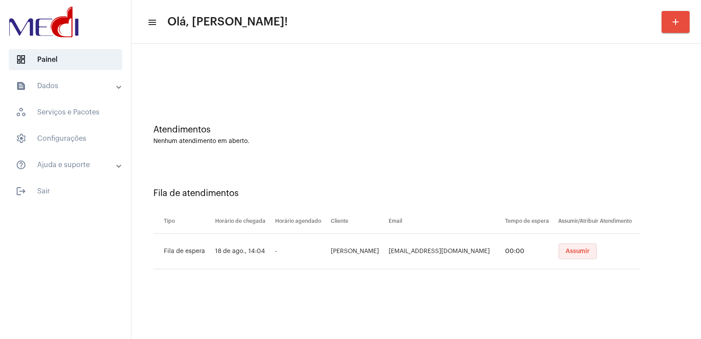
click at [569, 251] on span "Assumir" at bounding box center [577, 251] width 24 height 6
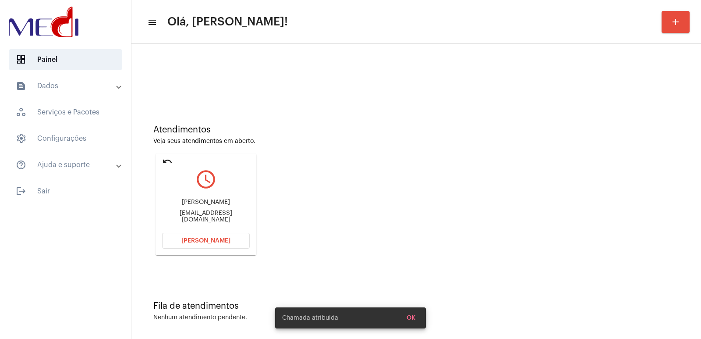
click at [185, 205] on div "Valentina Vitale Costa" at bounding box center [206, 202] width 88 height 7
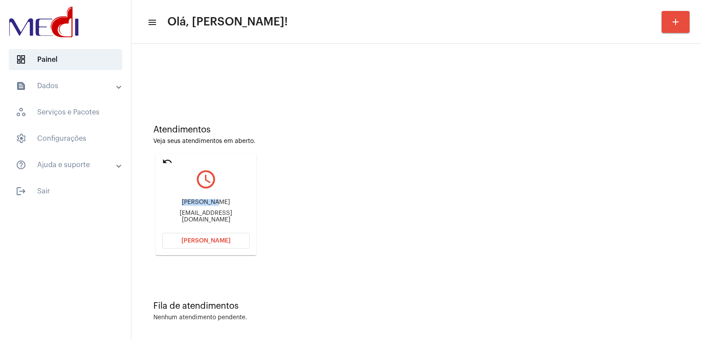
click at [185, 205] on div "Valentina Vitale Costa" at bounding box center [206, 202] width 88 height 7
click at [185, 205] on div "[PERSON_NAME]" at bounding box center [206, 202] width 88 height 7
copy div "[PERSON_NAME]"
click at [220, 243] on span "Abrir Chamada" at bounding box center [205, 240] width 49 height 6
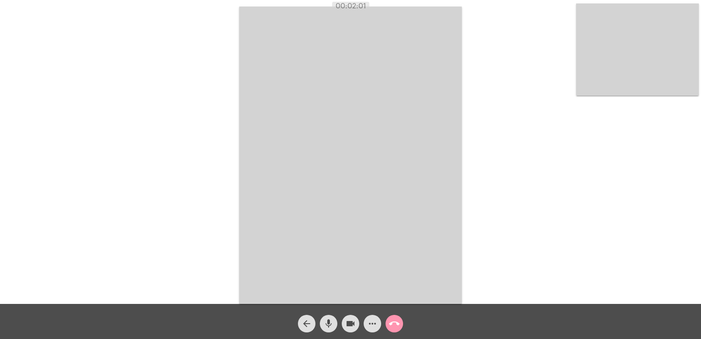
click at [372, 169] on video at bounding box center [350, 155] width 222 height 297
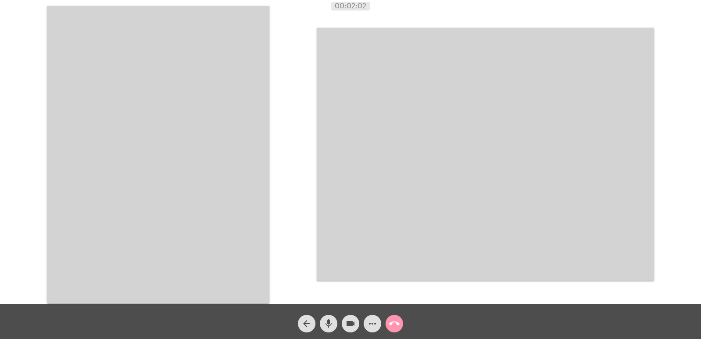
click at [189, 124] on video at bounding box center [158, 154] width 222 height 297
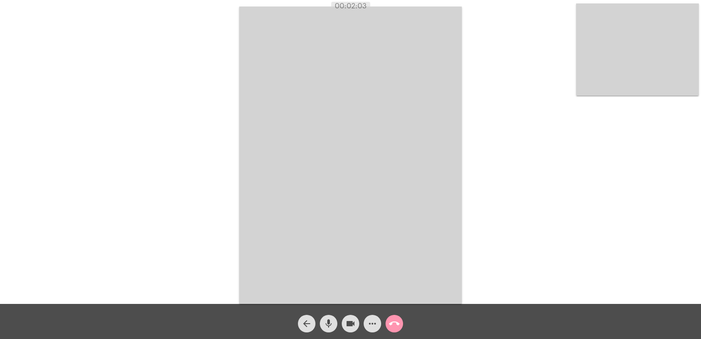
click at [383, 148] on video at bounding box center [350, 155] width 222 height 297
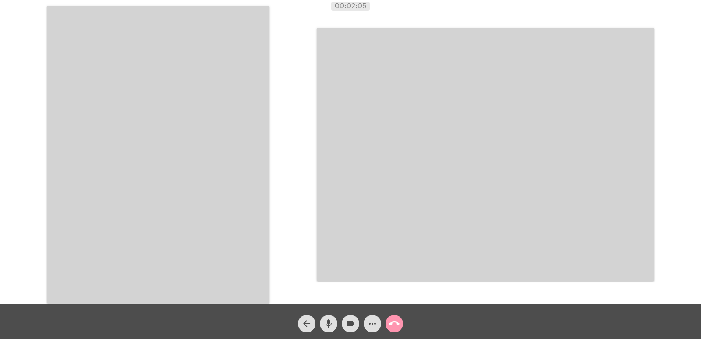
click at [301, 323] on button "arrow_back" at bounding box center [307, 323] width 18 height 18
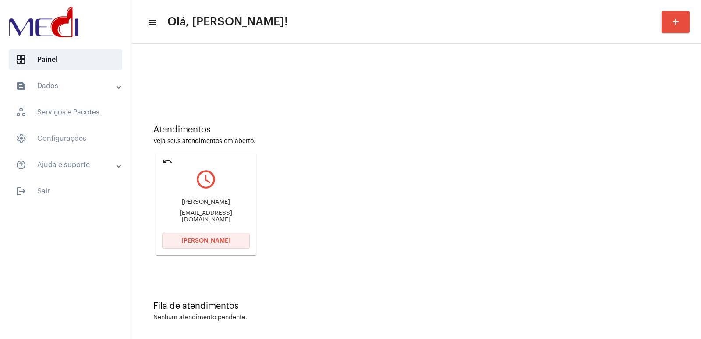
click at [199, 236] on button "[PERSON_NAME]" at bounding box center [206, 241] width 88 height 16
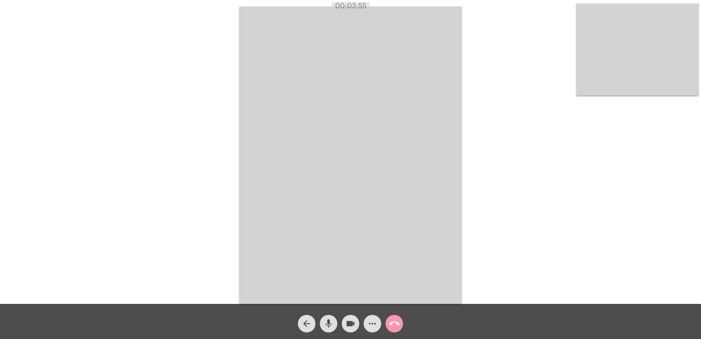
click at [397, 325] on mat-icon "call_end" at bounding box center [394, 323] width 11 height 11
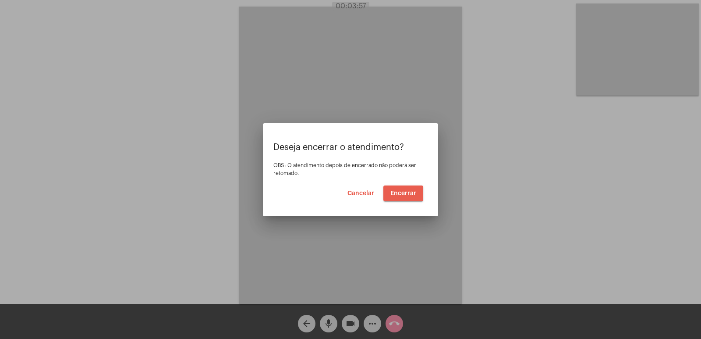
click at [400, 194] on span "Encerrar" at bounding box center [403, 193] width 26 height 6
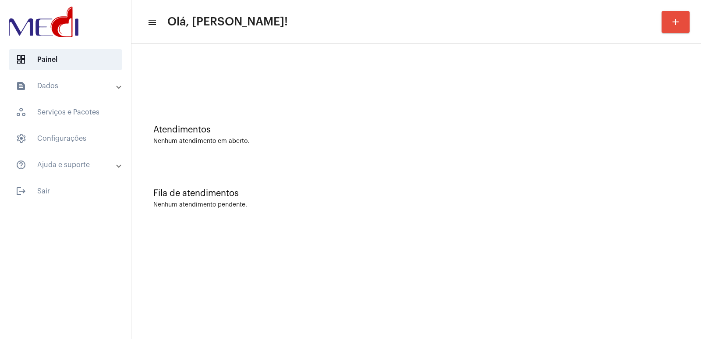
drag, startPoint x: 464, startPoint y: 236, endPoint x: 458, endPoint y: 236, distance: 5.7
click at [458, 236] on mat-sidenav-content "menu Olá, Vivian! add Atendimentos Nenhum atendimento em aberto. Fila de atendi…" at bounding box center [415, 169] width 569 height 339
click at [445, 153] on div "Atendimentos Nenhum atendimento em aberto." at bounding box center [416, 131] width 561 height 64
click at [61, 78] on mat-expansion-panel-header "text_snippet_outlined Dados" at bounding box center [68, 85] width 126 height 21
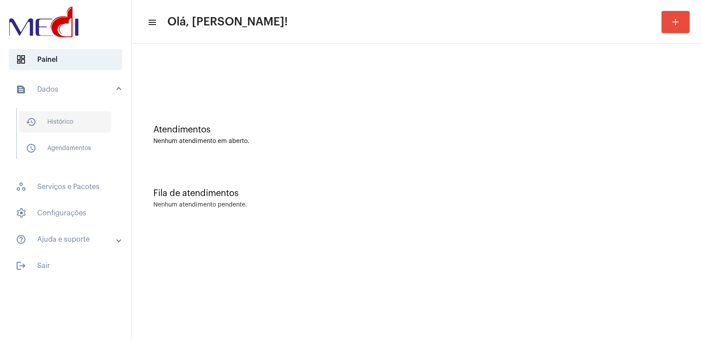
click at [46, 116] on span "history_outlined Histórico" at bounding box center [65, 121] width 92 height 21
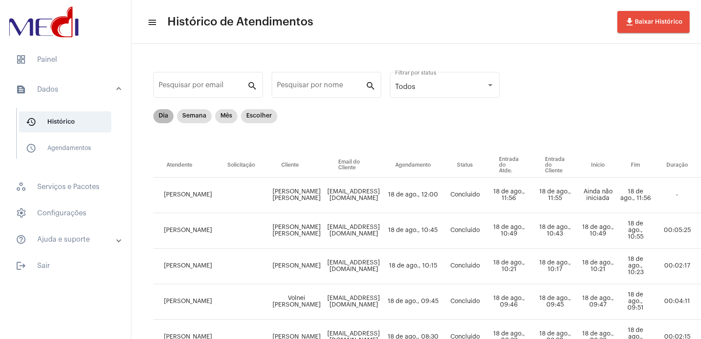
click at [162, 120] on mat-chip "Dia" at bounding box center [163, 116] width 20 height 14
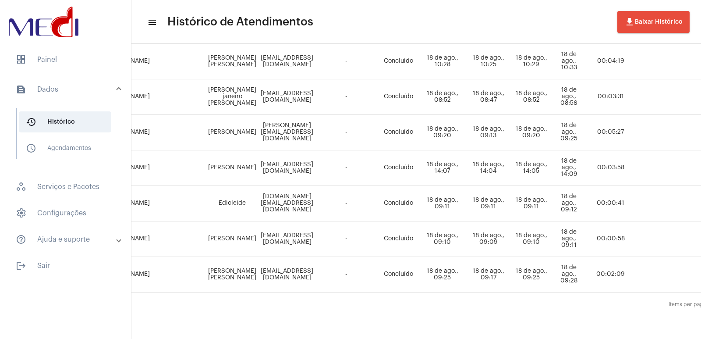
scroll to position [601, 62]
click at [221, 152] on td "Valentina Vitale Costa" at bounding box center [232, 167] width 53 height 35
click at [217, 160] on td "Valentina Vitale Costa" at bounding box center [232, 167] width 53 height 35
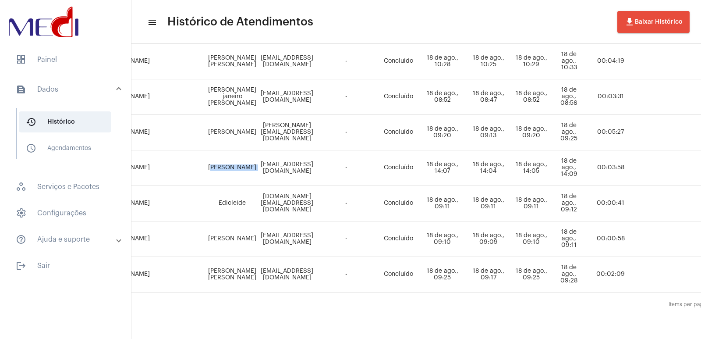
copy td "Valentina Vitale Costa"
click at [74, 62] on span "dashboard Painel" at bounding box center [65, 59] width 113 height 21
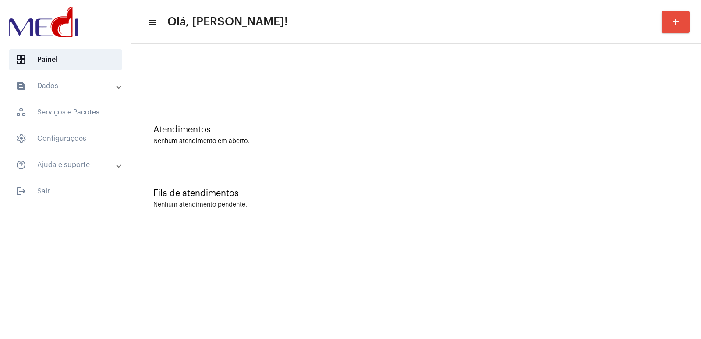
click at [551, 240] on mat-sidenav-content "menu Olá, Vivian! add Atendimentos Nenhum atendimento em aberto. Fila de atendi…" at bounding box center [415, 169] width 569 height 339
click at [552, 223] on div "Fila de atendimentos Nenhum atendimento pendente." at bounding box center [416, 194] width 561 height 64
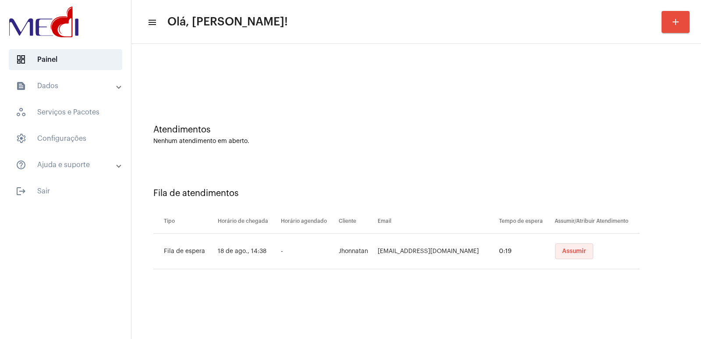
click at [566, 254] on button "Assumir" at bounding box center [574, 251] width 38 height 16
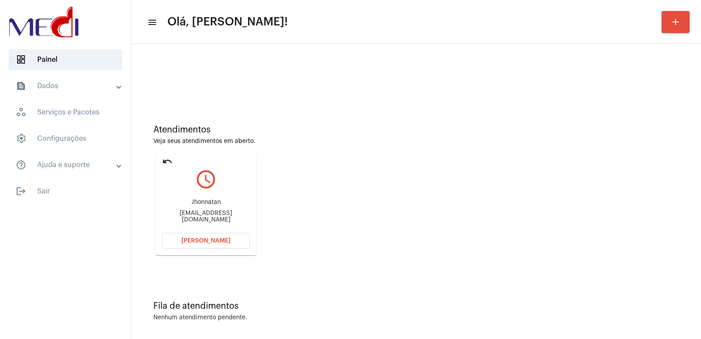
click at [207, 212] on div "Jhonnatan [EMAIL_ADDRESS][DOMAIN_NAME]" at bounding box center [206, 210] width 88 height 39
copy mat-card-content "[EMAIL_ADDRESS][DOMAIN_NAME] [PERSON_NAME]"
click at [185, 235] on button "[PERSON_NAME]" at bounding box center [206, 241] width 88 height 16
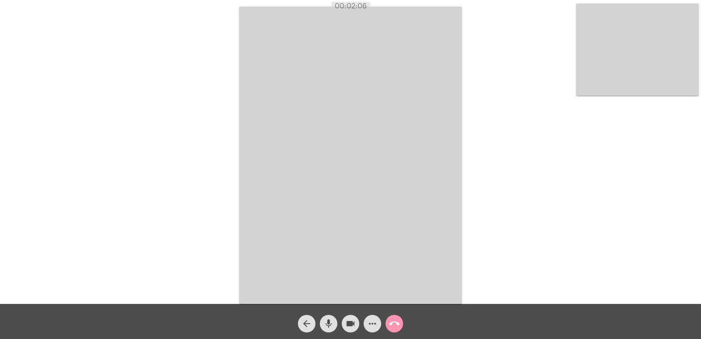
click at [390, 325] on mat-icon "call_end" at bounding box center [394, 323] width 11 height 11
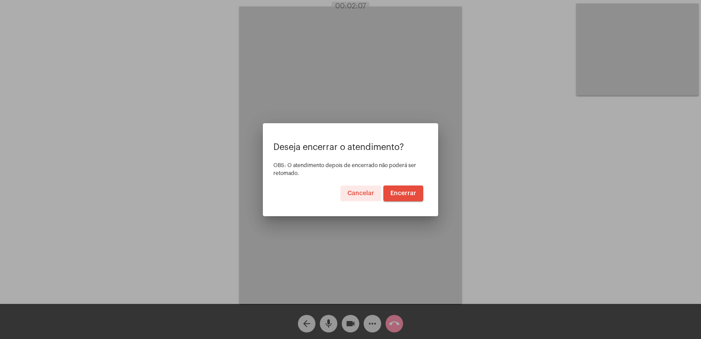
click at [399, 195] on span "Encerrar" at bounding box center [403, 193] width 26 height 6
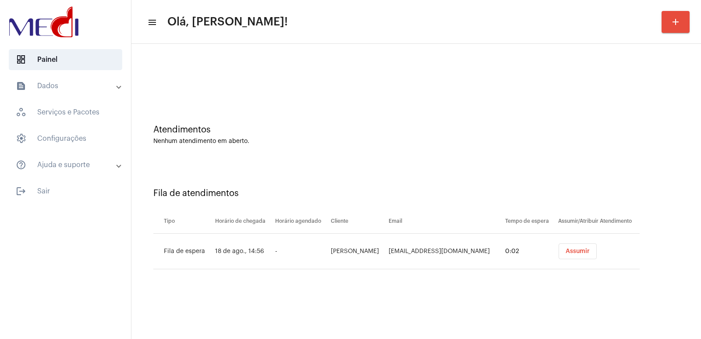
click at [576, 254] on button "Assumir" at bounding box center [577, 251] width 38 height 16
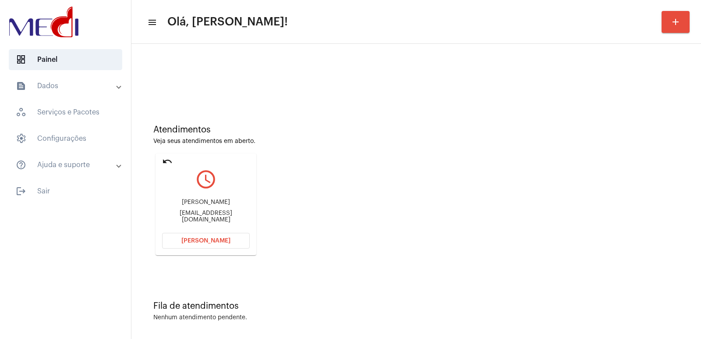
click at [219, 219] on div "esthermfalconi@gmail.com" at bounding box center [206, 216] width 88 height 13
click at [219, 217] on div "esthermfalconi@gmail.com" at bounding box center [206, 216] width 88 height 13
click at [221, 217] on div "esthermfalconi@gmail.com" at bounding box center [206, 216] width 88 height 13
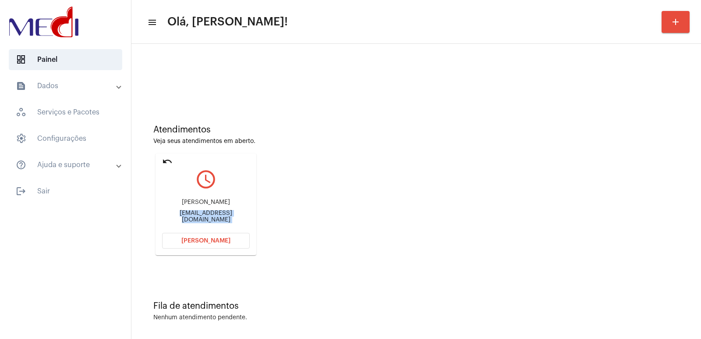
click at [221, 217] on div "esthermfalconi@gmail.com" at bounding box center [206, 216] width 88 height 13
copy mat-card-content "esthermfalconi@gmail.com Abrir Chamada"
click at [218, 234] on button "Abrir Chamada" at bounding box center [206, 241] width 88 height 16
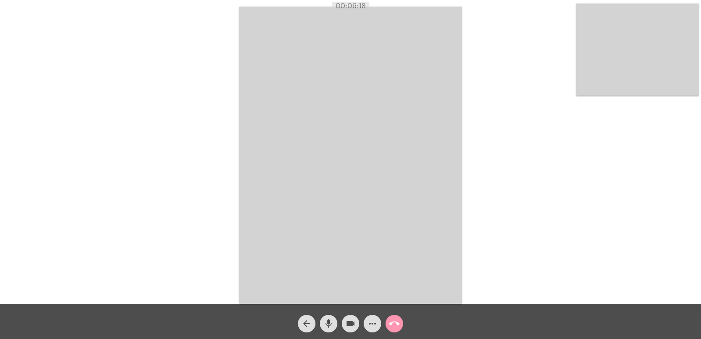
click at [397, 320] on mat-icon "call_end" at bounding box center [394, 323] width 11 height 11
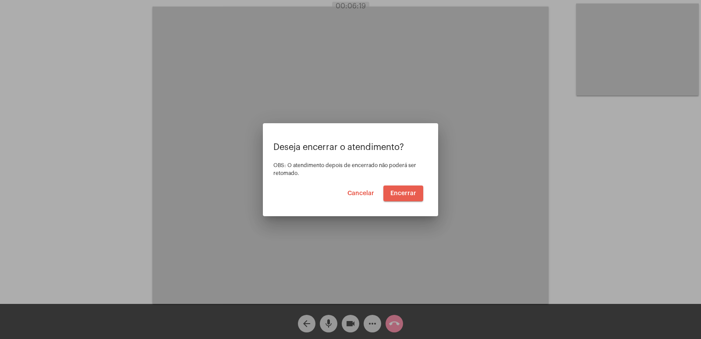
click at [406, 191] on span "Encerrar" at bounding box center [403, 193] width 26 height 6
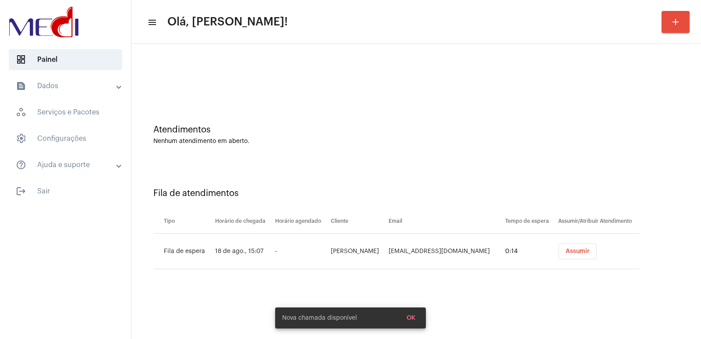
click at [581, 258] on td "Assumir" at bounding box center [598, 250] width 84 height 35
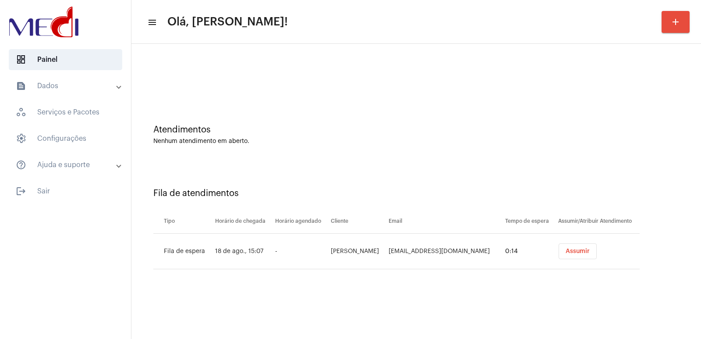
click at [574, 252] on span "Assumir" at bounding box center [577, 251] width 24 height 6
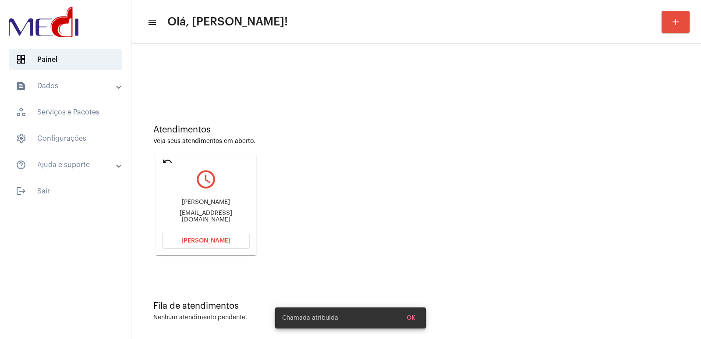
click at [202, 204] on div "Benjamim Rocha" at bounding box center [206, 202] width 88 height 7
copy div "Benjamim Rocha"
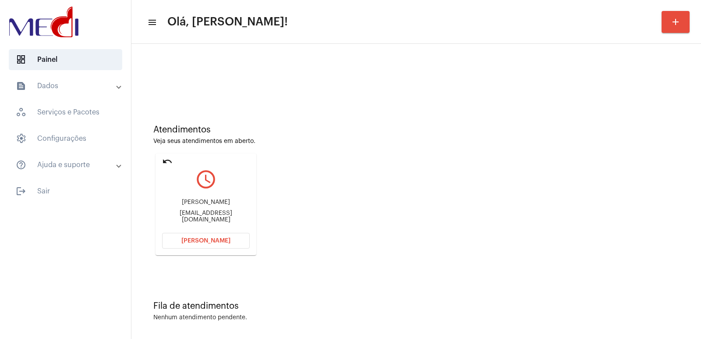
click at [193, 236] on button "Abrir Chamada" at bounding box center [206, 241] width 88 height 16
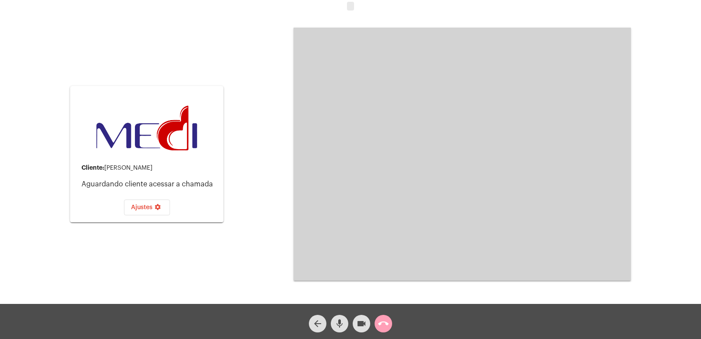
click at [381, 328] on mat-icon "call_end" at bounding box center [383, 323] width 11 height 11
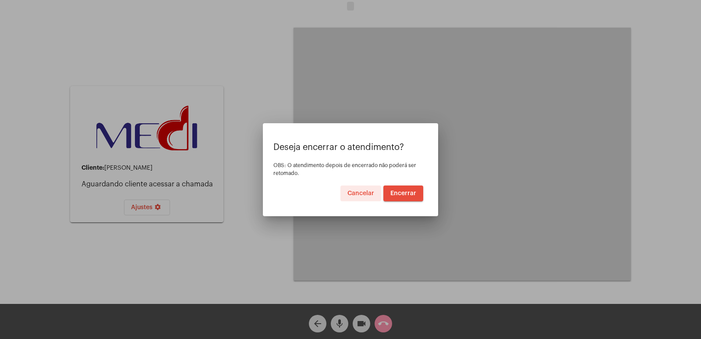
click at [415, 193] on span "Encerrar" at bounding box center [403, 193] width 26 height 6
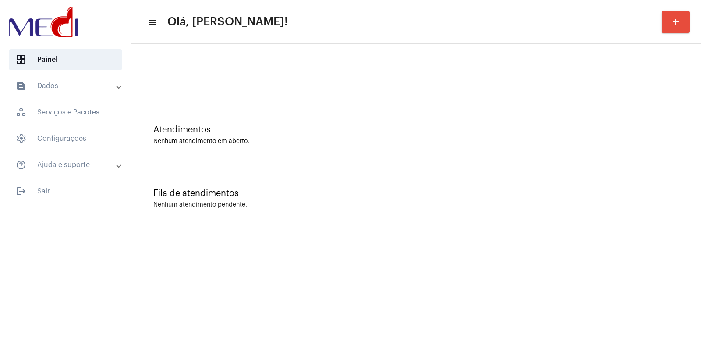
click at [523, 125] on div "Atendimentos Nenhum atendimento em aberto." at bounding box center [416, 131] width 561 height 64
click at [344, 85] on div at bounding box center [416, 73] width 561 height 50
click at [483, 321] on mat-sidenav-content "menu Olá, [PERSON_NAME]! add Atendimentos Nenhum atendimento em aberto. Fila de…" at bounding box center [415, 169] width 569 height 339
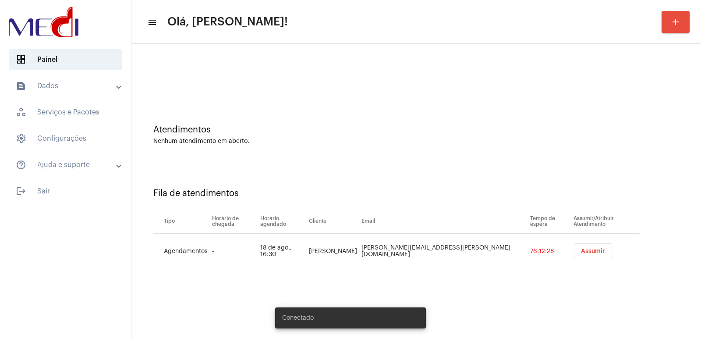
click at [586, 254] on button "Assumir" at bounding box center [593, 251] width 38 height 16
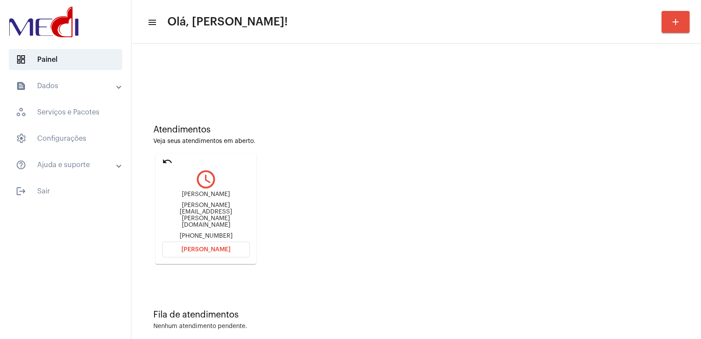
click at [204, 204] on div "Letícia Lobato leticia.m.lobato@gmail.com +5596981049168" at bounding box center [206, 215] width 88 height 48
click at [204, 198] on div "Letícia Lobato" at bounding box center [206, 194] width 88 height 7
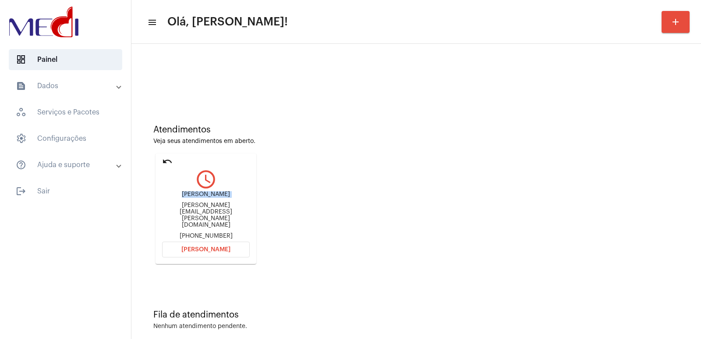
click at [204, 198] on div "Letícia Lobato" at bounding box center [206, 194] width 88 height 7
click at [212, 246] on span "Abrir Chamada" at bounding box center [205, 249] width 49 height 6
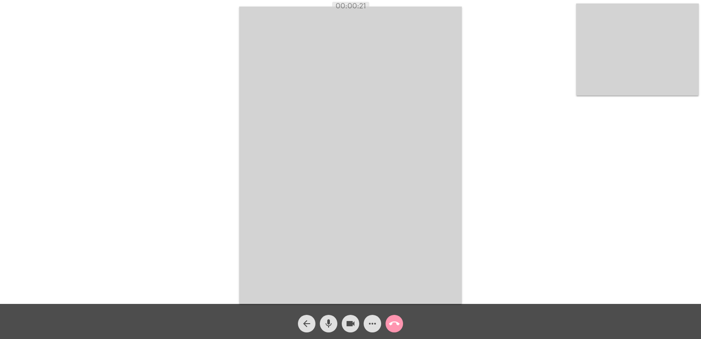
click at [328, 319] on mat-icon "mic" at bounding box center [328, 323] width 11 height 11
click at [348, 319] on mat-icon "videocam" at bounding box center [350, 323] width 11 height 11
click at [332, 324] on mat-icon "mic_off" at bounding box center [328, 323] width 11 height 11
click at [323, 324] on mat-icon "mic" at bounding box center [328, 323] width 11 height 11
click at [323, 324] on mat-icon "mic_off" at bounding box center [328, 323] width 11 height 11
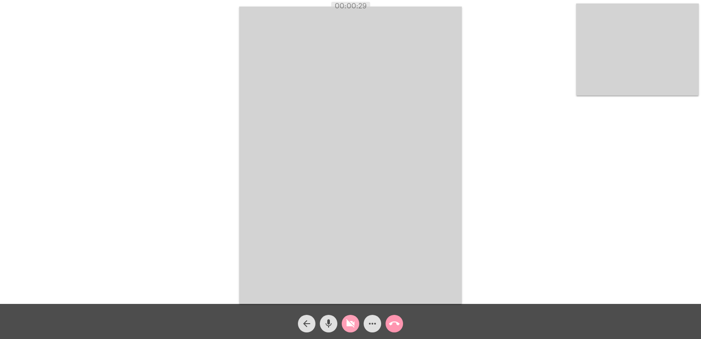
click at [345, 324] on mat-icon "videocam_off" at bounding box center [350, 323] width 11 height 11
click at [392, 324] on mat-icon "call_end" at bounding box center [394, 323] width 11 height 11
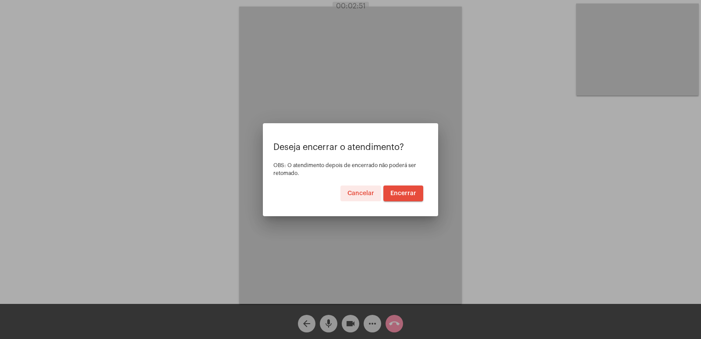
click at [409, 196] on button "Encerrar" at bounding box center [403, 193] width 40 height 16
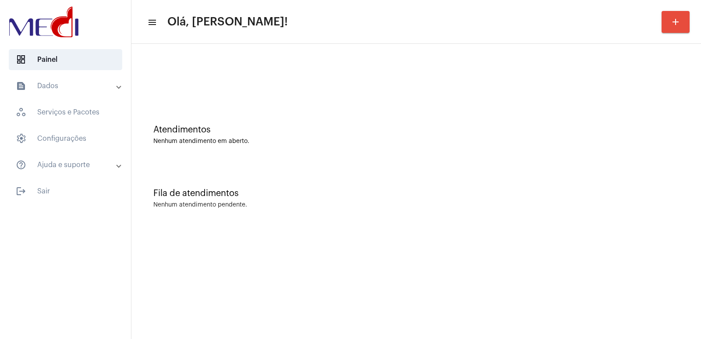
drag, startPoint x: 482, startPoint y: 202, endPoint x: 543, endPoint y: 334, distance: 145.2
click at [483, 202] on div "Nenhum atendimento pendente." at bounding box center [416, 204] width 526 height 7
click at [419, 115] on div "Atendimentos Nenhum atendimento em aberto." at bounding box center [416, 131] width 561 height 64
click at [190, 67] on div at bounding box center [416, 73] width 561 height 50
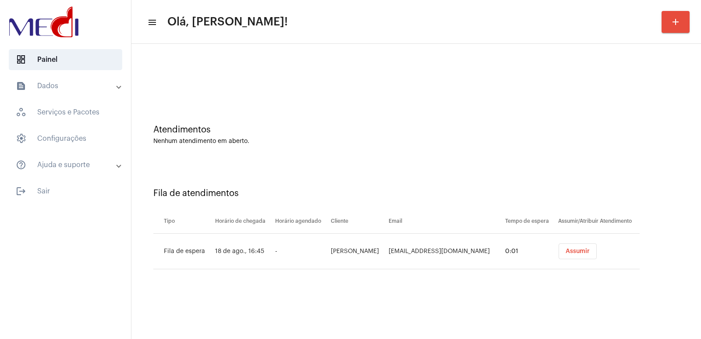
click at [581, 249] on button "Assumir" at bounding box center [577, 251] width 38 height 16
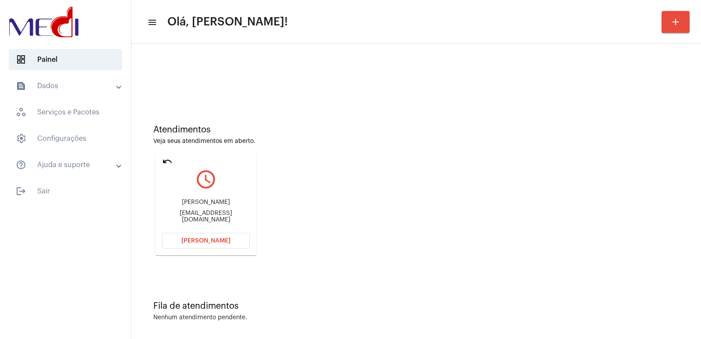
click at [212, 202] on div "Josimar Flach" at bounding box center [206, 202] width 88 height 7
copy div "Josimar Flach"
click at [226, 243] on span "Abrir Chamada" at bounding box center [205, 240] width 49 height 6
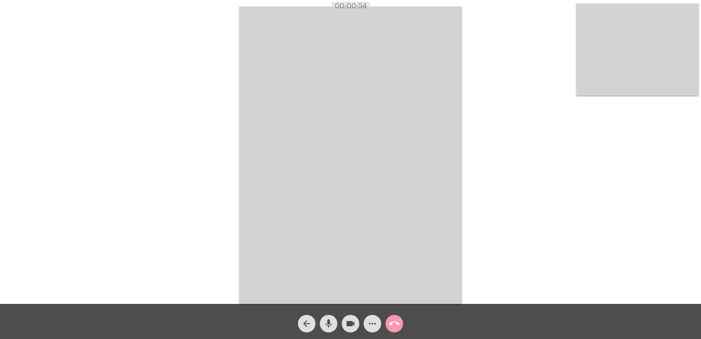
click at [153, 92] on div "Acessando Câmera e Microfone..." at bounding box center [350, 153] width 699 height 303
click at [391, 321] on mat-icon "call_end" at bounding box center [394, 323] width 11 height 11
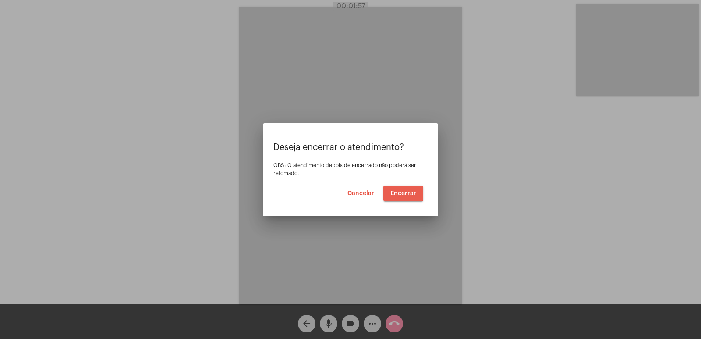
click at [401, 190] on span "Encerrar" at bounding box center [403, 193] width 26 height 6
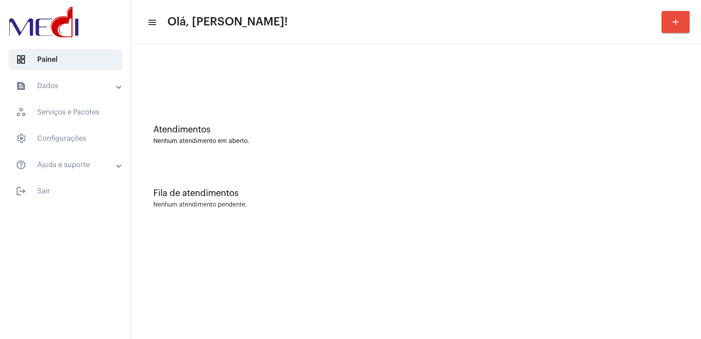
click at [187, 242] on mat-sidenav-content "menu Olá, [PERSON_NAME]! add Atendimentos Nenhum atendimento em aberto. Fila de…" at bounding box center [415, 169] width 569 height 339
click at [422, 296] on mat-sidenav-content "menu Olá, [PERSON_NAME]! add Atendimentos Nenhum atendimento em aberto. Fila de…" at bounding box center [415, 169] width 569 height 339
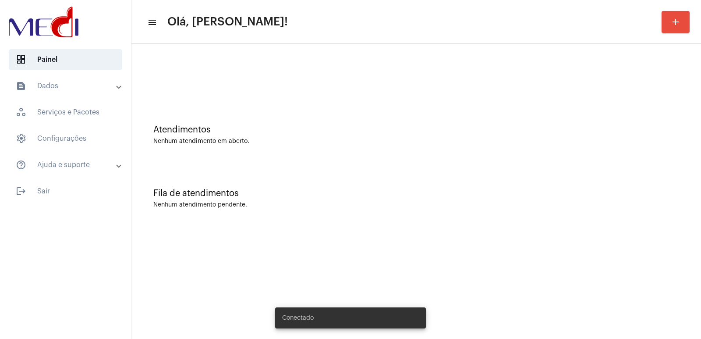
click at [418, 155] on div "Atendimentos Nenhum atendimento em aberto." at bounding box center [416, 131] width 561 height 64
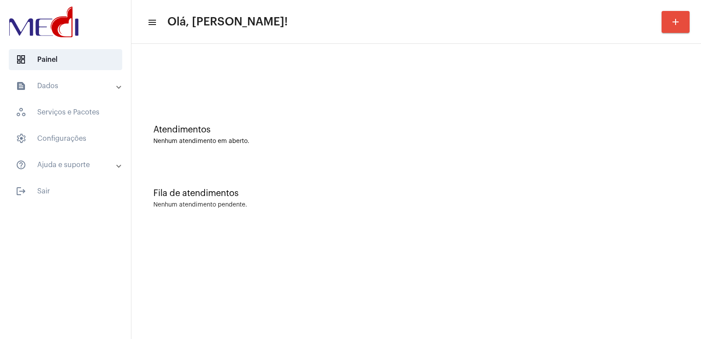
drag, startPoint x: 314, startPoint y: 237, endPoint x: 649, endPoint y: 325, distance: 346.7
drag, startPoint x: 649, startPoint y: 325, endPoint x: 321, endPoint y: 152, distance: 370.8
click at [321, 152] on div "Atendimentos Nenhum atendimento em aberto." at bounding box center [416, 131] width 561 height 64
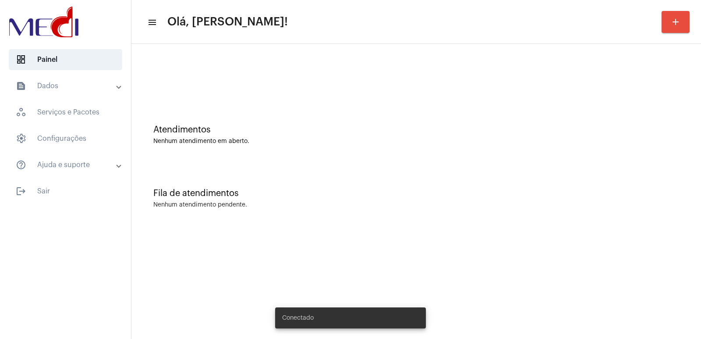
click at [459, 155] on div "Atendimentos Nenhum atendimento em aberto." at bounding box center [416, 131] width 561 height 64
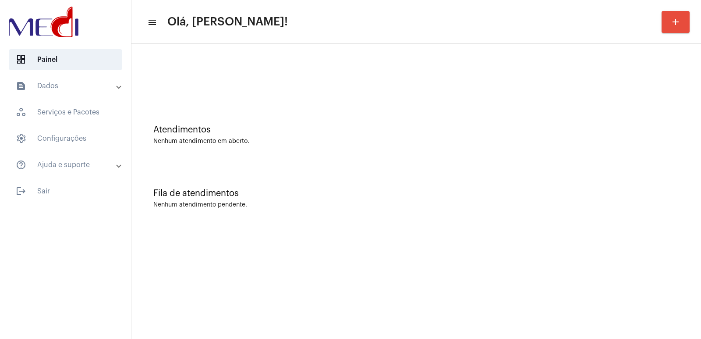
click at [480, 127] on div "Atendimentos" at bounding box center [416, 130] width 526 height 10
click at [572, 232] on mat-sidenav-content "menu Olá, [PERSON_NAME]! add Atendimentos Nenhum atendimento em aberto. Fila de…" at bounding box center [415, 169] width 569 height 339
click at [575, 251] on mat-sidenav-content "menu Olá, [PERSON_NAME]! add Atendimentos Nenhum atendimento em aberto. Fila de…" at bounding box center [415, 169] width 569 height 339
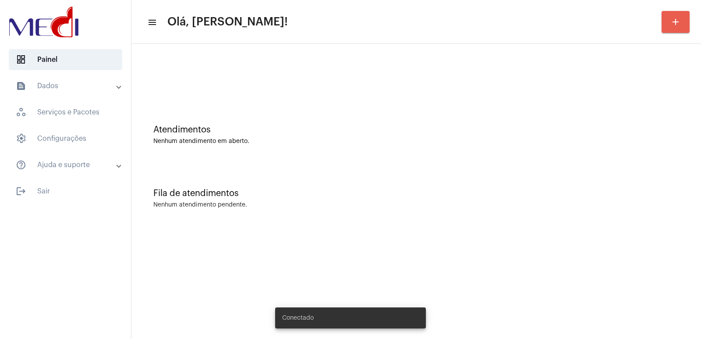
click at [679, 28] on button "add" at bounding box center [675, 22] width 28 height 22
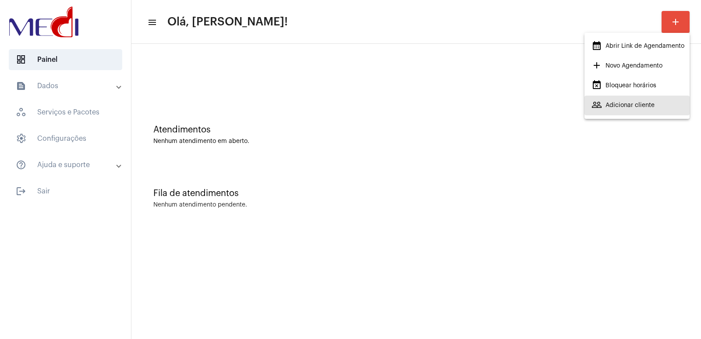
click at [643, 100] on span "people_outline Adicionar cliente" at bounding box center [622, 105] width 63 height 16
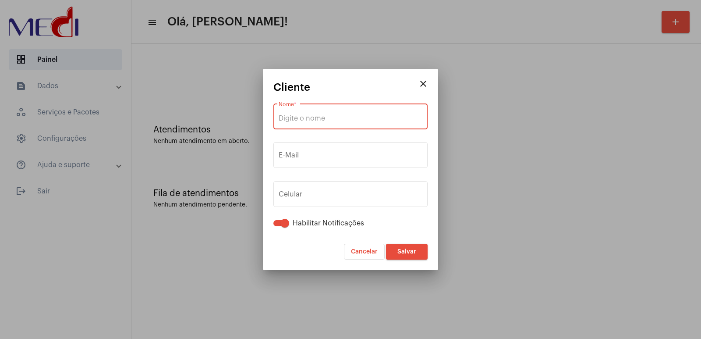
click at [325, 120] on input "Nome *" at bounding box center [351, 118] width 144 height 8
click at [324, 143] on div "E-Mail" at bounding box center [351, 154] width 144 height 28
click at [346, 202] on div "+55 Celular" at bounding box center [351, 193] width 144 height 28
click at [328, 108] on div "Nome *" at bounding box center [351, 116] width 144 height 28
click at [326, 109] on div "Nome *" at bounding box center [351, 116] width 144 height 28
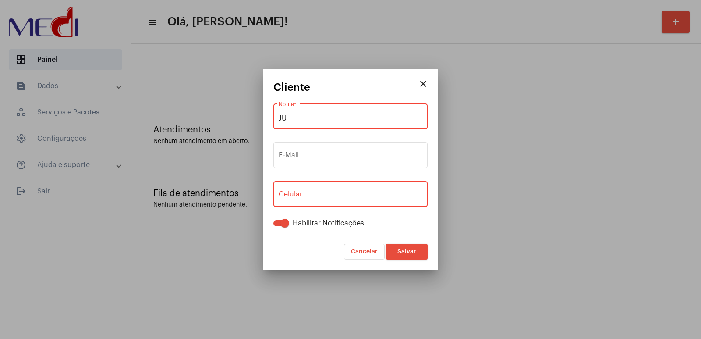
type input "JU"
click at [427, 78] on button "close" at bounding box center [423, 84] width 18 height 18
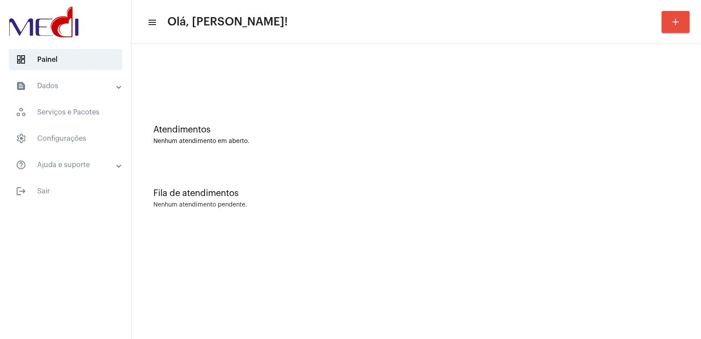
click at [680, 17] on mat-icon "add" at bounding box center [675, 22] width 11 height 11
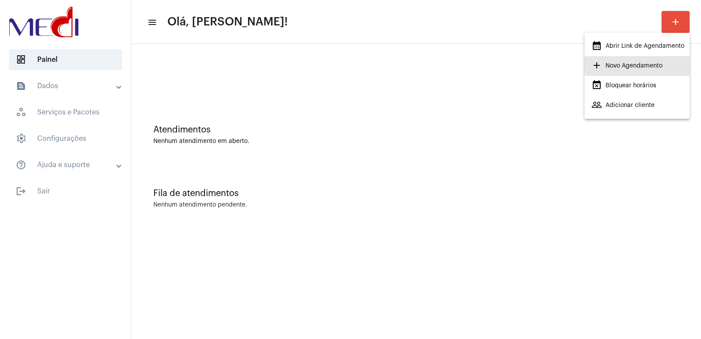
click at [616, 59] on span "add Novo Agendamento" at bounding box center [626, 66] width 71 height 16
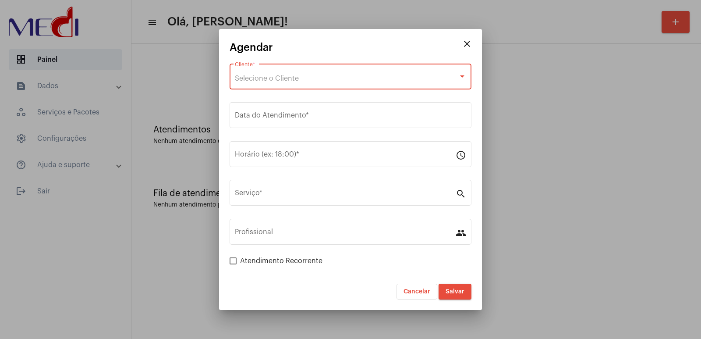
click at [420, 76] on div "Selecione o Cliente" at bounding box center [346, 78] width 223 height 8
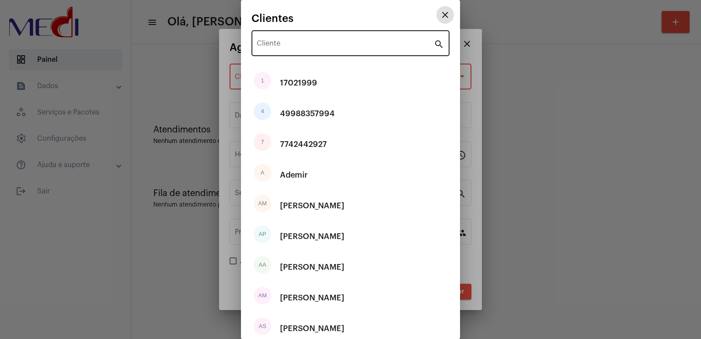
click at [377, 46] on input "Cliente" at bounding box center [345, 45] width 177 height 8
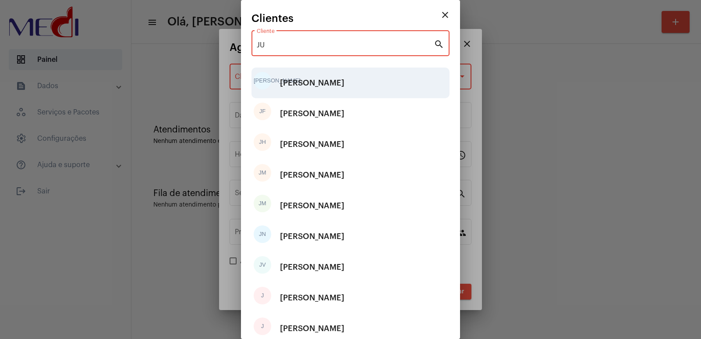
type input "JU"
click at [344, 75] on div "[PERSON_NAME]" at bounding box center [312, 83] width 64 height 26
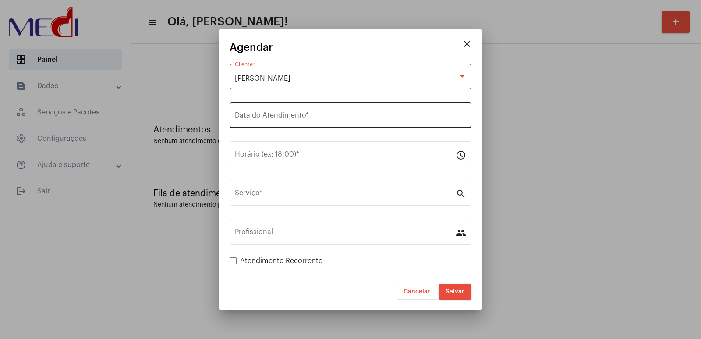
click at [347, 111] on div "Data do Atendimento *" at bounding box center [350, 114] width 231 height 28
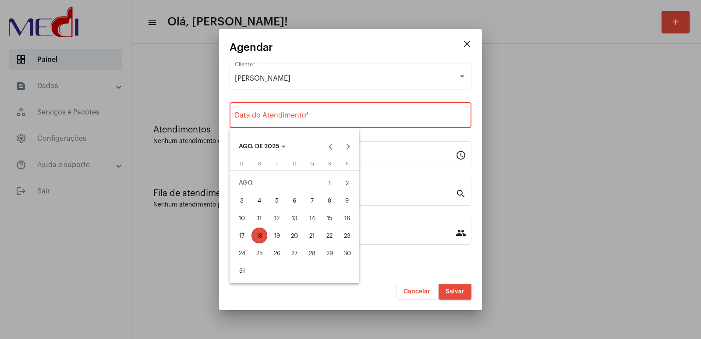
click at [422, 130] on div at bounding box center [350, 169] width 701 height 339
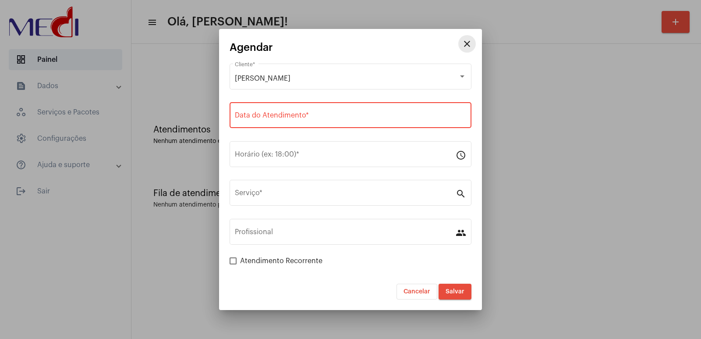
click at [469, 39] on mat-icon "close" at bounding box center [467, 44] width 11 height 11
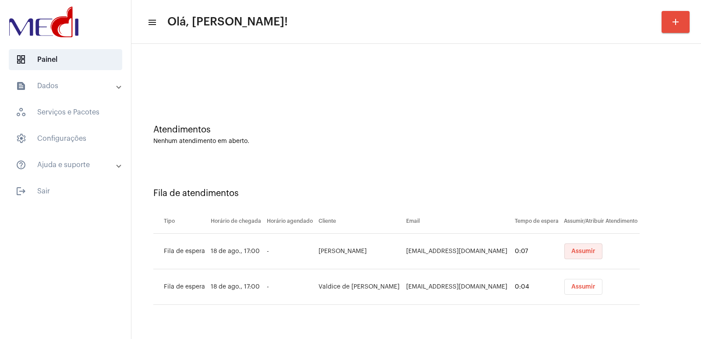
click at [571, 251] on span "Assumir" at bounding box center [583, 251] width 24 height 6
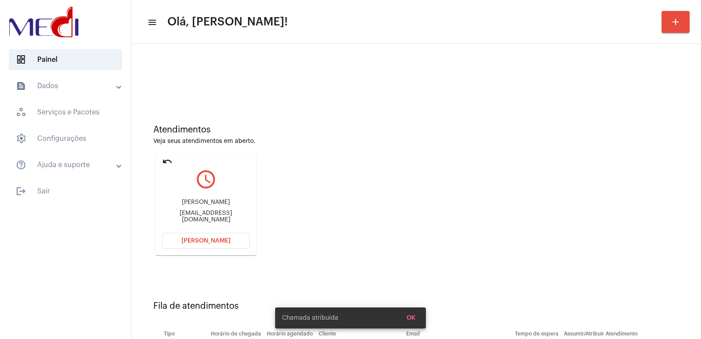
scroll to position [44, 0]
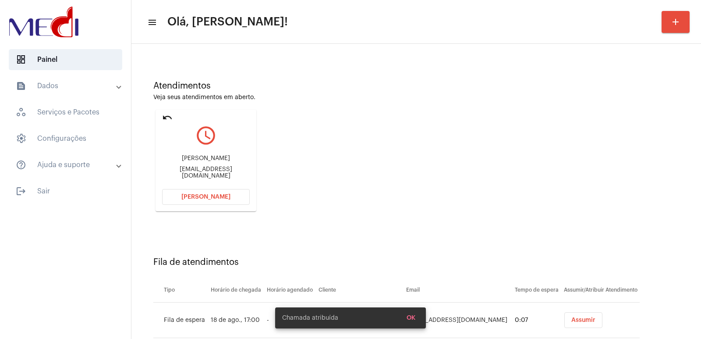
click at [206, 162] on div "[PERSON_NAME]" at bounding box center [206, 158] width 88 height 7
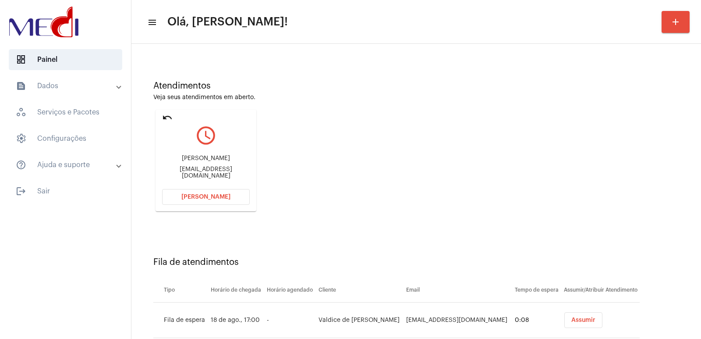
click at [206, 162] on div "[PERSON_NAME]" at bounding box center [206, 158] width 88 height 7
copy div "[PERSON_NAME]"
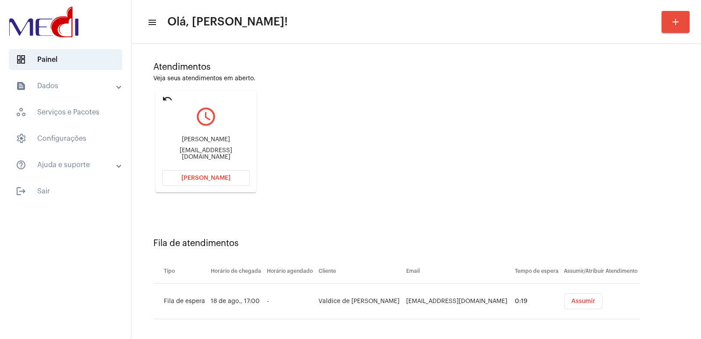
scroll to position [67, 0]
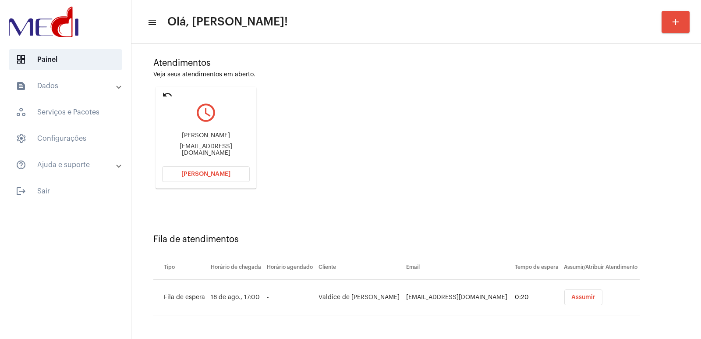
click at [350, 294] on td "Valdice de [PERSON_NAME]" at bounding box center [360, 296] width 88 height 35
click at [348, 294] on td "Valdice de [PERSON_NAME]" at bounding box center [360, 296] width 88 height 35
click at [346, 293] on td "Valdice de [PERSON_NAME]" at bounding box center [360, 296] width 88 height 35
click at [347, 293] on td "Valdice de [PERSON_NAME]" at bounding box center [360, 296] width 88 height 35
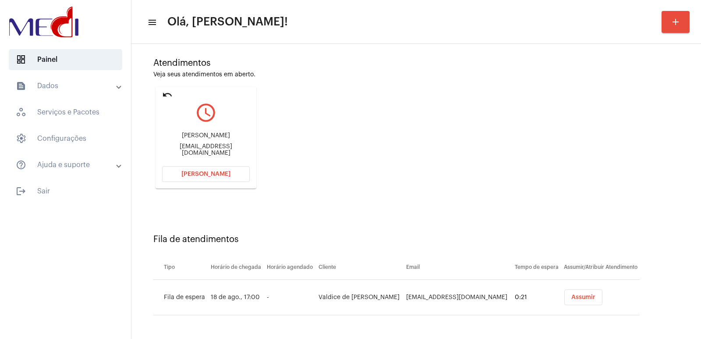
click at [347, 293] on td "Valdice de [PERSON_NAME]" at bounding box center [360, 296] width 88 height 35
copy td "Valdice de [PERSON_NAME]"
click at [205, 142] on div "[PERSON_NAME] [EMAIL_ADDRESS][DOMAIN_NAME]" at bounding box center [206, 143] width 88 height 39
click at [205, 136] on div "[PERSON_NAME]" at bounding box center [206, 135] width 88 height 7
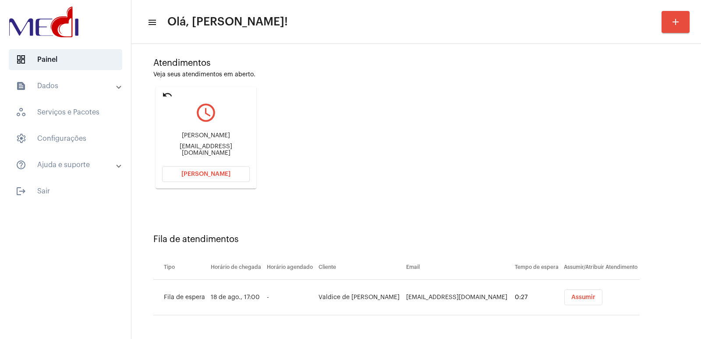
click at [205, 136] on div "[PERSON_NAME]" at bounding box center [206, 135] width 88 height 7
copy div "[PERSON_NAME]"
click at [227, 180] on button "[PERSON_NAME]" at bounding box center [206, 174] width 88 height 16
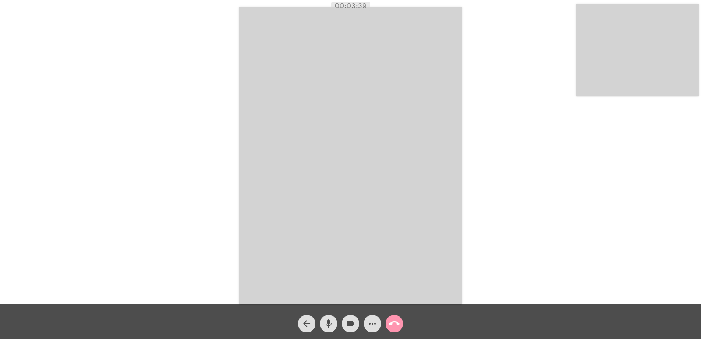
click at [0, 70] on div "Acessando Câmera e Microfone..." at bounding box center [350, 151] width 701 height 303
click at [394, 325] on mat-icon "call_end" at bounding box center [394, 323] width 11 height 11
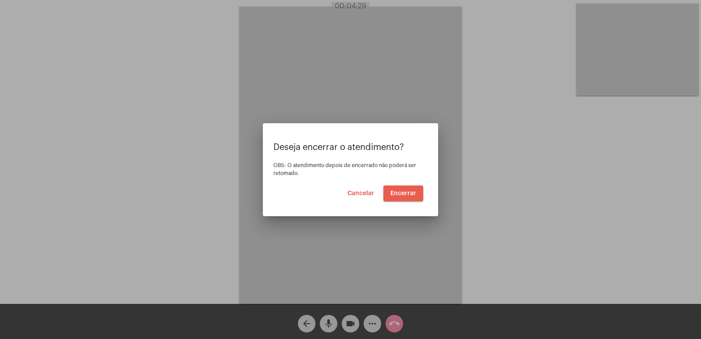
click at [394, 190] on span "Encerrar" at bounding box center [403, 193] width 26 height 6
